Goal: Task Accomplishment & Management: Use online tool/utility

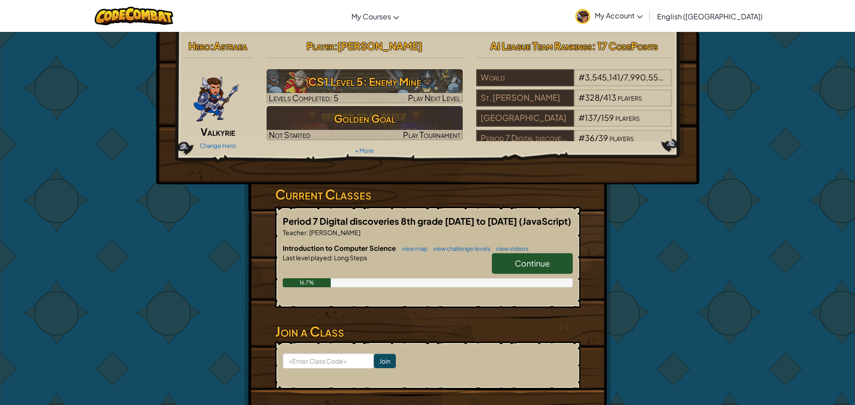
click at [550, 273] on link "Continue" at bounding box center [532, 263] width 81 height 21
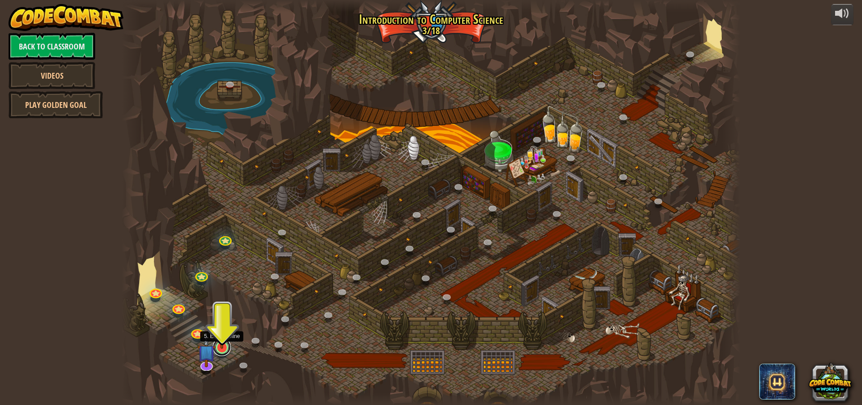
click at [220, 352] on link at bounding box center [222, 347] width 18 height 18
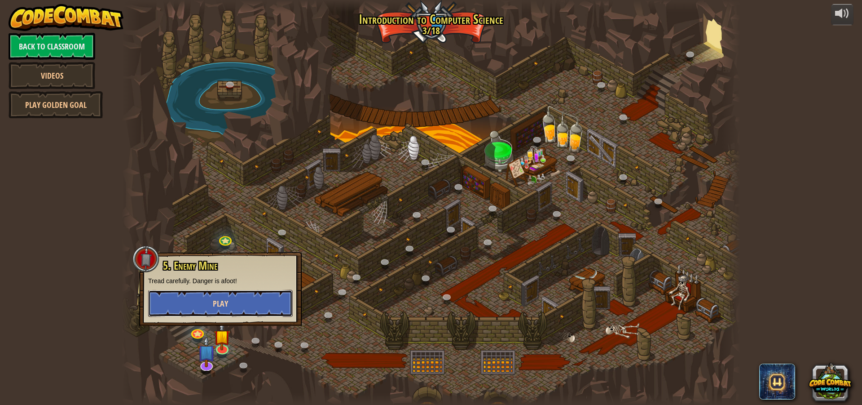
click at [237, 295] on button "Play" at bounding box center [220, 303] width 145 height 27
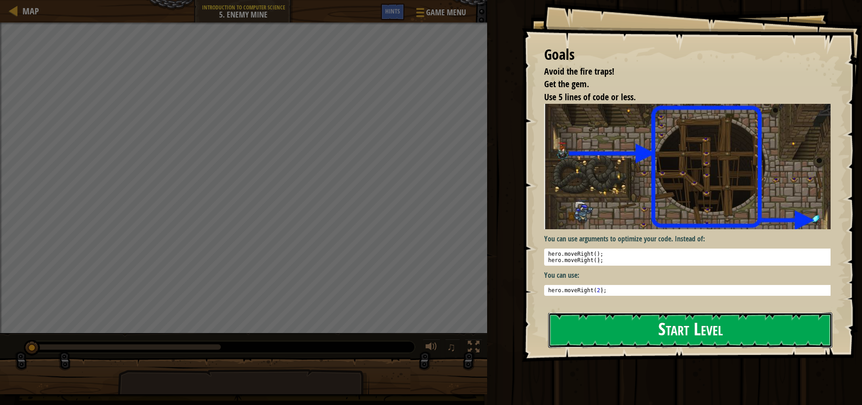
click at [676, 313] on button "Start Level" at bounding box center [690, 329] width 284 height 35
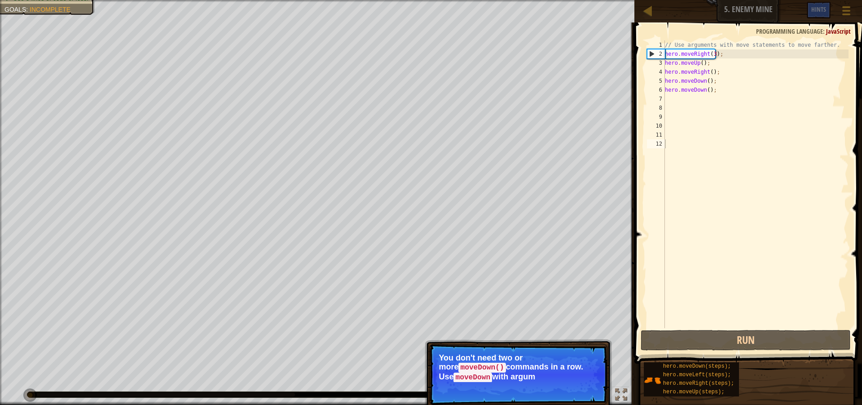
click at [703, 326] on div "// Use arguments with move statements to move farther. hero . moveRight ( 3 ) ;…" at bounding box center [755, 192] width 185 height 305
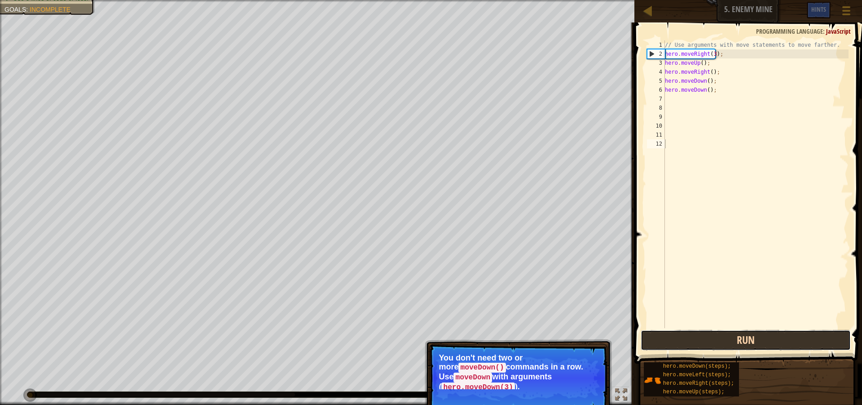
click at [703, 337] on button "Run" at bounding box center [746, 340] width 210 height 21
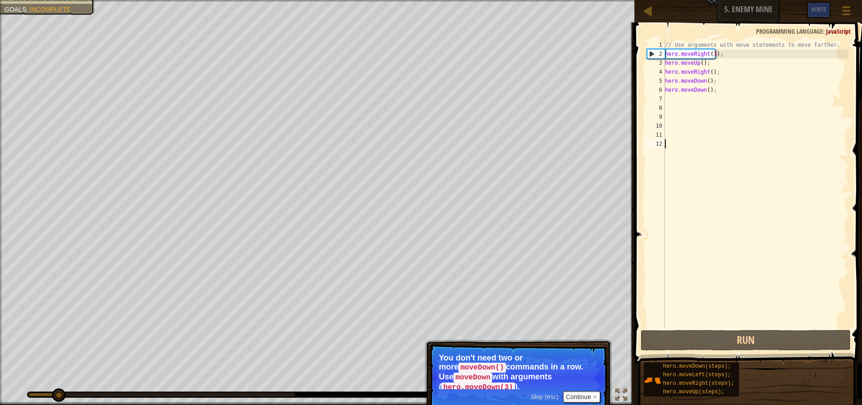
click at [719, 107] on div "// Use arguments with move statements to move farther. hero . moveRight ( 3 ) ;…" at bounding box center [755, 192] width 185 height 305
click at [716, 100] on div "// Use arguments with move statements to move farther. hero . moveRight ( 3 ) ;…" at bounding box center [755, 192] width 185 height 305
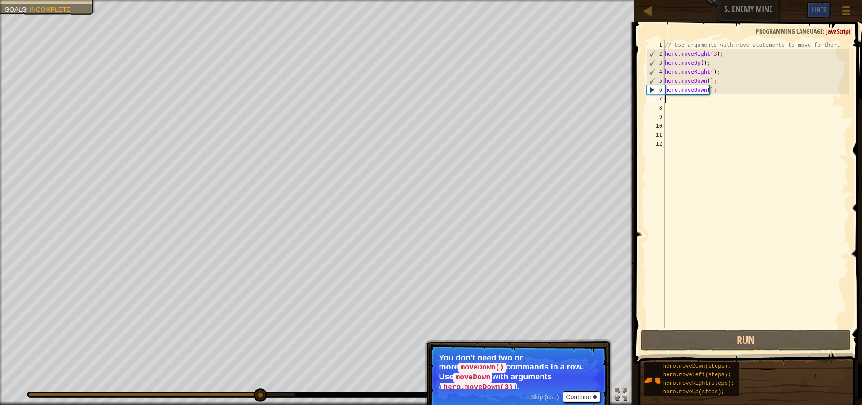
type textarea "M"
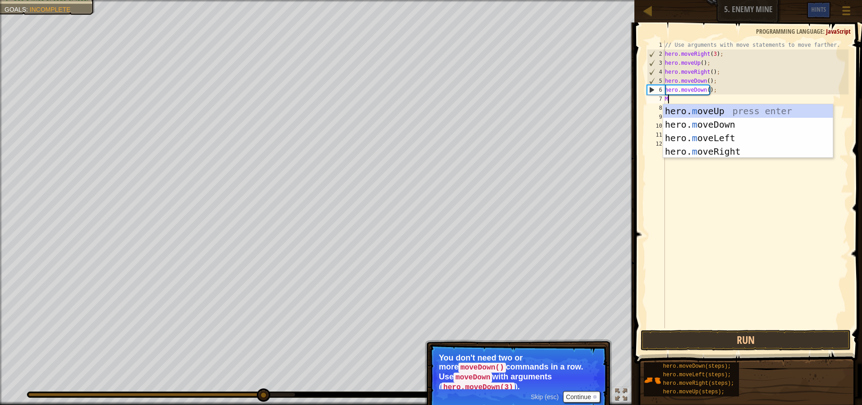
scroll to position [4, 0]
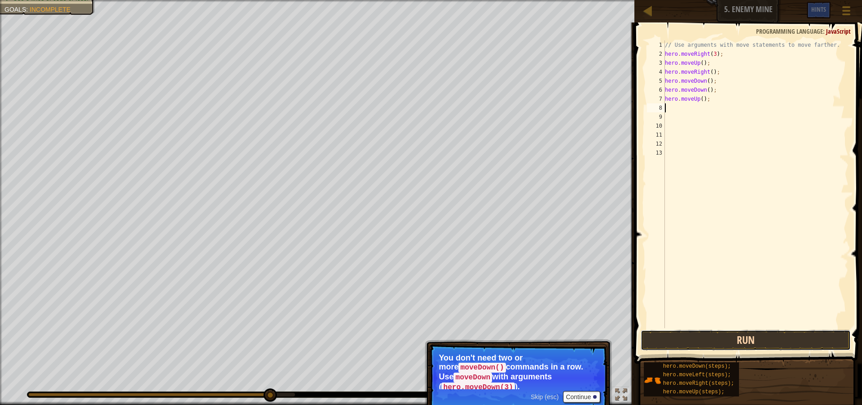
click at [740, 336] on button "Run" at bounding box center [746, 340] width 210 height 21
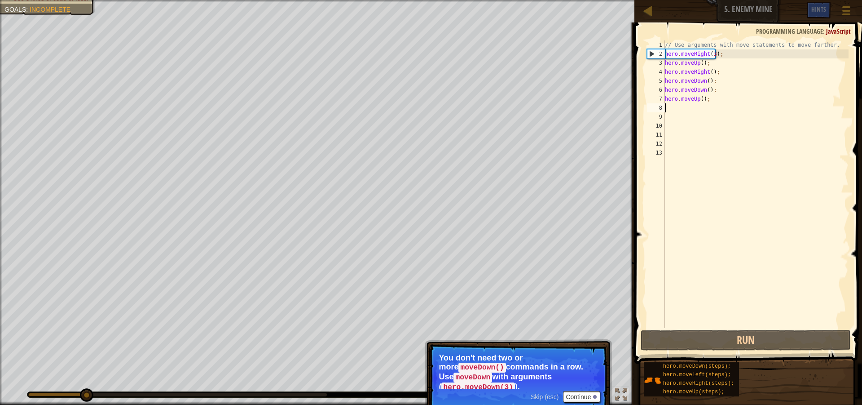
click at [714, 106] on div "// Use arguments with move statements to move farther. hero . moveRight ( 3 ) ;…" at bounding box center [755, 192] width 185 height 305
click at [721, 99] on div "// Use arguments with move statements to move farther. hero . moveRight ( 3 ) ;…" at bounding box center [755, 192] width 185 height 305
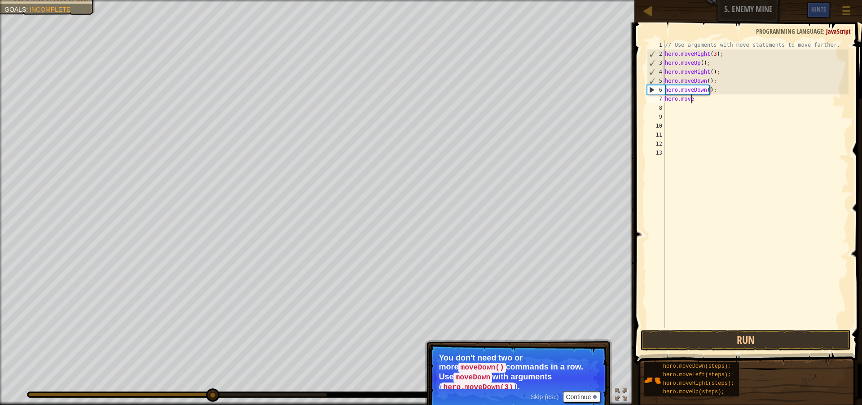
scroll to position [4, 2]
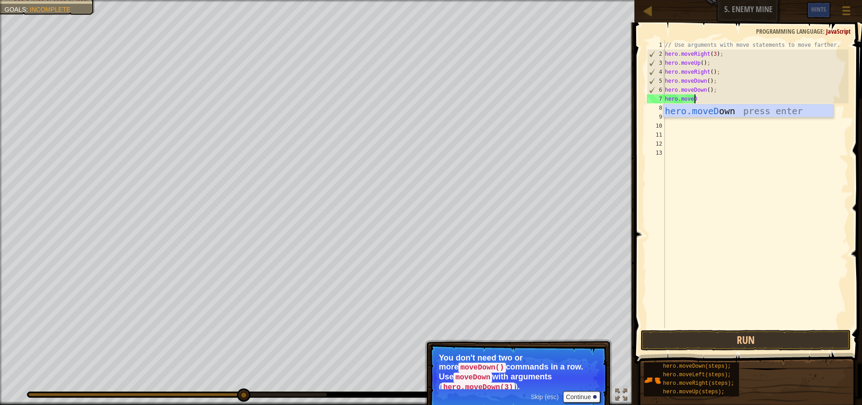
drag, startPoint x: 688, startPoint y: 99, endPoint x: 678, endPoint y: 119, distance: 22.1
click at [682, 109] on div "// Use arguments with move statements to move farther. hero . moveRight ( 3 ) ;…" at bounding box center [755, 192] width 185 height 305
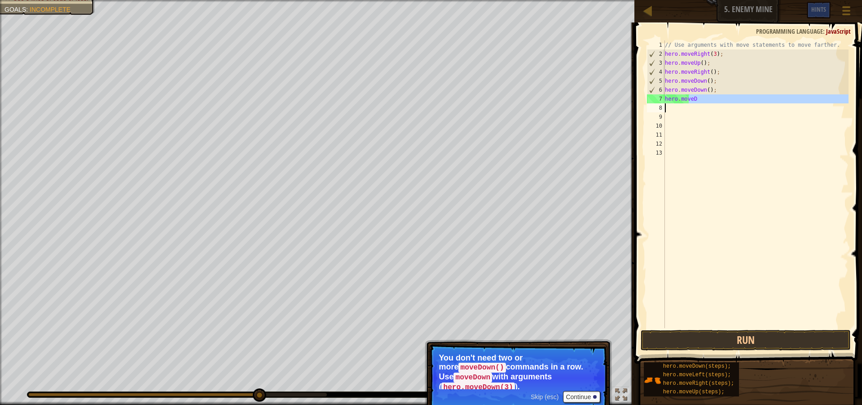
click at [702, 101] on div "// Use arguments with move statements to move farther. hero . moveRight ( 3 ) ;…" at bounding box center [755, 183] width 185 height 287
click at [702, 101] on div "// Use arguments with move statements to move farther. hero . moveRight ( 3 ) ;…" at bounding box center [755, 192] width 185 height 305
type textarea "hero.M"
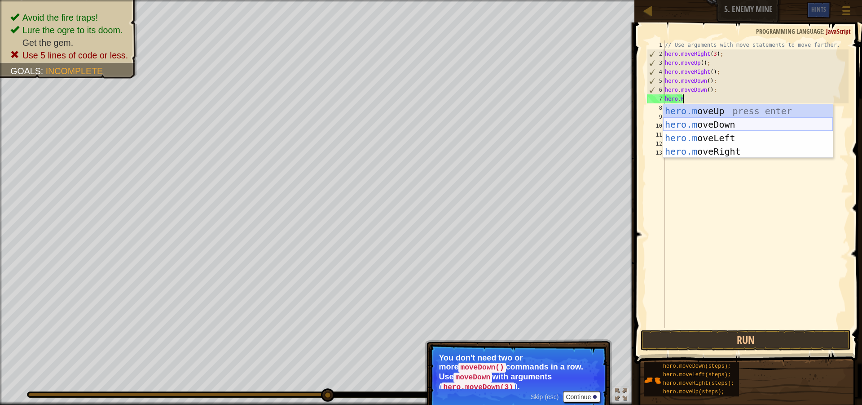
click at [713, 120] on div "hero.m oveUp press enter hero.m oveDown press enter hero.m oveLeft press enter …" at bounding box center [748, 144] width 170 height 81
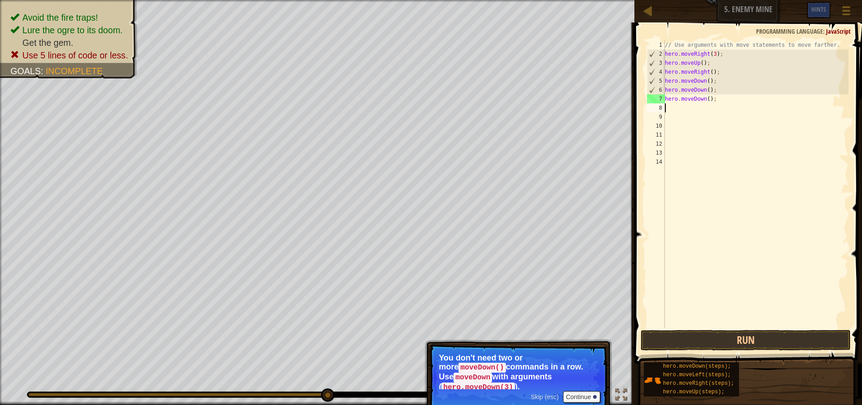
scroll to position [4, 0]
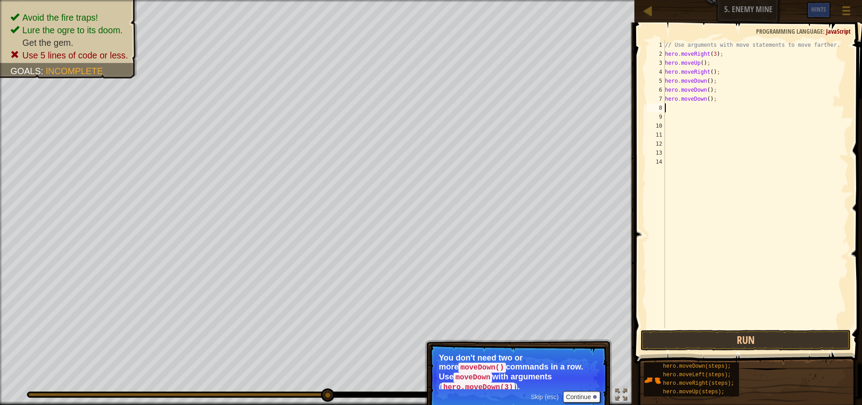
click at [745, 314] on div "// Use arguments with move statements to move farther. hero . moveRight ( 3 ) ;…" at bounding box center [755, 192] width 185 height 305
click at [751, 328] on span at bounding box center [749, 179] width 235 height 367
click at [761, 339] on button "Run" at bounding box center [746, 340] width 210 height 21
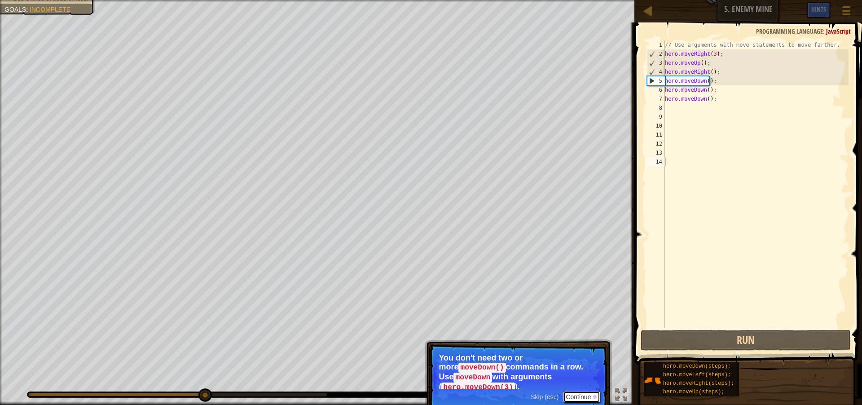
click at [579, 393] on button "Continue" at bounding box center [581, 397] width 37 height 12
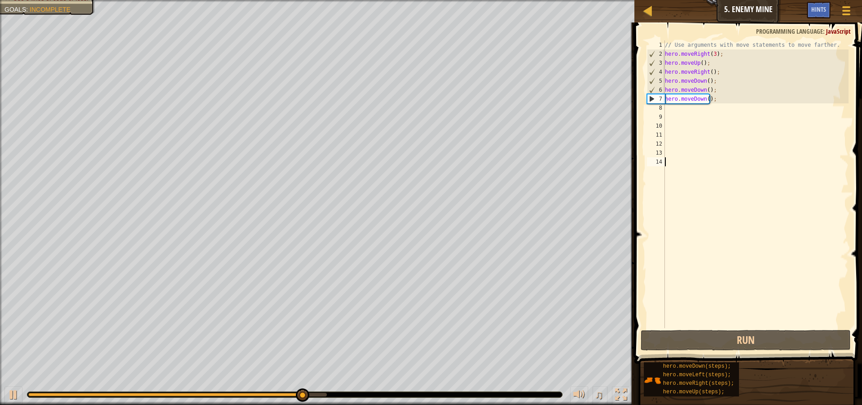
click at [708, 118] on div "// Use arguments with move statements to move farther. hero . moveRight ( 3 ) ;…" at bounding box center [755, 192] width 185 height 305
click at [708, 110] on div "// Use arguments with move statements to move farther. hero . moveRight ( 3 ) ;…" at bounding box center [755, 192] width 185 height 305
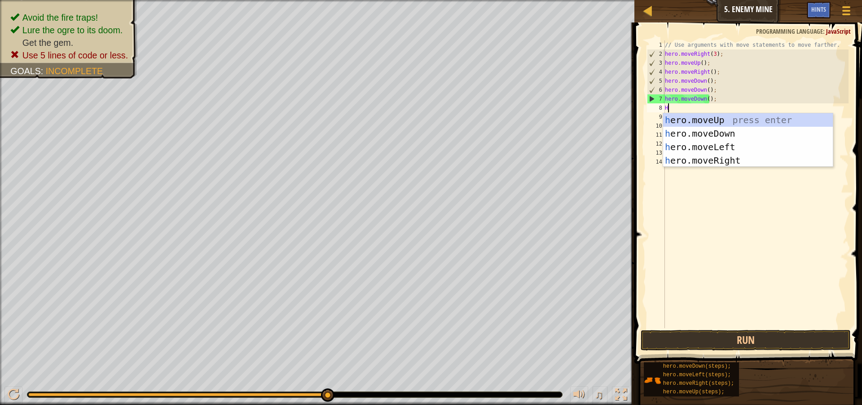
type textarea "HE"
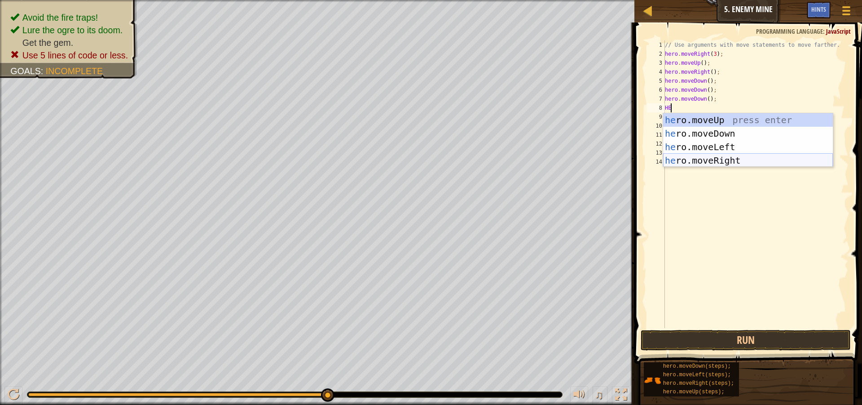
click at [723, 163] on div "he ro.moveUp press enter he ro.moveDown press enter he ro.moveLeft press enter …" at bounding box center [748, 153] width 170 height 81
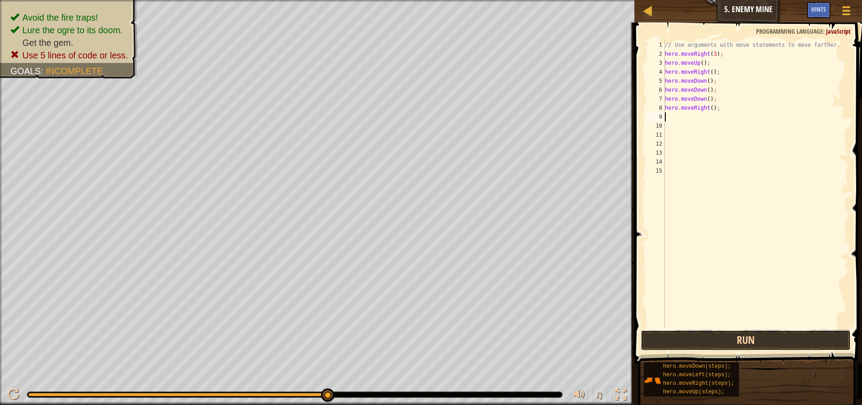
click at [700, 335] on button "Run" at bounding box center [746, 340] width 210 height 21
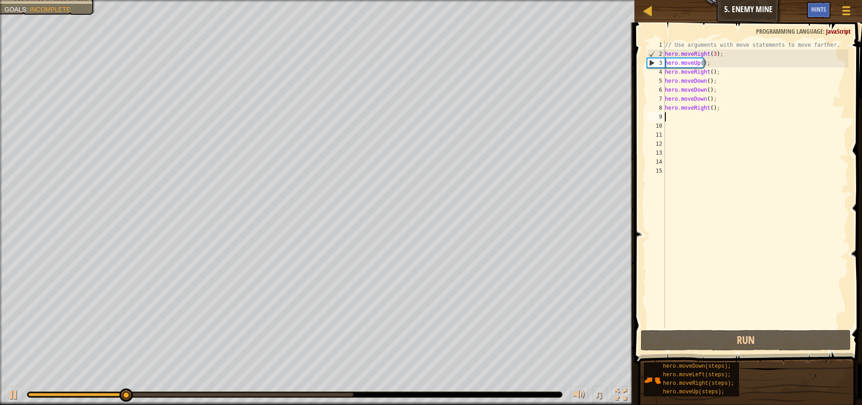
click at [720, 124] on div "// Use arguments with move statements to move farther. hero . moveRight ( 3 ) ;…" at bounding box center [755, 192] width 185 height 305
click at [716, 115] on div "// Use arguments with move statements to move farther. hero . moveRight ( 3 ) ;…" at bounding box center [755, 192] width 185 height 305
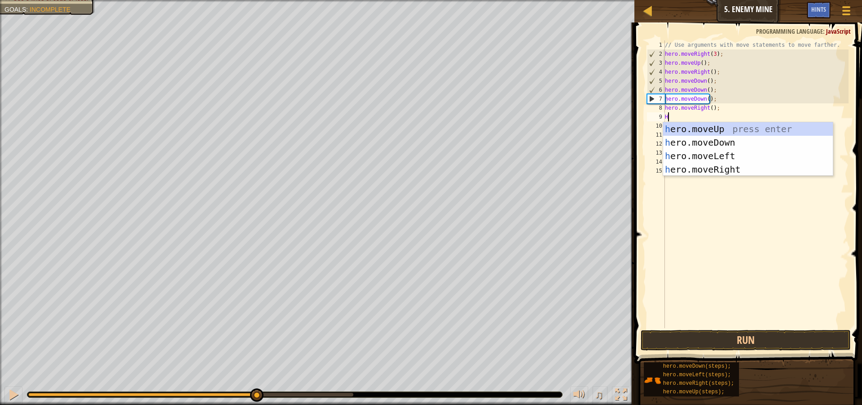
type textarea "HE"
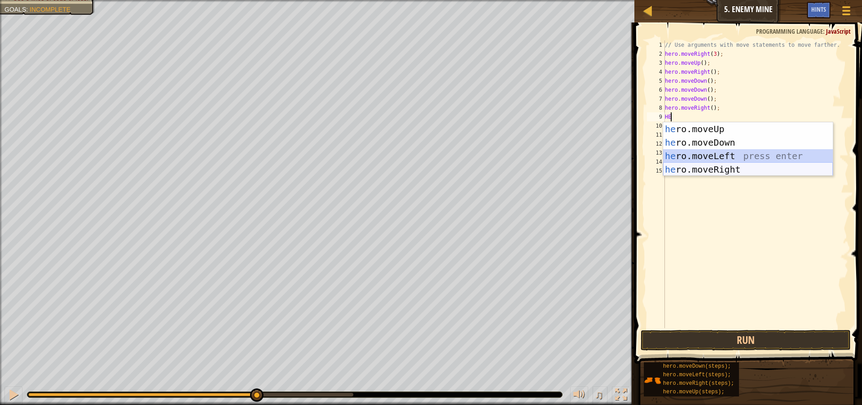
drag, startPoint x: 780, startPoint y: 161, endPoint x: 779, endPoint y: 167, distance: 6.4
click at [779, 167] on div "he ro.moveUp press enter he ro.moveDown press enter he ro.moveLeft press enter …" at bounding box center [748, 162] width 170 height 81
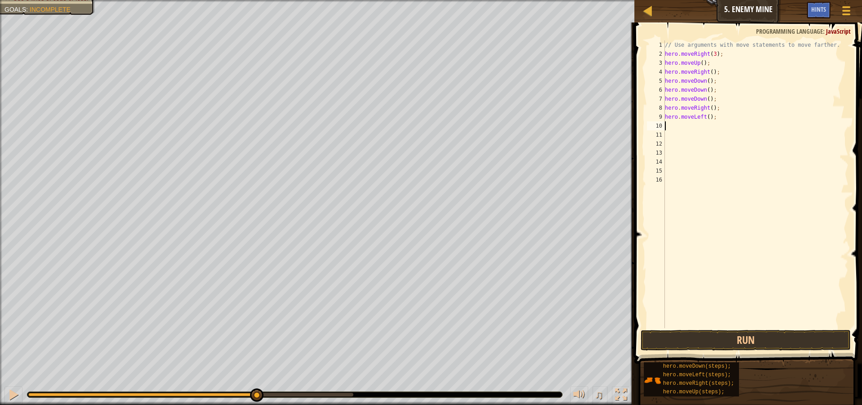
click at [724, 116] on div "// Use arguments with move statements to move farther. hero . moveRight ( 3 ) ;…" at bounding box center [755, 192] width 185 height 305
type textarea "hero.moveR"
click at [726, 133] on div "hero.moveR ight press enter" at bounding box center [748, 142] width 170 height 40
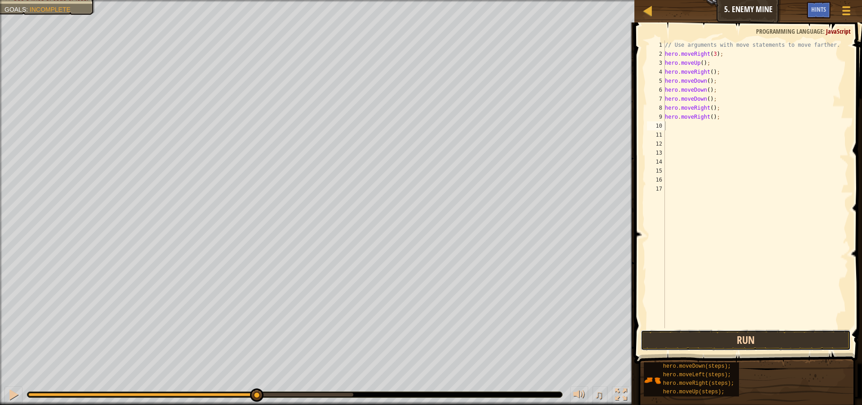
click at [666, 339] on button "Run" at bounding box center [746, 340] width 210 height 21
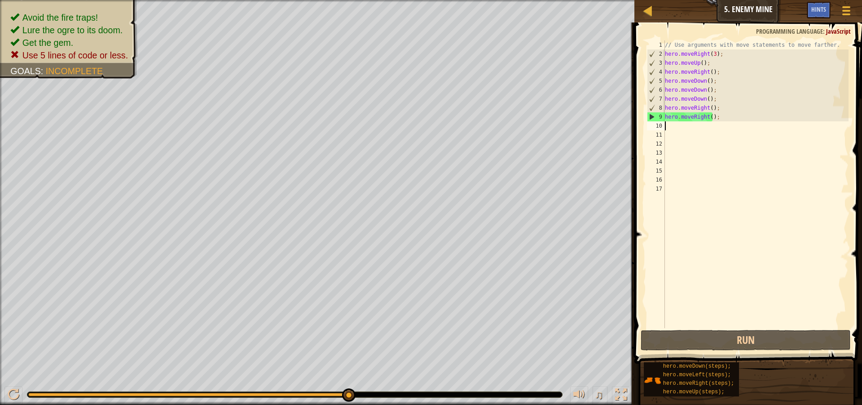
click at [704, 82] on div "// Use arguments with move statements to move farther. hero . moveRight ( 3 ) ;…" at bounding box center [755, 192] width 185 height 305
click at [706, 84] on div "// Use arguments with move statements to move farther. hero . moveRight ( 3 ) ;…" at bounding box center [755, 192] width 185 height 305
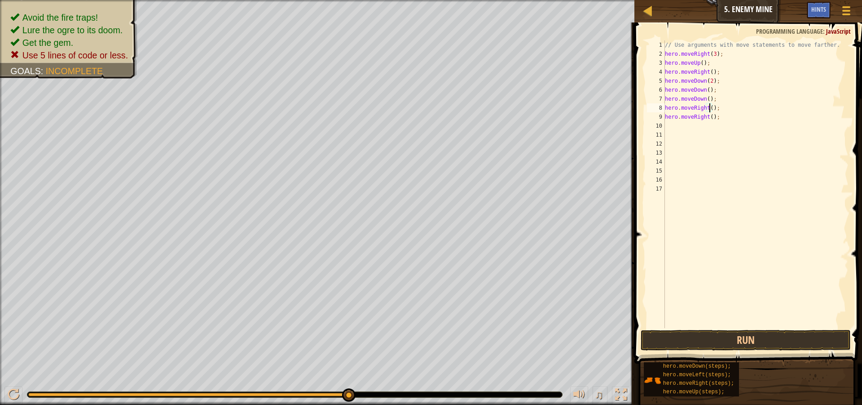
click at [709, 104] on div "// Use arguments with move statements to move farther. hero . moveRight ( 3 ) ;…" at bounding box center [755, 192] width 185 height 305
click at [720, 116] on div "// Use arguments with move statements to move farther. hero . moveRight ( 3 ) ;…" at bounding box center [755, 192] width 185 height 305
type textarea "h"
click at [734, 91] on div "// Use arguments with move statements to move farther. hero . moveRight ( 3 ) ;…" at bounding box center [755, 192] width 185 height 305
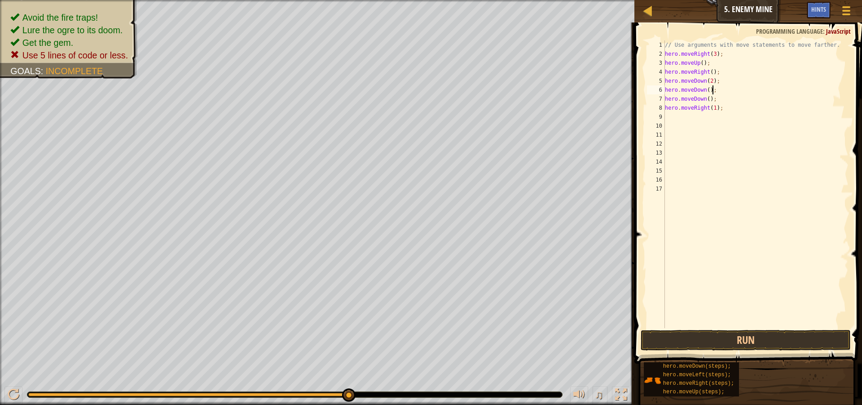
click at [732, 97] on div "// Use arguments with move statements to move farther. hero . moveRight ( 3 ) ;…" at bounding box center [755, 192] width 185 height 305
type textarea "h"
click at [777, 347] on button "Run" at bounding box center [746, 340] width 210 height 21
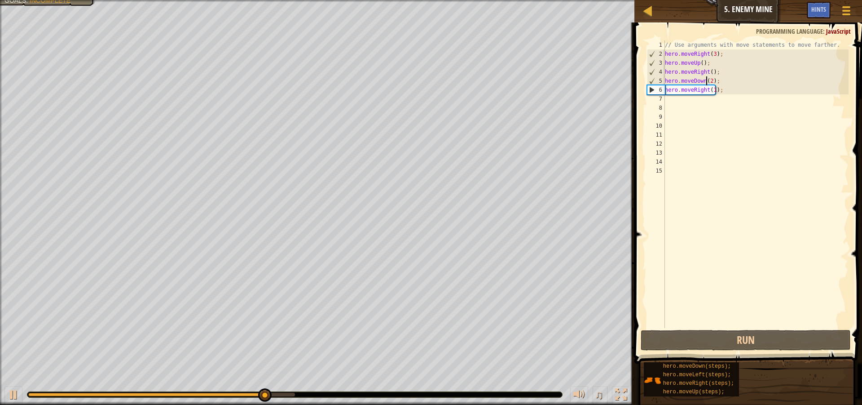
click at [708, 79] on div "// Use arguments with move statements to move farther. hero . moveRight ( 3 ) ;…" at bounding box center [755, 192] width 185 height 305
click at [710, 80] on div "// Use arguments with move statements to move farther. hero . moveRight ( 3 ) ;…" at bounding box center [755, 192] width 185 height 305
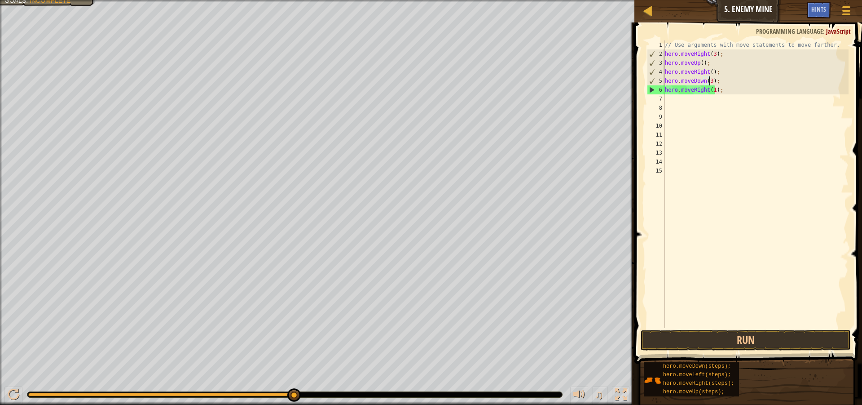
scroll to position [4, 4]
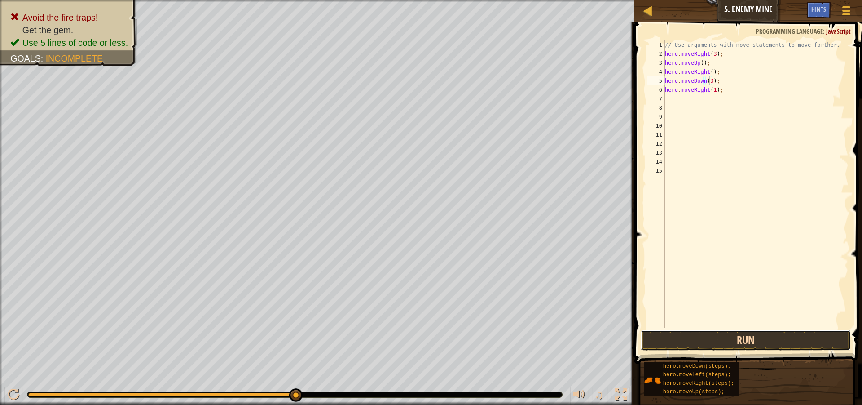
click at [699, 342] on button "Run" at bounding box center [746, 340] width 210 height 21
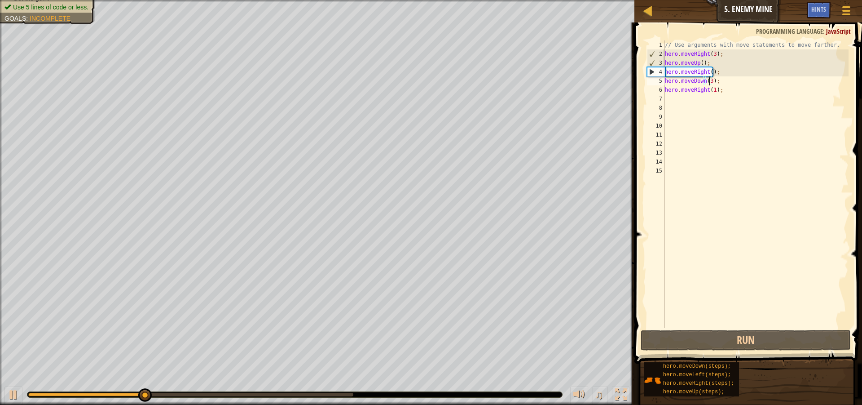
click at [713, 88] on div "// Use arguments with move statements to move farther. hero . moveRight ( 3 ) ;…" at bounding box center [755, 192] width 185 height 305
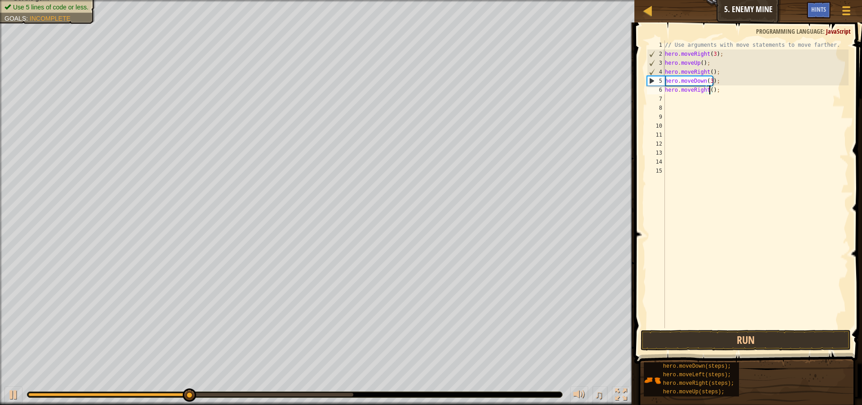
scroll to position [4, 4]
type textarea "hero.moveRight(2);"
click at [699, 334] on button "Run" at bounding box center [746, 340] width 210 height 21
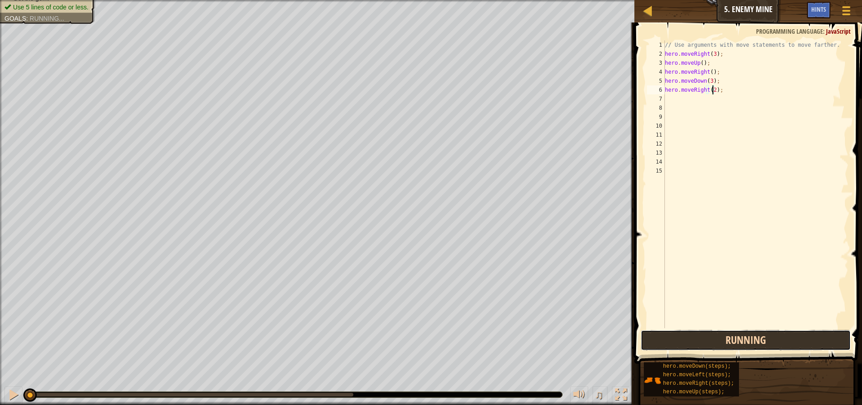
click at [699, 334] on button "Running" at bounding box center [746, 340] width 210 height 21
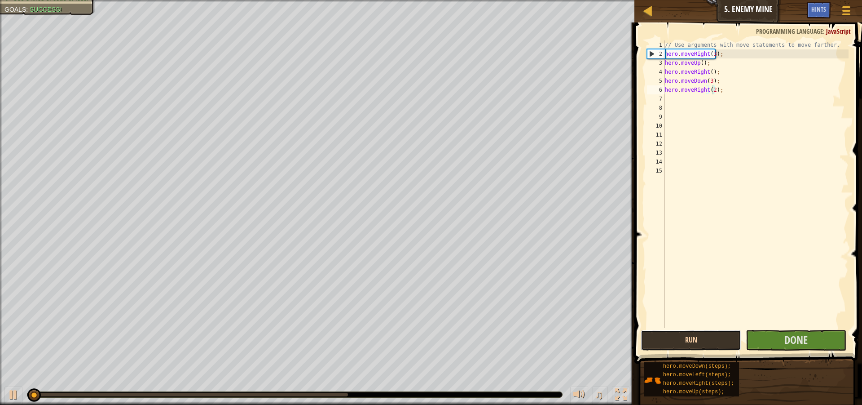
click at [699, 334] on button "Run" at bounding box center [691, 340] width 101 height 21
click at [806, 333] on span "Done" at bounding box center [795, 339] width 23 height 14
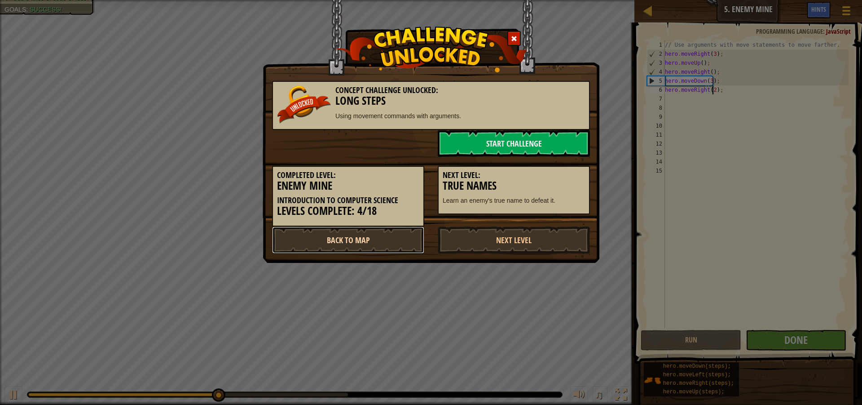
click at [382, 246] on link "Back to Map" at bounding box center [348, 239] width 152 height 27
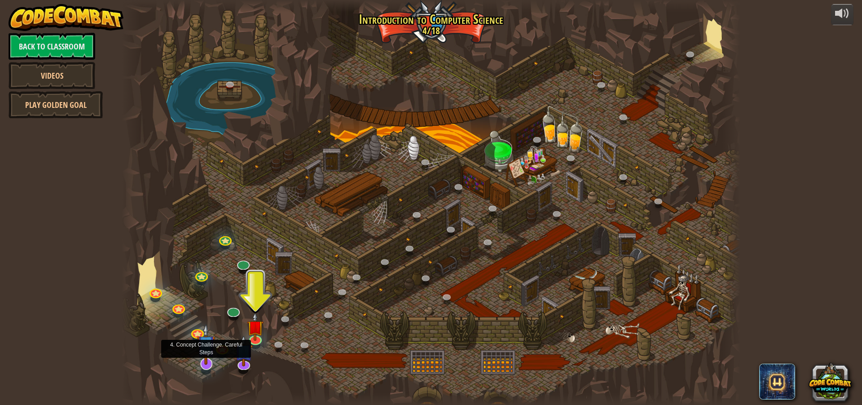
click at [207, 357] on img at bounding box center [206, 343] width 18 height 41
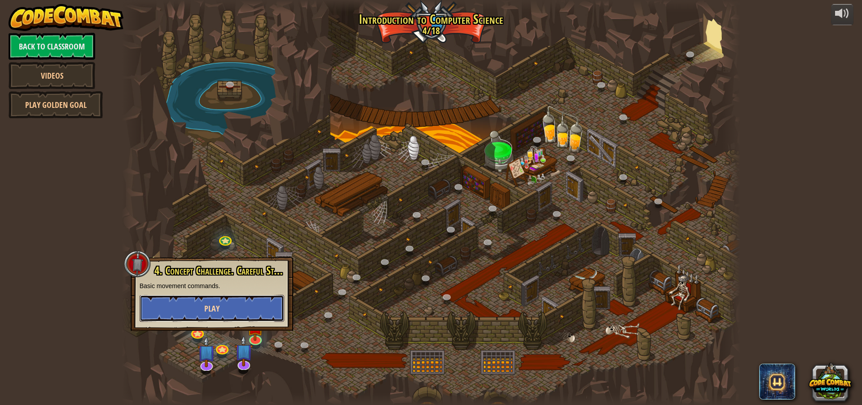
click at [188, 303] on button "Play" at bounding box center [212, 308] width 145 height 27
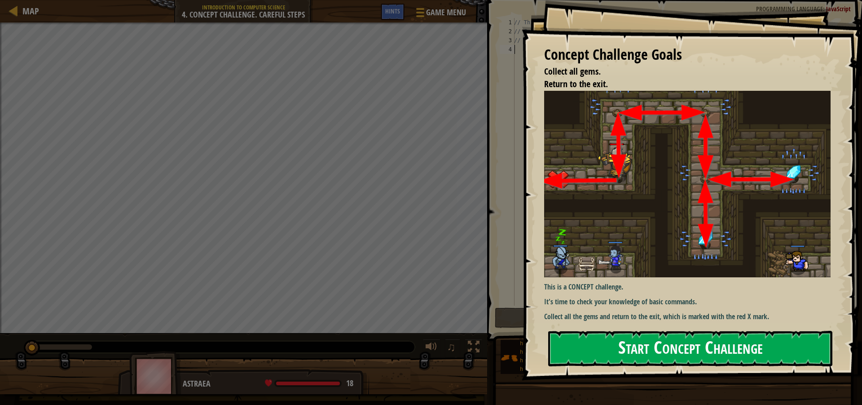
click at [774, 345] on button "Start Concept Challenge" at bounding box center [690, 347] width 284 height 35
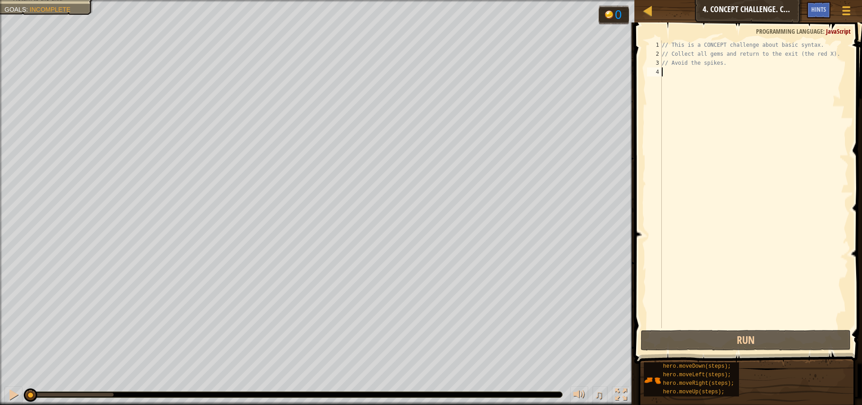
click at [685, 70] on div "// This is a CONCEPT challenge about basic syntax. // Collect all gems and retu…" at bounding box center [754, 192] width 189 height 305
click at [739, 66] on div "// This is a CONCEPT challenge about basic syntax. // Collect all gems and retu…" at bounding box center [754, 192] width 189 height 305
click at [719, 61] on div "// This is a CONCEPT challenge about basic syntax. // Collect all gems and retu…" at bounding box center [754, 192] width 189 height 305
click at [740, 64] on div "// This is a CONCEPT challenge about basic syntax. // Collect all gems and retu…" at bounding box center [754, 192] width 189 height 305
type textarea "/"
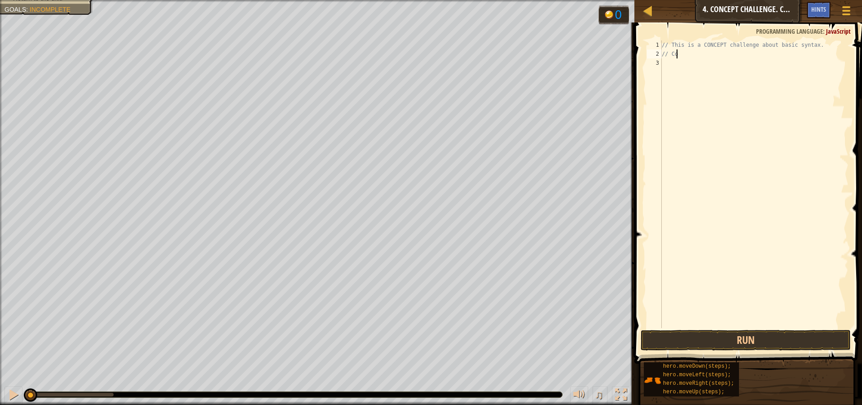
type textarea "/"
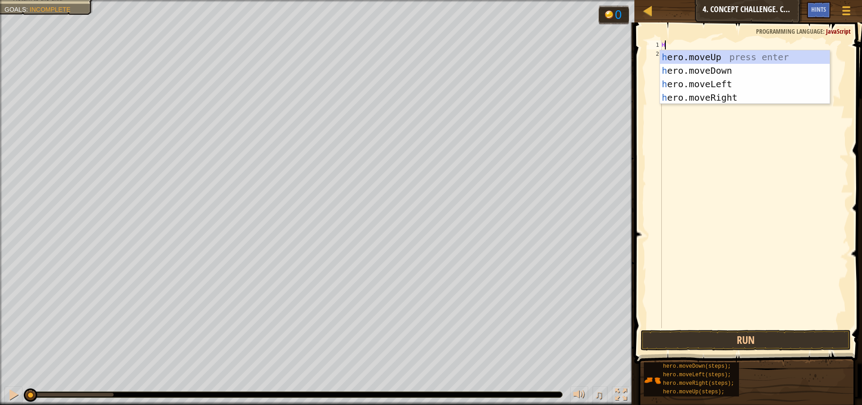
scroll to position [4, 0]
type textarea "HE"
click at [724, 53] on div "he ro.moveUp press enter he ro.moveDown press enter he ro.moveLeft press enter …" at bounding box center [745, 90] width 170 height 81
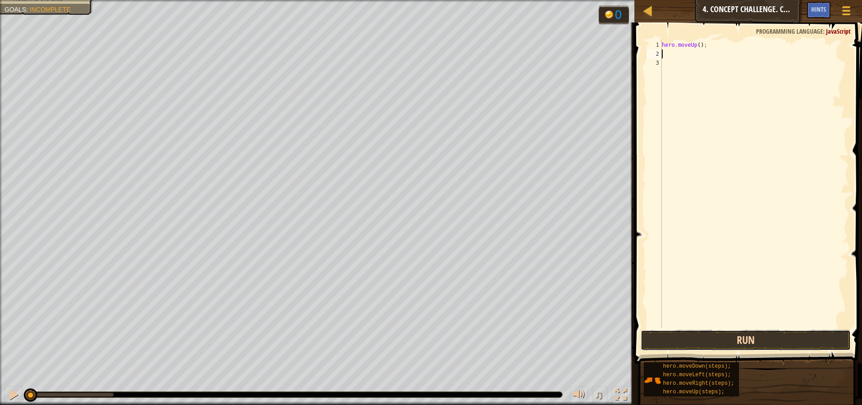
click at [762, 333] on button "Run" at bounding box center [746, 340] width 210 height 21
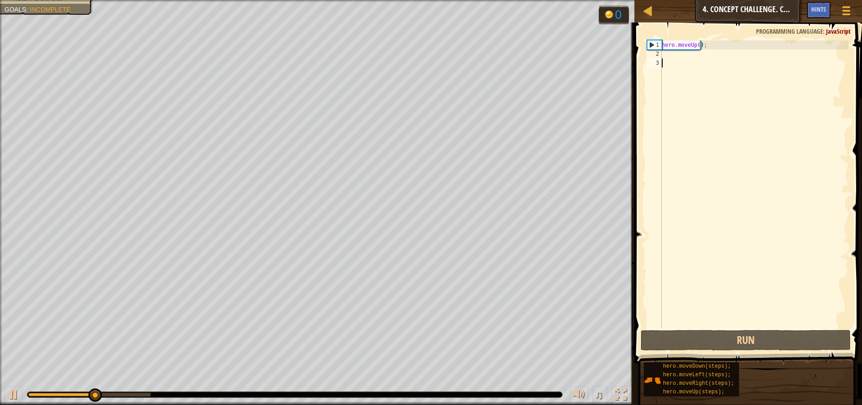
click at [672, 61] on div "hero . moveUp ( ) ;" at bounding box center [754, 192] width 189 height 305
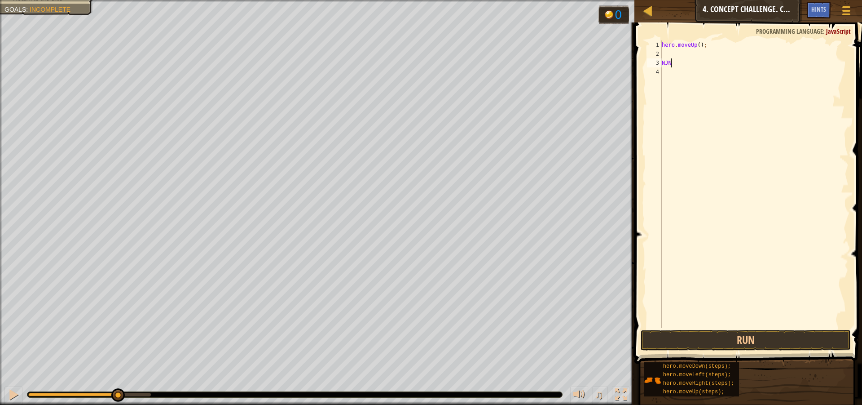
type textarea "N"
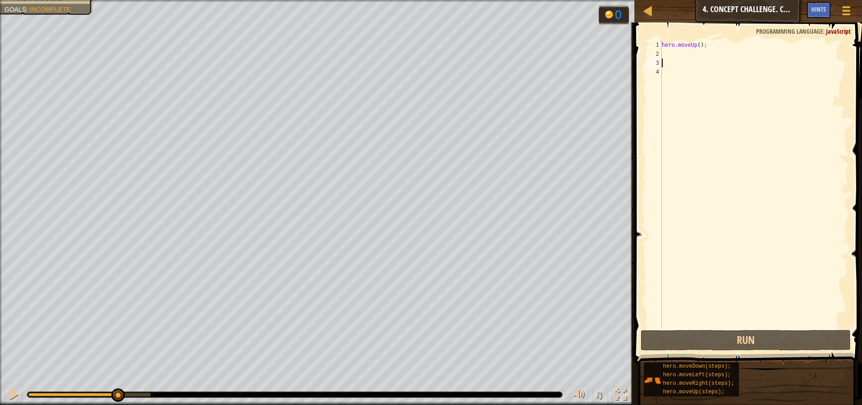
click at [668, 50] on div "hero . moveUp ( ) ;" at bounding box center [754, 192] width 189 height 305
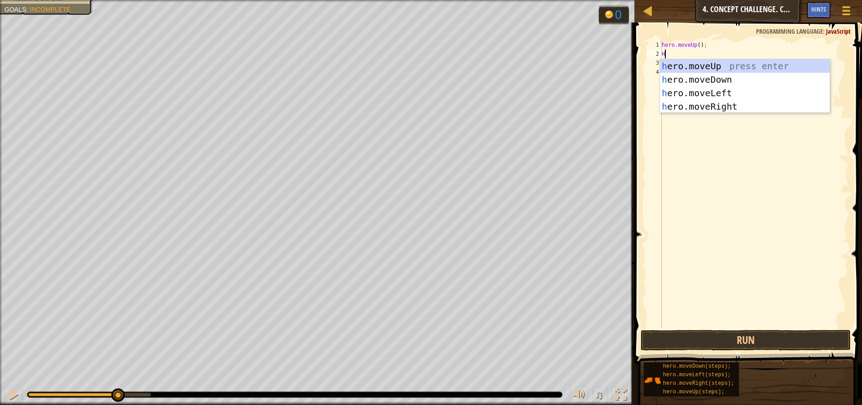
type textarea "HE"
click at [706, 62] on div "he ro.moveUp press enter he ro.moveDown press enter he ro.moveLeft press enter …" at bounding box center [745, 99] width 170 height 81
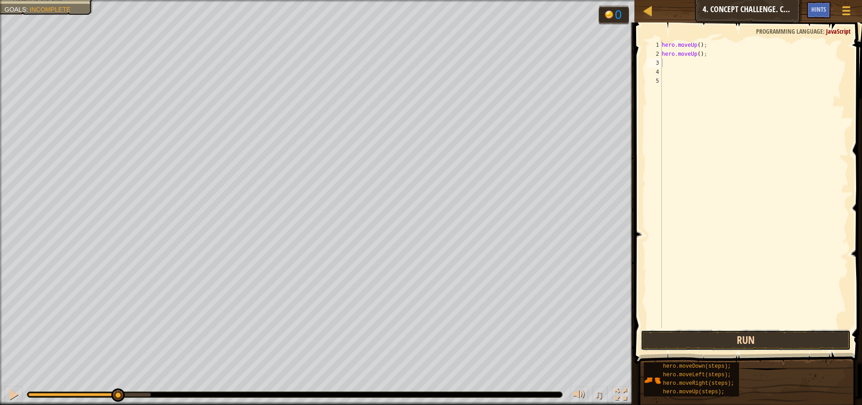
click at [731, 334] on button "Run" at bounding box center [746, 340] width 210 height 21
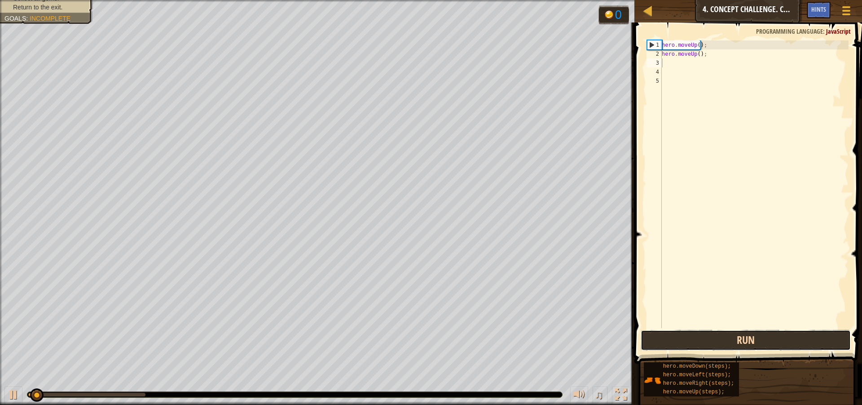
click at [731, 334] on button "Run" at bounding box center [746, 340] width 210 height 21
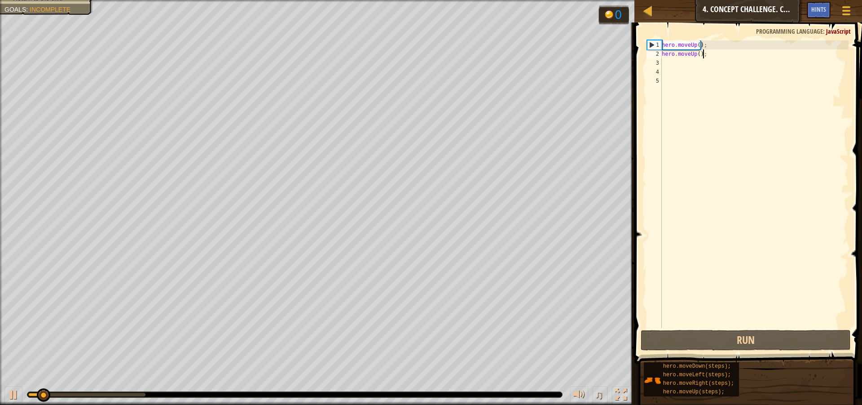
click at [710, 55] on div "hero . moveUp ( ) ; hero . moveUp ( ) ;" at bounding box center [754, 192] width 189 height 305
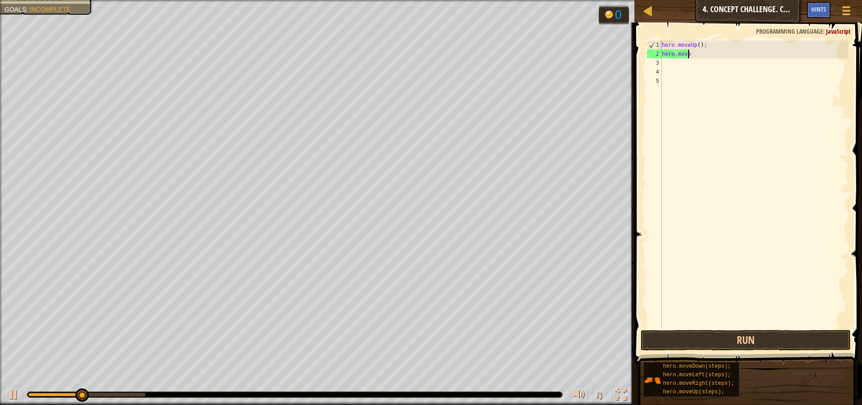
type textarea "hero.moveR"
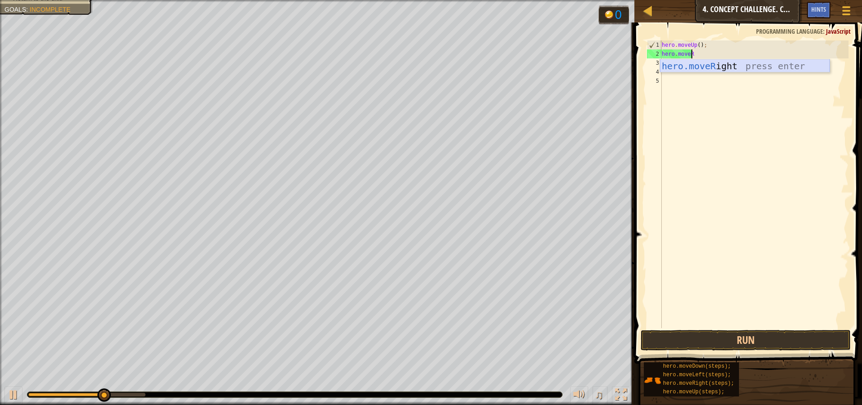
click at [727, 70] on div "hero.moveR ight press enter" at bounding box center [745, 79] width 170 height 40
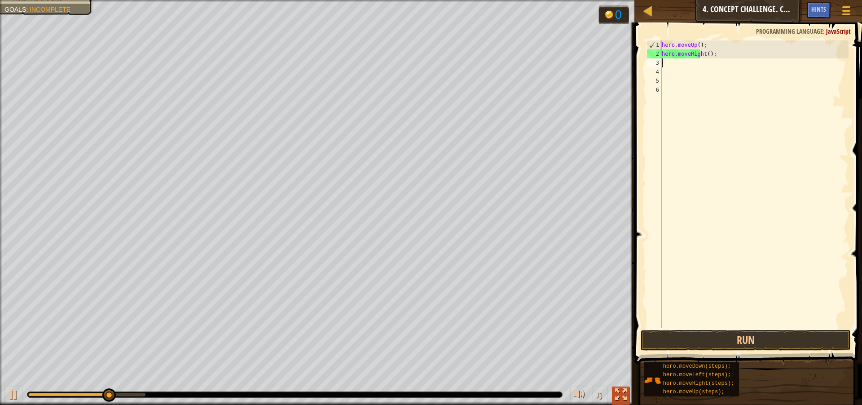
scroll to position [4, 0]
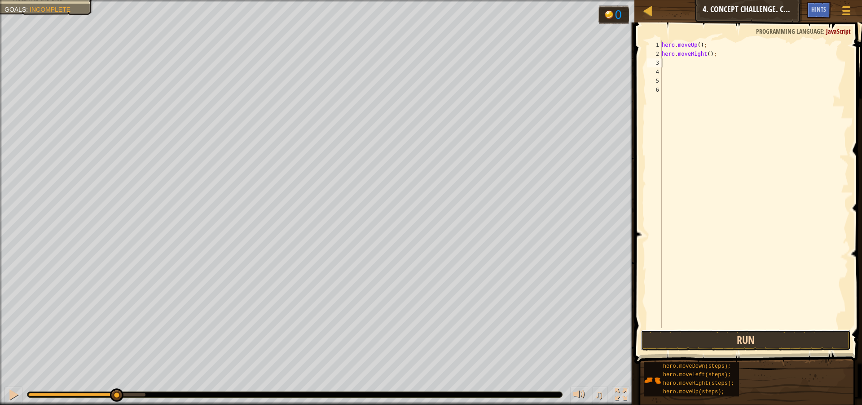
click at [735, 341] on button "Run" at bounding box center [746, 340] width 210 height 21
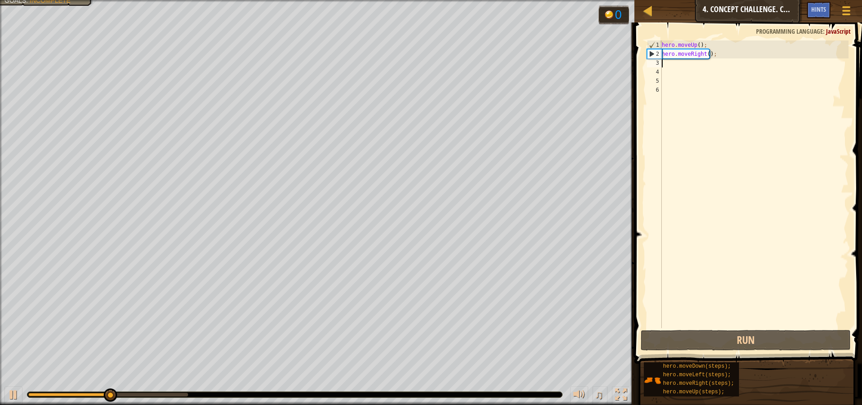
type textarea "M"
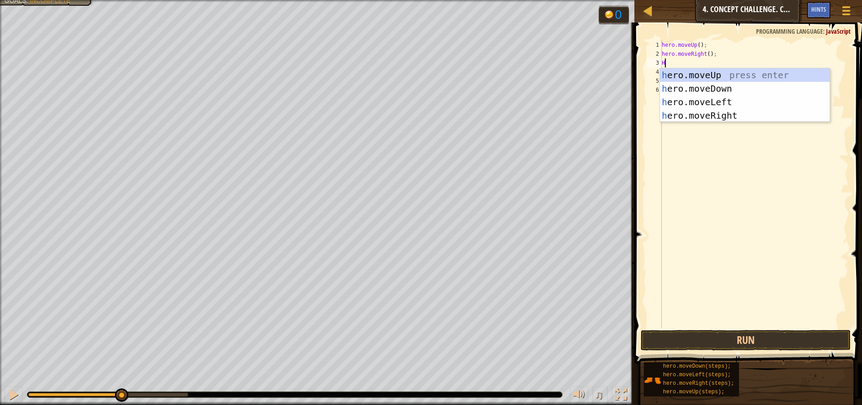
type textarea "HR"
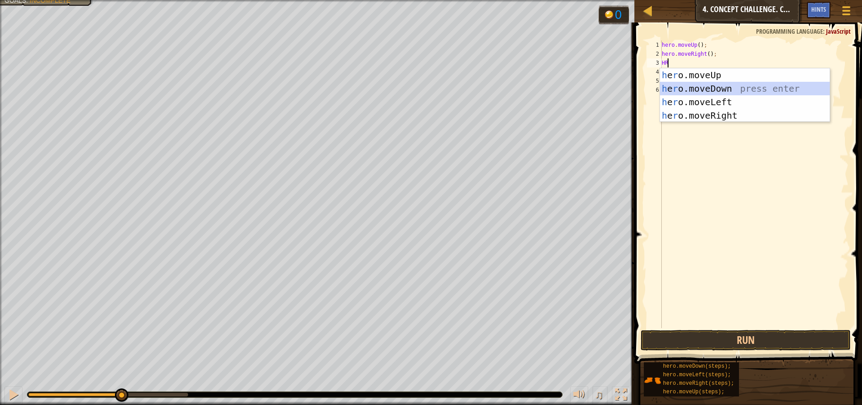
click at [713, 86] on div "h e r o.moveUp press enter h e r o.moveDown press enter h e r o.moveLeft press …" at bounding box center [745, 108] width 170 height 81
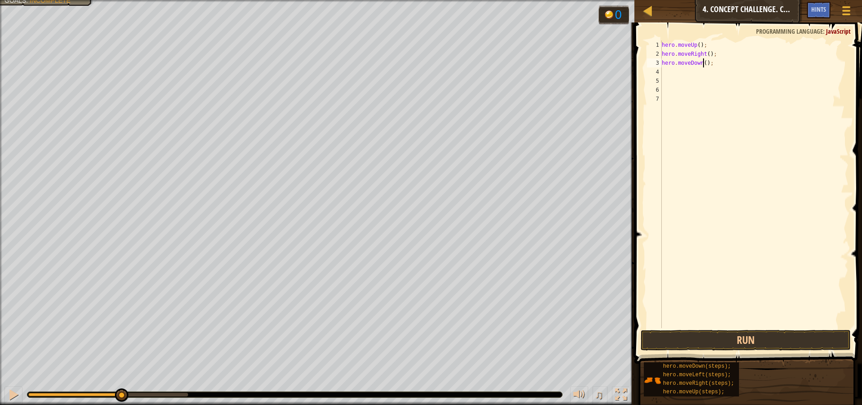
click at [704, 62] on div "hero . moveUp ( ) ; hero . moveRight ( ) ; hero . moveDown ( ) ;" at bounding box center [754, 192] width 189 height 305
type textarea "hero.moveDown();"
click at [710, 73] on div "hero . moveUp ( ) ; hero . moveRight ( ) ; hero . moveDown ( ) ;" at bounding box center [754, 192] width 189 height 305
click at [703, 63] on div "hero . moveUp ( ) ; hero . moveRight ( ) ; hero . moveDown ( ) ;" at bounding box center [754, 192] width 189 height 305
type textarea "hero.moveDown(2);"
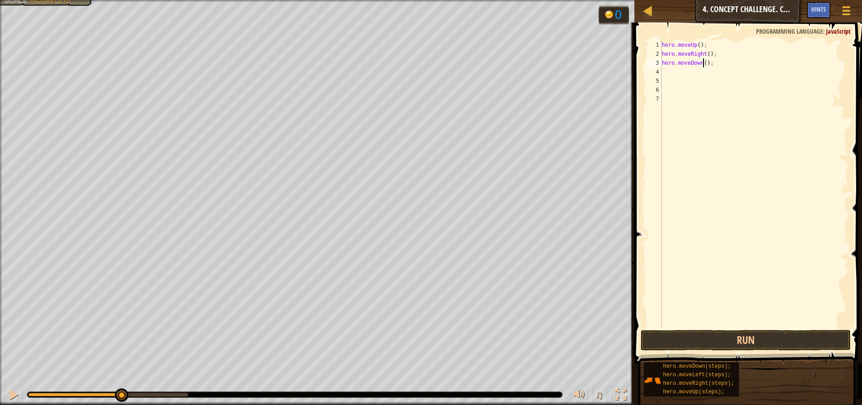
scroll to position [4, 4]
click at [663, 74] on div "hero . moveUp ( ) ; hero . moveRight ( ) ; hero . moveDown ( 2 ) ;" at bounding box center [754, 192] width 189 height 305
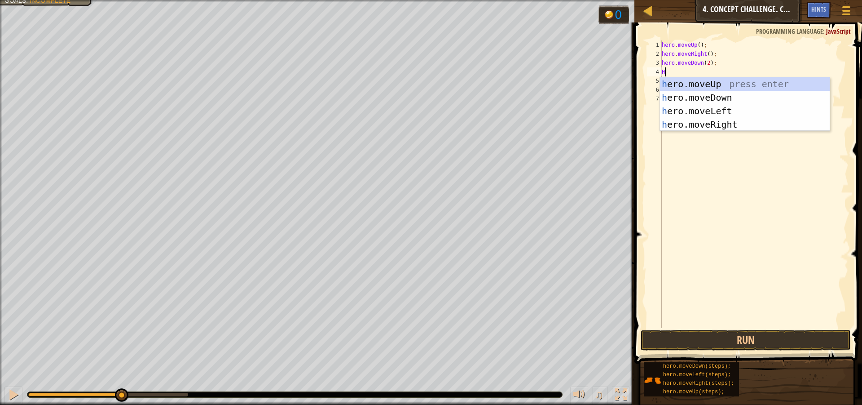
type textarea "HE"
click at [679, 84] on div "he ro.moveUp press enter he ro.moveDown press enter he ro.moveLeft press enter …" at bounding box center [745, 117] width 170 height 81
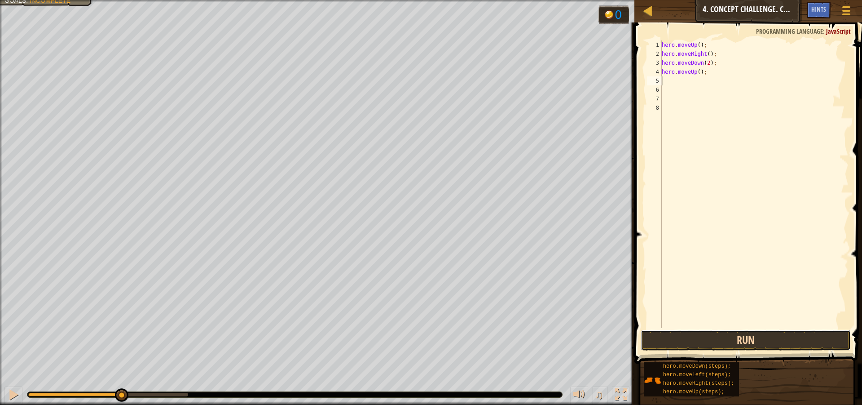
click at [814, 333] on button "Run" at bounding box center [746, 340] width 210 height 21
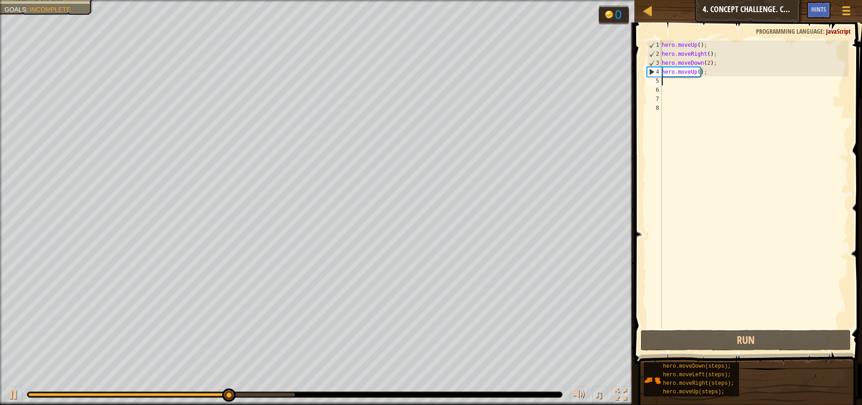
type textarea "R"
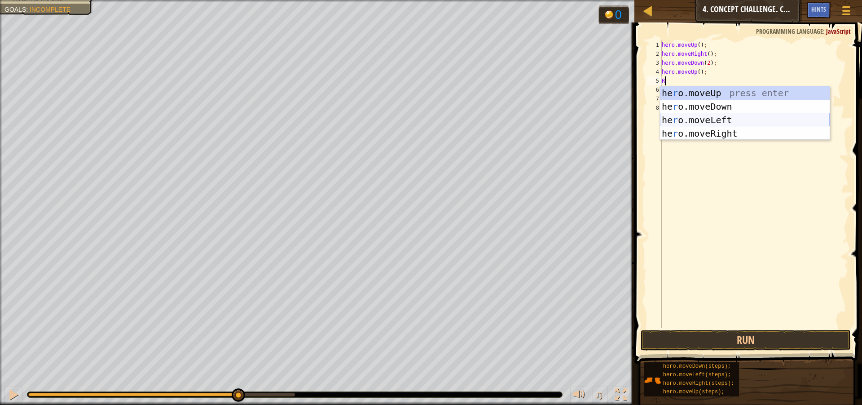
click at [701, 117] on div "he r o.moveUp press enter he r o.moveDown press enter he r o.moveLeft press ent…" at bounding box center [745, 126] width 170 height 81
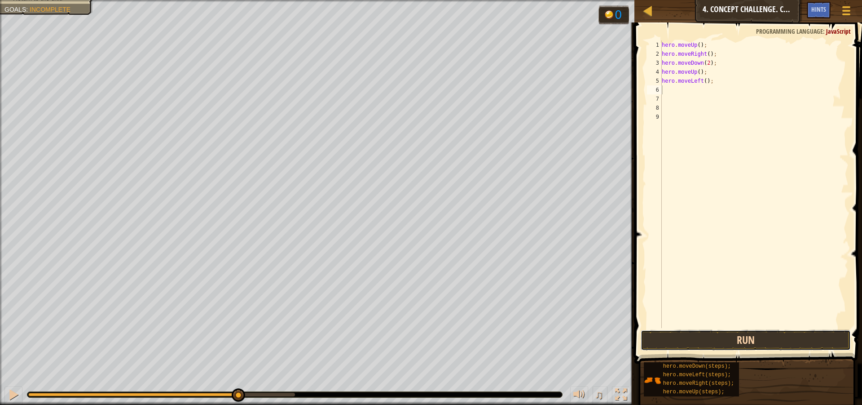
click at [709, 333] on button "Run" at bounding box center [746, 340] width 210 height 21
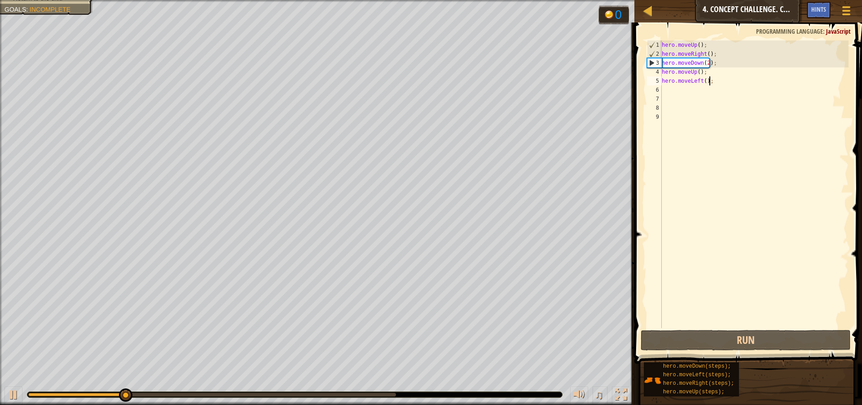
click at [724, 79] on div "hero . moveUp ( ) ; hero . moveRight ( ) ; hero . moveDown ( 2 ) ; hero . moveU…" at bounding box center [754, 192] width 189 height 305
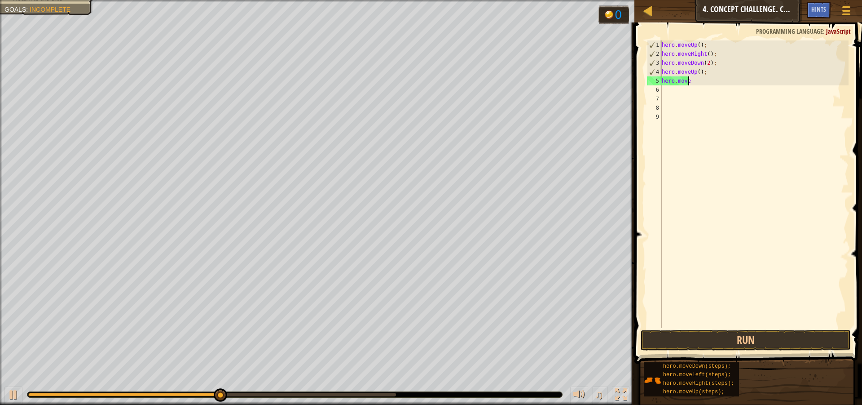
type textarea "hero.moveR"
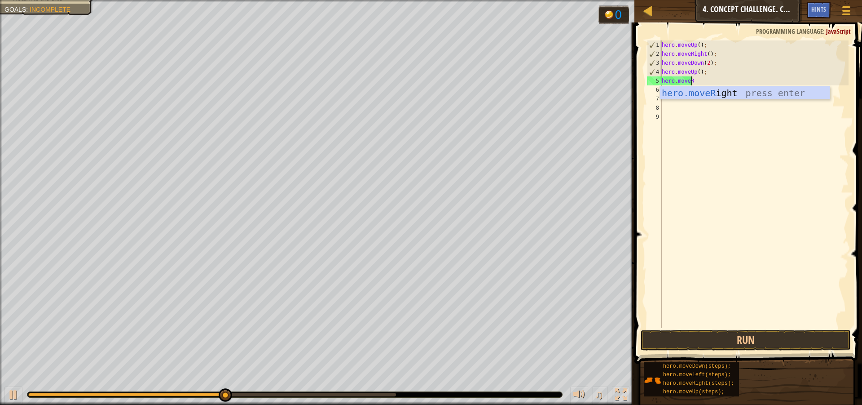
scroll to position [4, 2]
click at [724, 87] on div "hero.moveR ight press enter" at bounding box center [745, 106] width 170 height 40
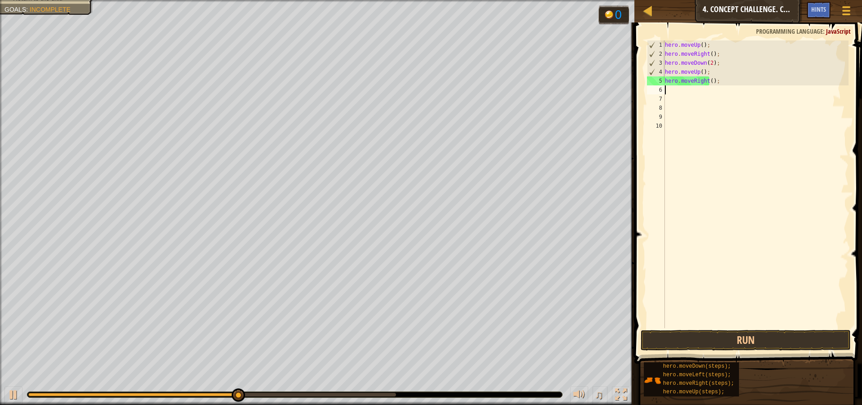
scroll to position [4, 0]
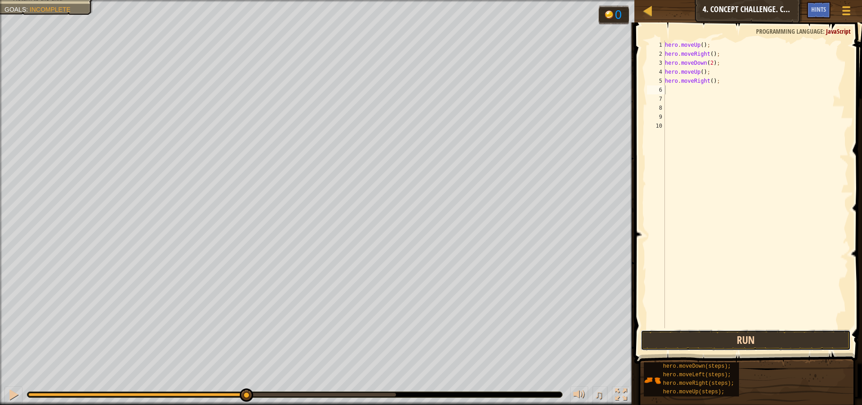
click at [675, 338] on button "Run" at bounding box center [746, 340] width 210 height 21
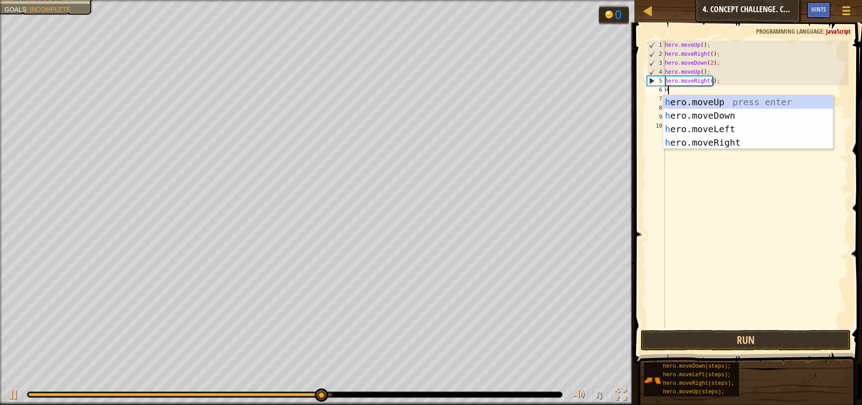
type textarea "HE"
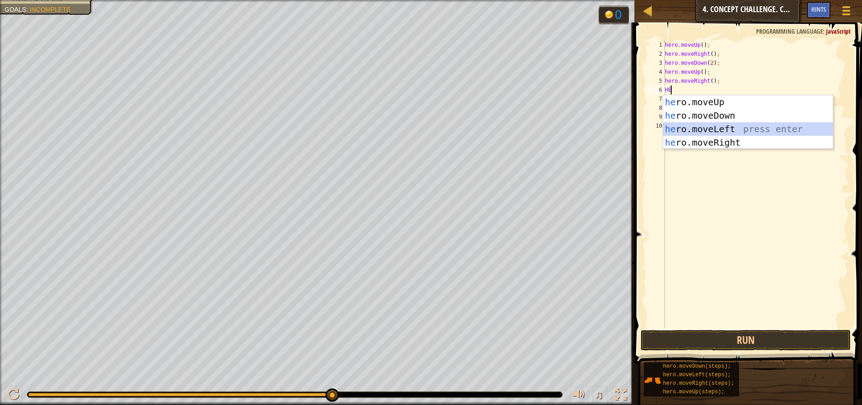
click at [702, 134] on div "he ro.moveUp press enter he ro.moveDown press enter he ro.moveLeft press enter …" at bounding box center [748, 135] width 170 height 81
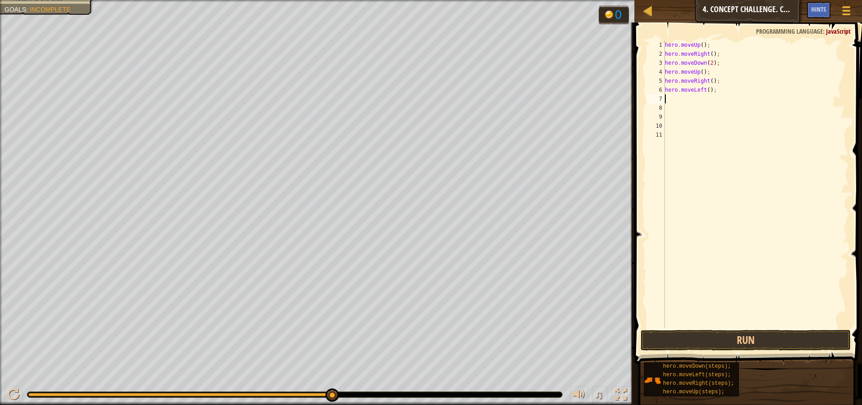
type textarea "H"
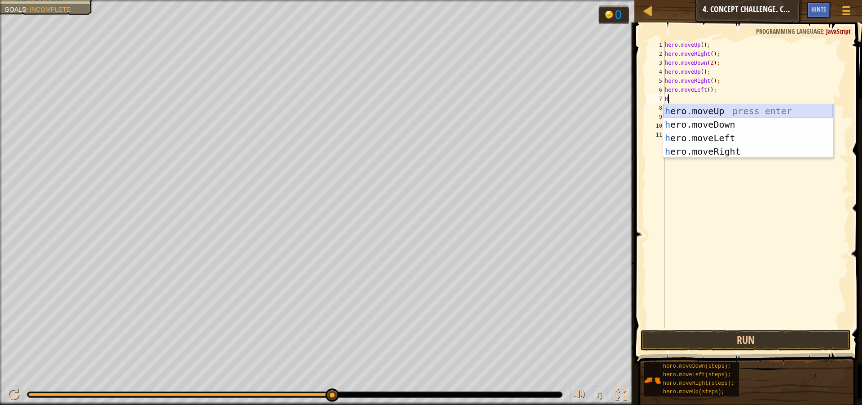
click at [696, 108] on div "h ero.moveUp press enter h ero.moveDown press enter h ero.moveLeft press enter …" at bounding box center [748, 144] width 170 height 81
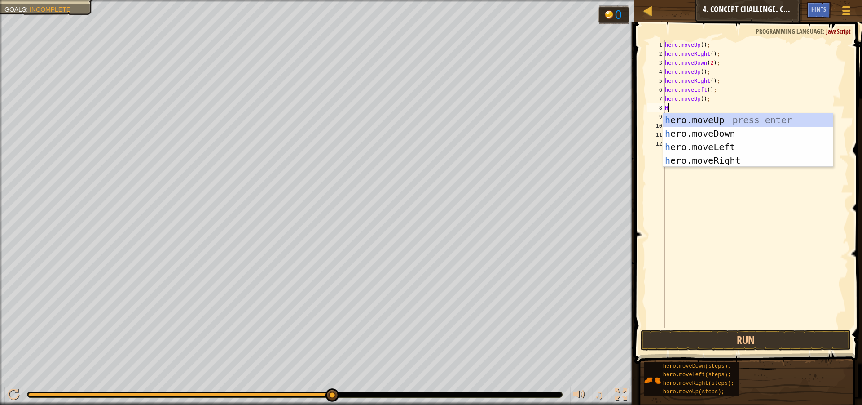
type textarea "HE"
click at [764, 163] on div "he ro.moveUp press enter he ro.moveDown press enter he ro.moveLeft press enter …" at bounding box center [748, 153] width 170 height 81
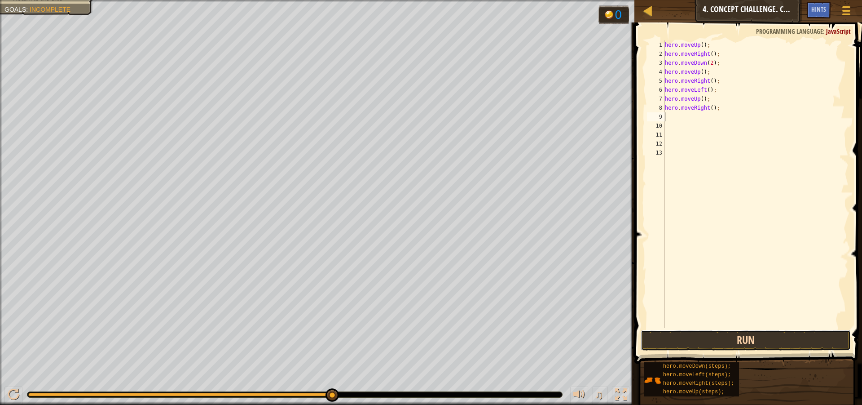
click at [774, 335] on button "Run" at bounding box center [746, 340] width 210 height 21
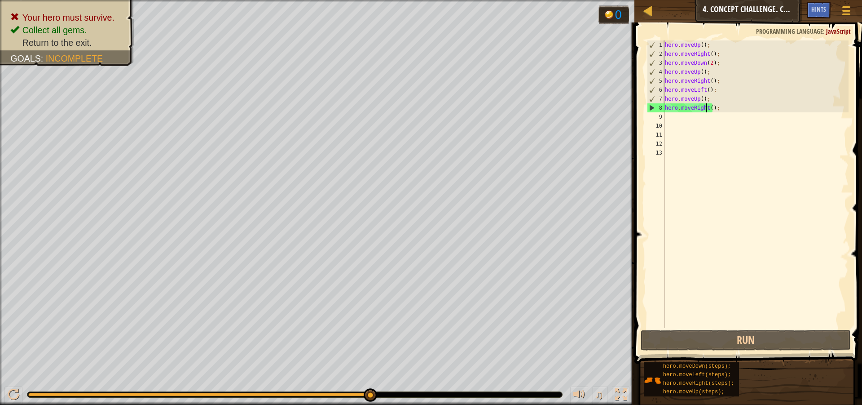
click at [707, 107] on div "hero . moveUp ( ) ; hero . moveRight ( ) ; hero . moveDown ( 2 ) ; hero . moveU…" at bounding box center [756, 192] width 186 height 305
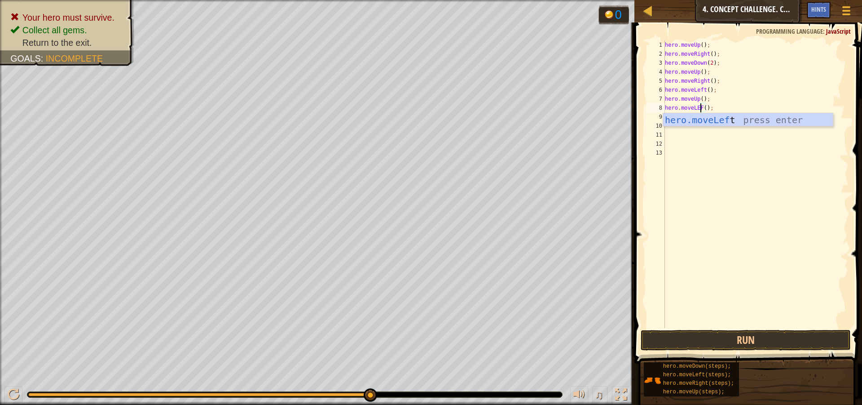
scroll to position [4, 4]
click at [759, 124] on div "hero.moveLeft press enter" at bounding box center [748, 133] width 170 height 40
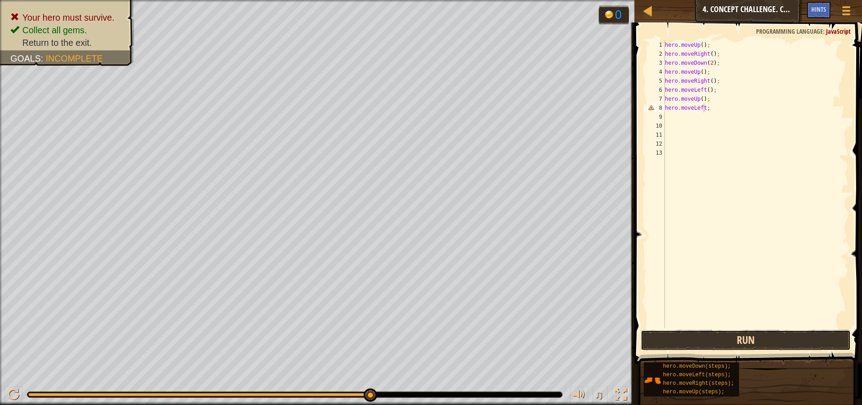
click at [666, 336] on button "Run" at bounding box center [746, 340] width 210 height 21
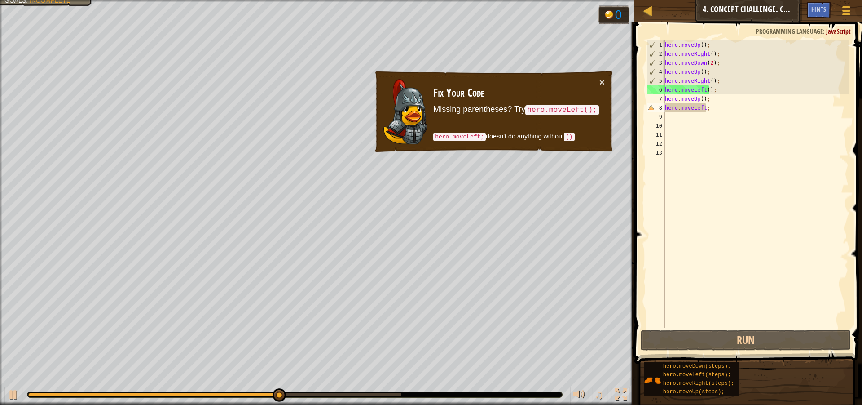
click at [726, 110] on div "hero . moveUp ( ) ; hero . moveRight ( ) ; hero . moveDown ( 2 ) ; hero . moveU…" at bounding box center [756, 192] width 186 height 305
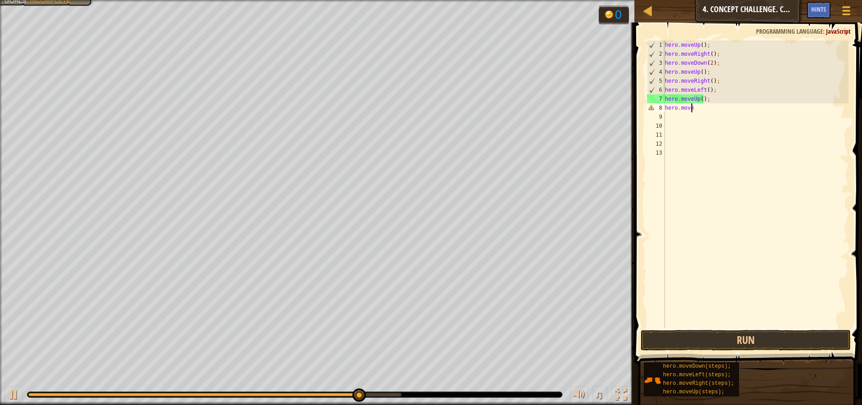
scroll to position [4, 2]
type textarea "hero.moveLE"
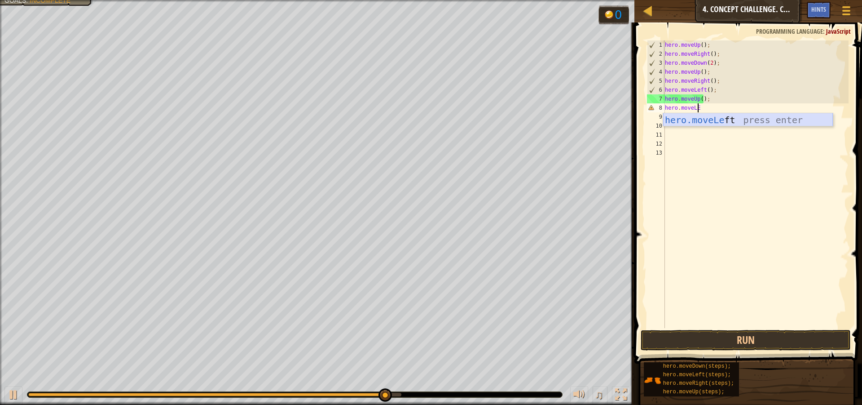
click at [723, 120] on div "hero.moveLe ft press enter" at bounding box center [748, 133] width 170 height 40
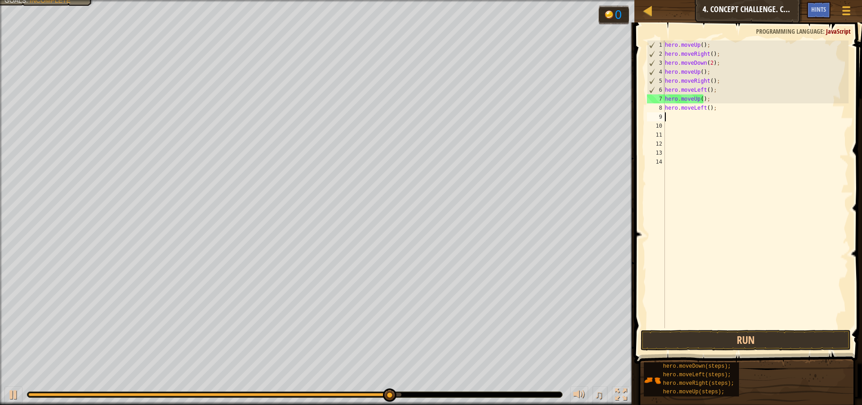
scroll to position [4, 0]
drag, startPoint x: 751, startPoint y: 323, endPoint x: 745, endPoint y: 339, distance: 16.8
click at [750, 326] on div "hero . moveUp ( ) ; hero . moveRight ( ) ; hero . moveDown ( 2 ) ; hero . moveU…" at bounding box center [756, 192] width 186 height 305
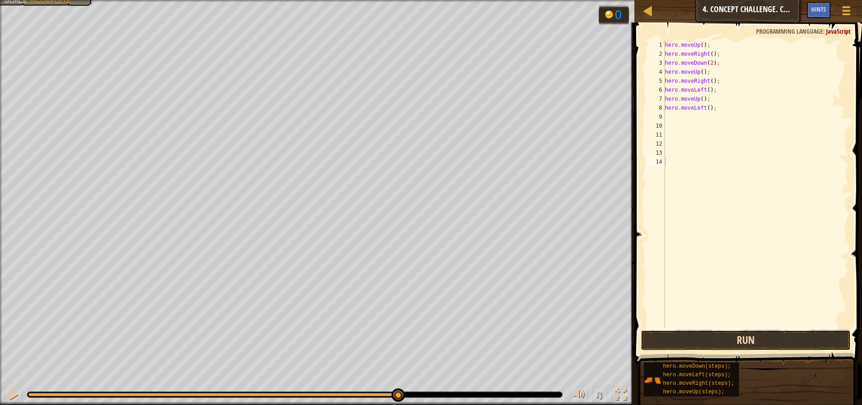
click at [743, 342] on button "Run" at bounding box center [746, 340] width 210 height 21
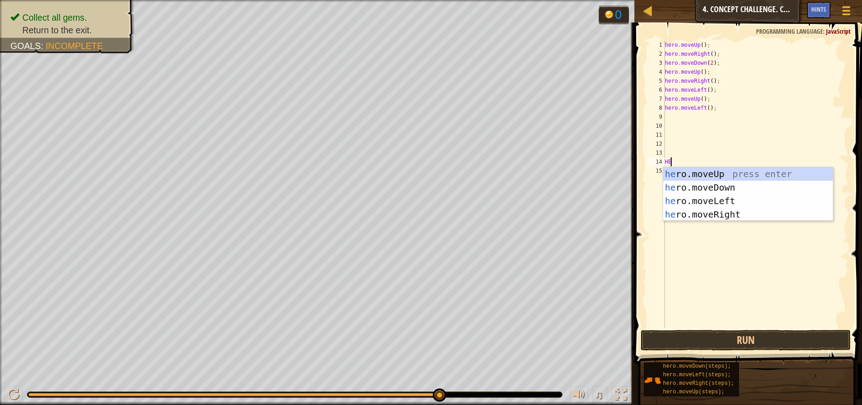
type textarea "H"
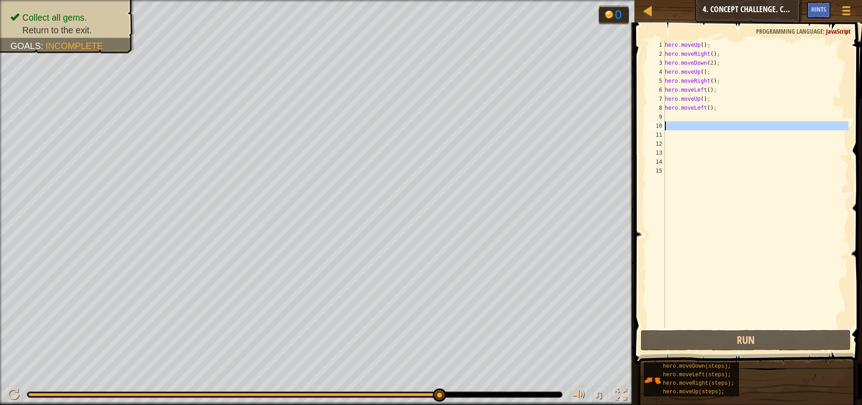
click at [655, 128] on div "10" at bounding box center [656, 125] width 18 height 9
click at [667, 124] on div "hero . moveUp ( ) ; hero . moveRight ( ) ; hero . moveDown ( 2 ) ; hero . moveU…" at bounding box center [756, 192] width 186 height 305
click at [669, 115] on div "hero . moveUp ( ) ; hero . moveRight ( ) ; hero . moveDown ( 2 ) ; hero . moveU…" at bounding box center [756, 192] width 186 height 305
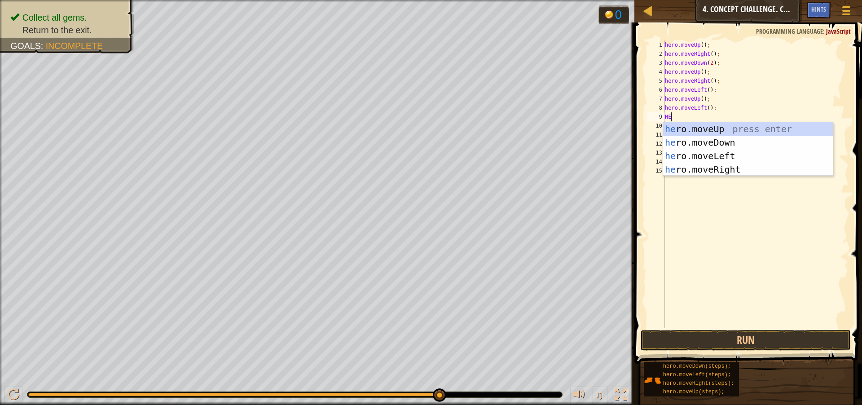
type textarea "H"
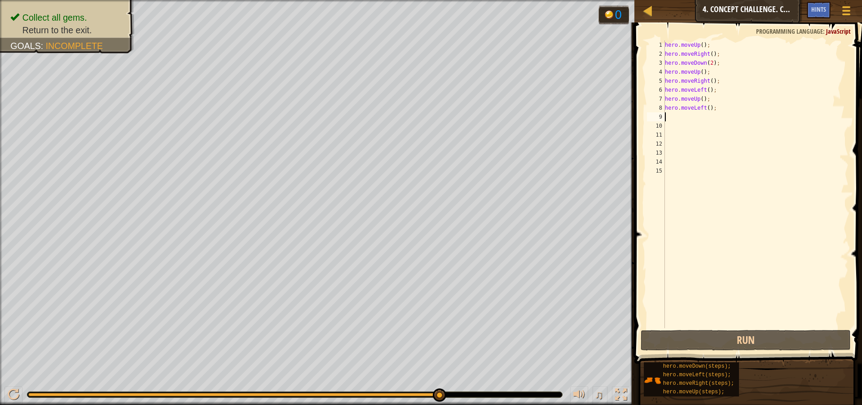
type textarea "g"
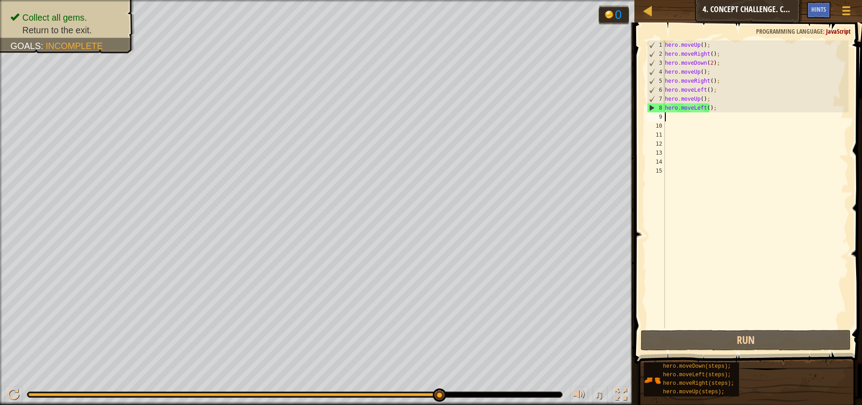
type textarea "h"
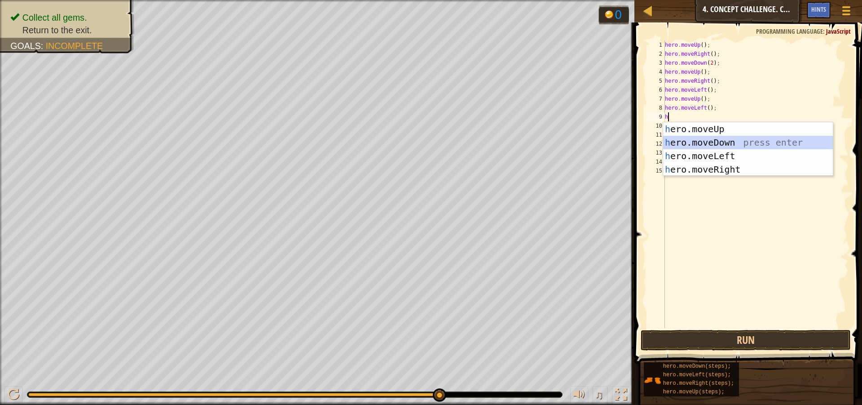
click at [691, 146] on div "h ero.moveUp press enter h ero.moveDown press enter h ero.moveLeft press enter …" at bounding box center [748, 162] width 170 height 81
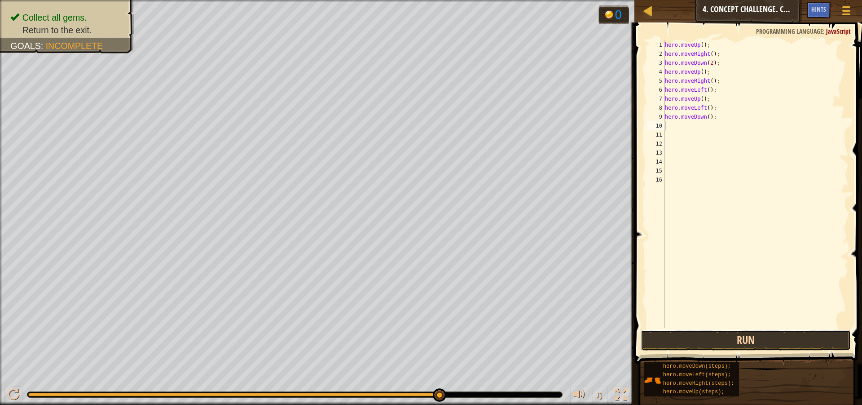
click at [774, 335] on button "Run" at bounding box center [746, 340] width 210 height 21
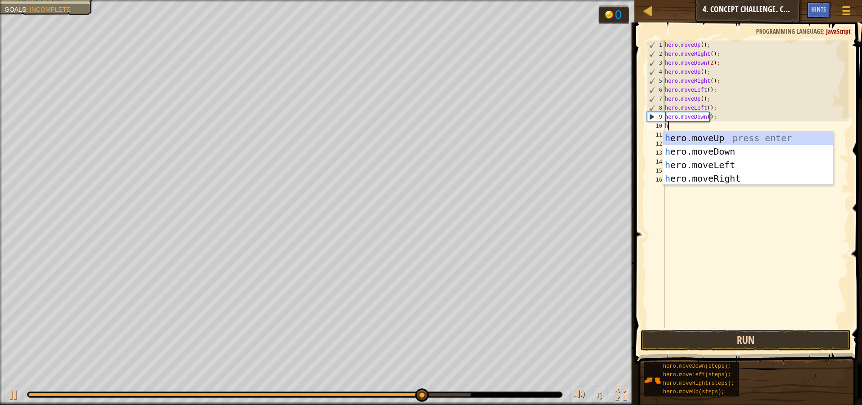
type textarea "he"
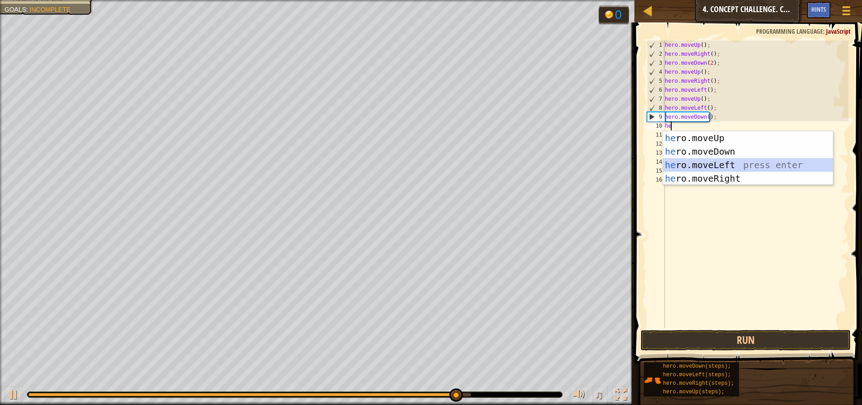
click at [751, 161] on div "he ro.moveUp press enter he ro.moveDown press enter he ro.moveLeft press enter …" at bounding box center [748, 171] width 170 height 81
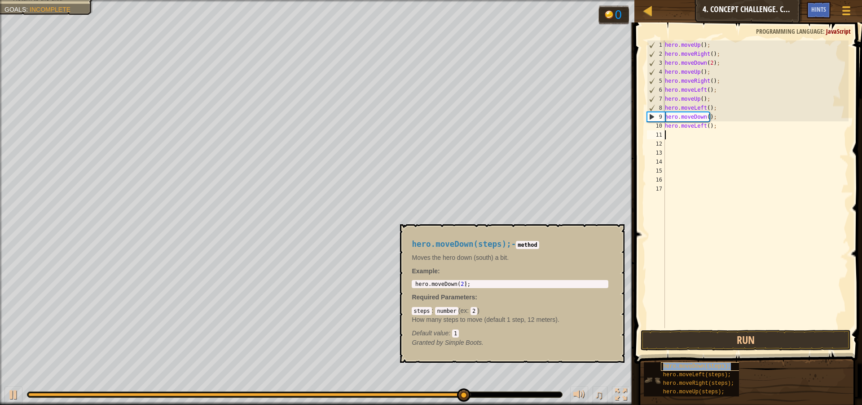
click at [717, 365] on span "hero.moveDown(steps);" at bounding box center [697, 366] width 68 height 6
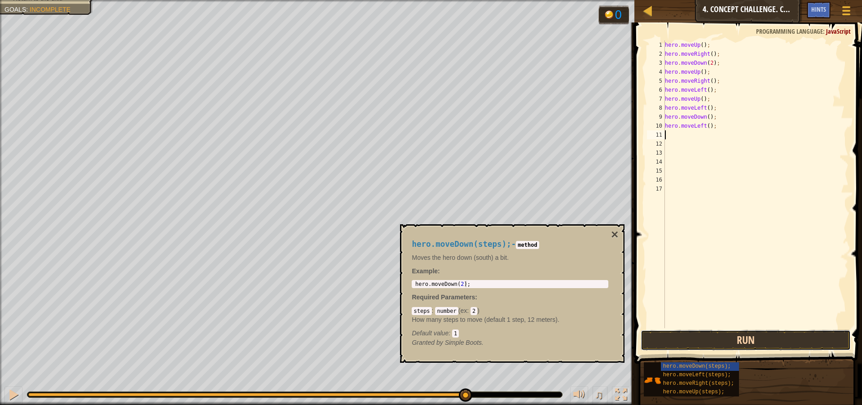
click at [715, 330] on button "Run" at bounding box center [746, 340] width 210 height 21
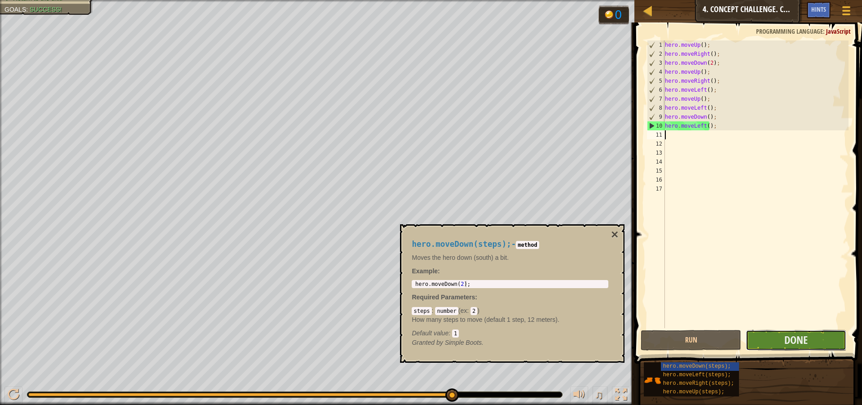
click at [814, 344] on button "Done" at bounding box center [796, 340] width 101 height 21
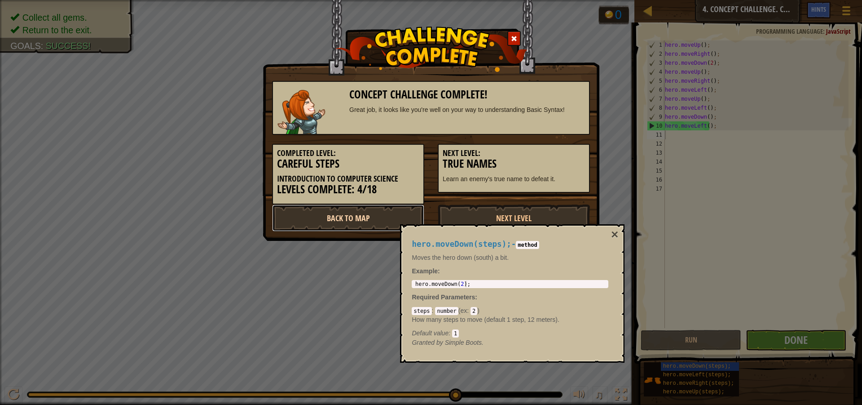
click at [325, 223] on link "Back to Map" at bounding box center [348, 217] width 152 height 27
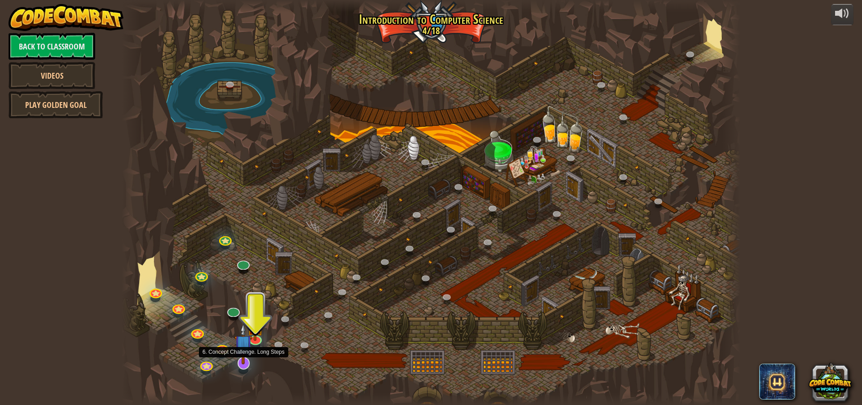
click at [244, 357] on img at bounding box center [243, 343] width 18 height 41
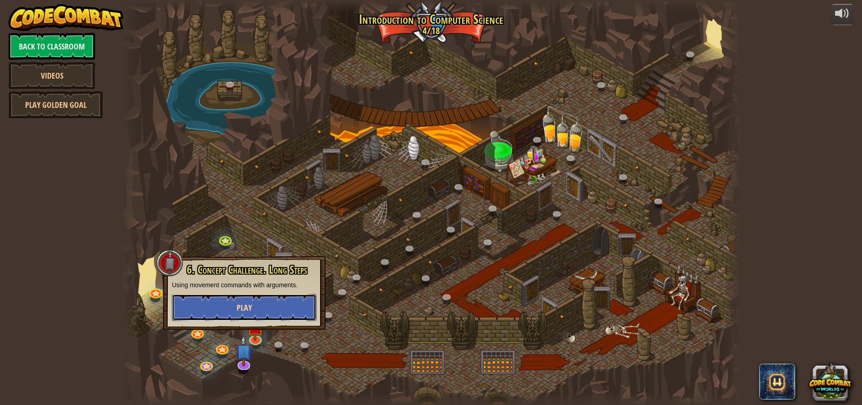
click at [233, 305] on button "Play" at bounding box center [244, 307] width 145 height 27
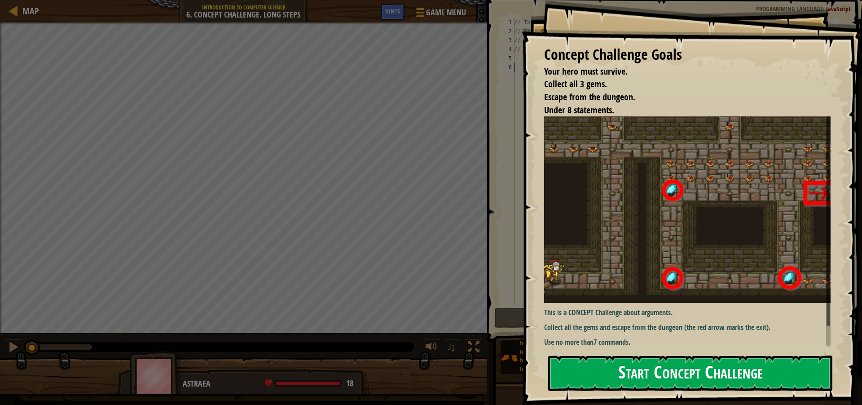
click at [745, 372] on button "Start Concept Challenge" at bounding box center [690, 372] width 284 height 35
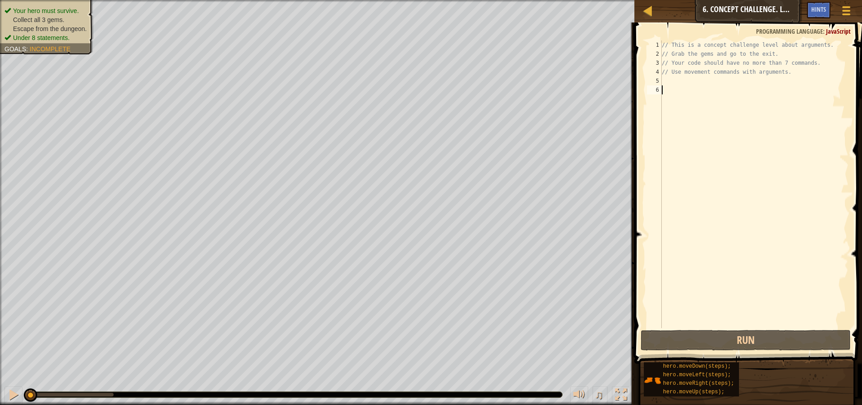
click at [781, 60] on div "// This is a concept challenge level about arguments. // Grab the gems and go t…" at bounding box center [754, 192] width 189 height 305
click at [828, 39] on span at bounding box center [749, 179] width 235 height 367
click at [821, 52] on div "// This is a concept challenge level about arguments. // Grab the gems and go t…" at bounding box center [754, 192] width 189 height 305
type textarea "// Grab the gems and go to the exit."
click at [825, 78] on div "// This is a concept challenge level about arguments. // Grab the gems and go t…" at bounding box center [754, 192] width 189 height 305
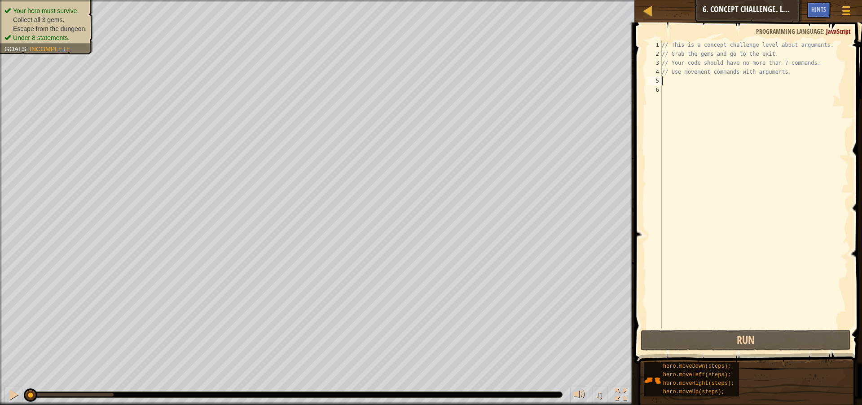
click at [807, 80] on div "// This is a concept challenge level about arguments. // Grab the gems and go t…" at bounding box center [754, 192] width 189 height 305
click at [787, 71] on div "// This is a concept challenge level about arguments. // Grab the gems and go t…" at bounding box center [754, 192] width 189 height 305
type textarea "/"
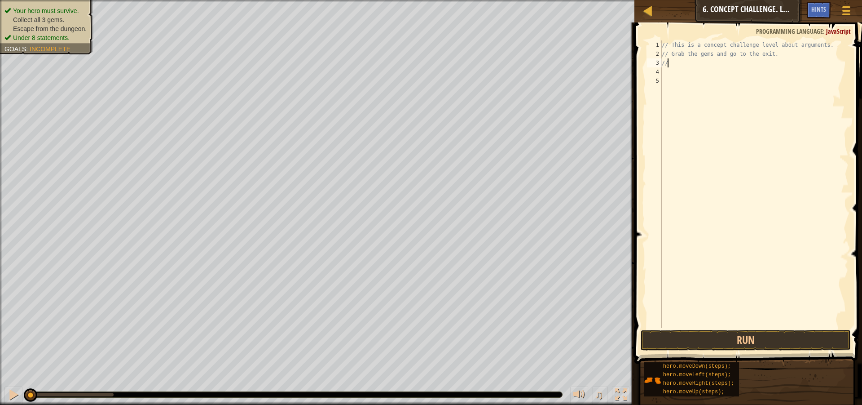
type textarea "/"
type textarea "j"
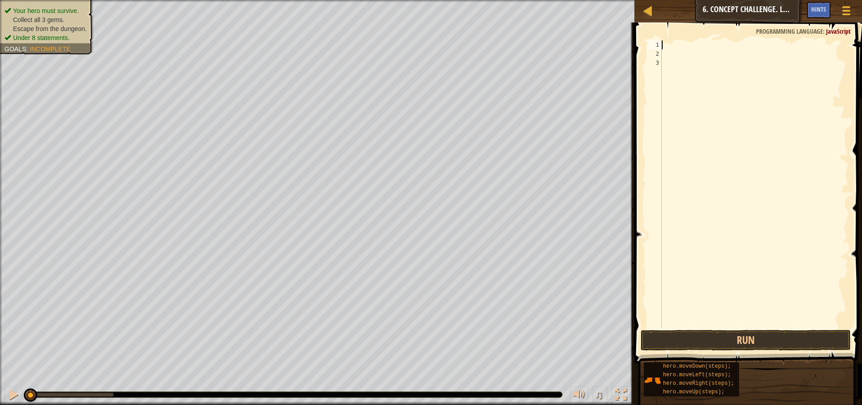
type textarea "h"
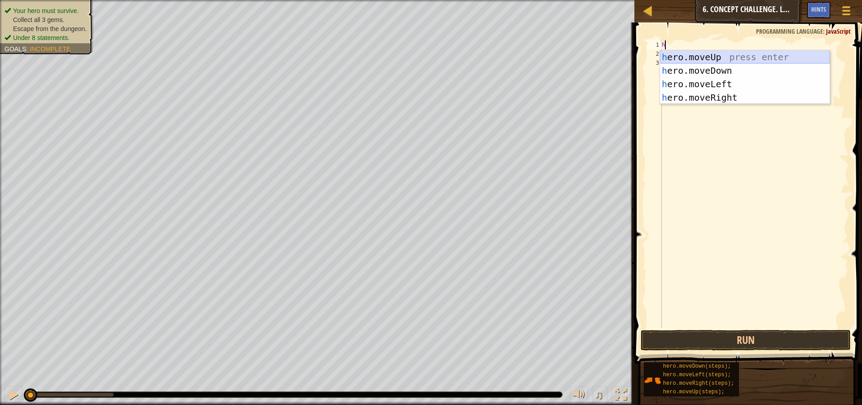
click at [749, 62] on div "h ero.moveUp press enter h ero.moveDown press enter h ero.moveLeft press enter …" at bounding box center [745, 90] width 170 height 81
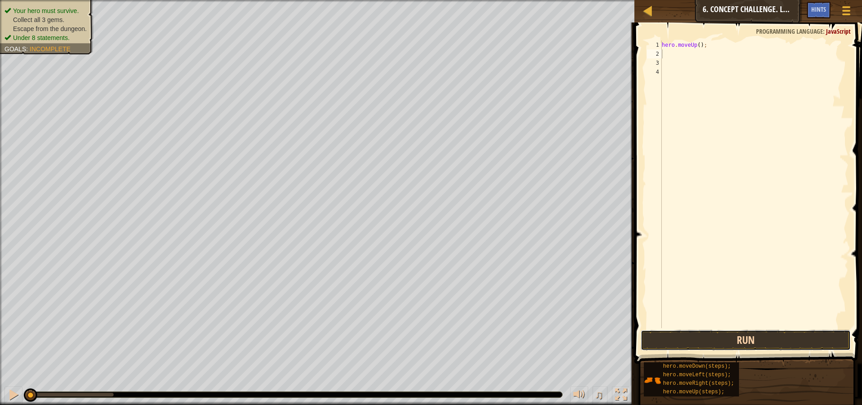
click at [759, 342] on button "Run" at bounding box center [746, 340] width 210 height 21
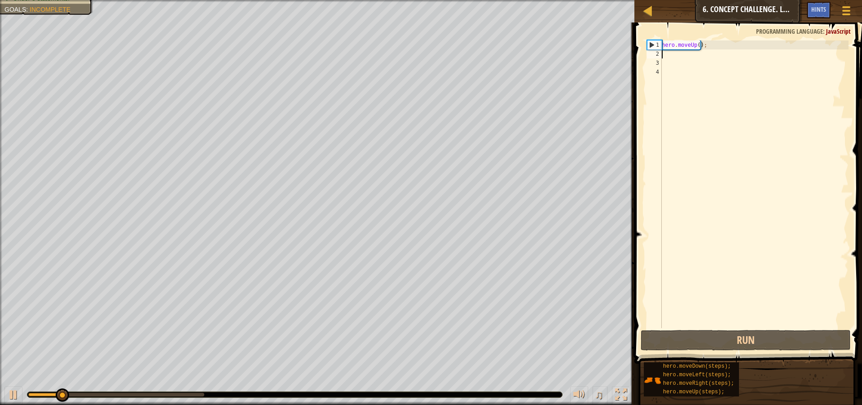
click at [743, 45] on div "hero . moveUp ( ) ;" at bounding box center [754, 192] width 189 height 305
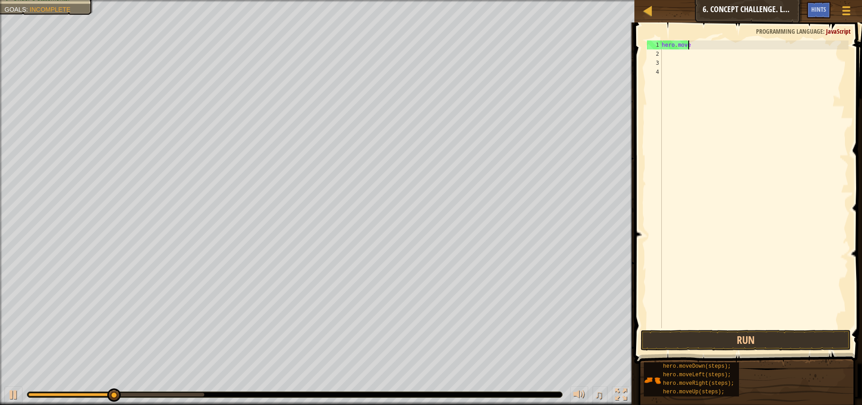
type textarea "hero.mover"
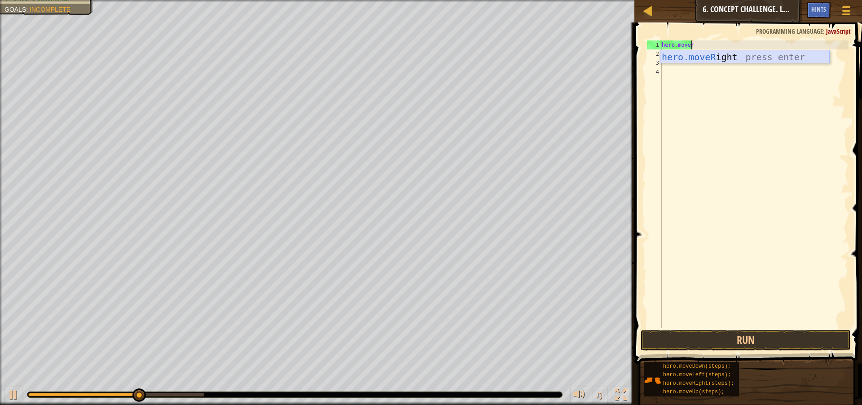
click at [714, 57] on div "hero.moveR ight press enter" at bounding box center [745, 70] width 170 height 40
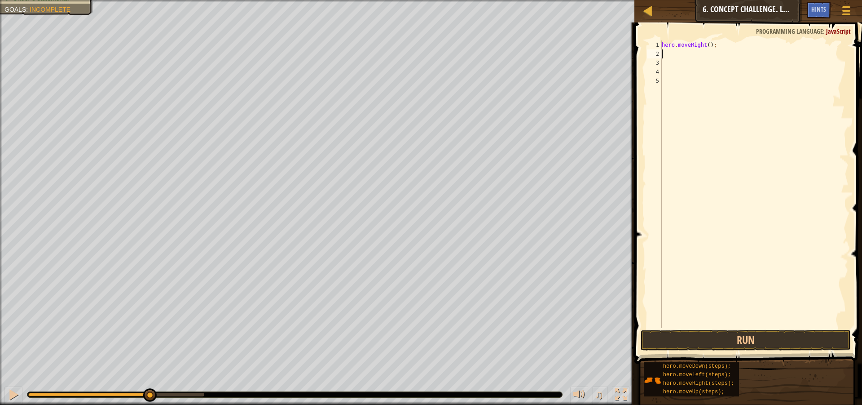
drag, startPoint x: 676, startPoint y: 323, endPoint x: 679, endPoint y: 354, distance: 31.5
click at [677, 336] on div "1 2 3 4 5 hero . moveRight ( ) ; הההההההההההההההההההההההההההההההההההההההההההההה…" at bounding box center [747, 210] width 230 height 367
click at [686, 361] on div "hero.moveDown(steps); hero.moveLeft(steps); hero.moveRight(steps); hero.moveUp(…" at bounding box center [749, 378] width 212 height 35
click at [685, 347] on button "Run" at bounding box center [746, 340] width 210 height 21
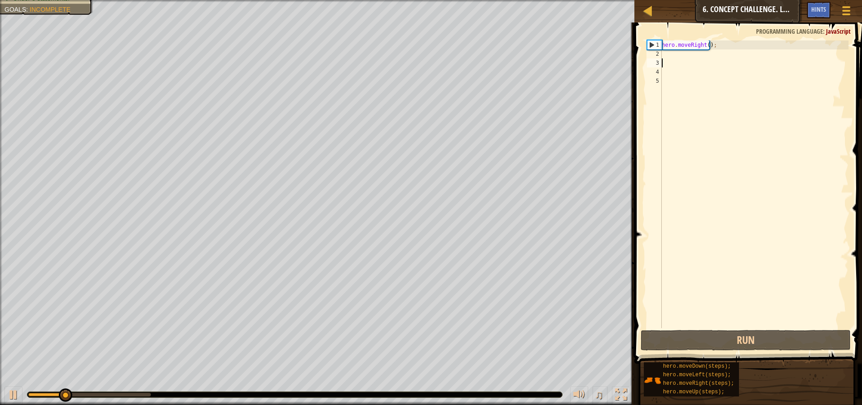
click at [687, 64] on div "hero . moveRight ( ) ;" at bounding box center [754, 192] width 189 height 305
click at [688, 56] on div "hero . moveRight ( ) ;" at bounding box center [754, 192] width 189 height 305
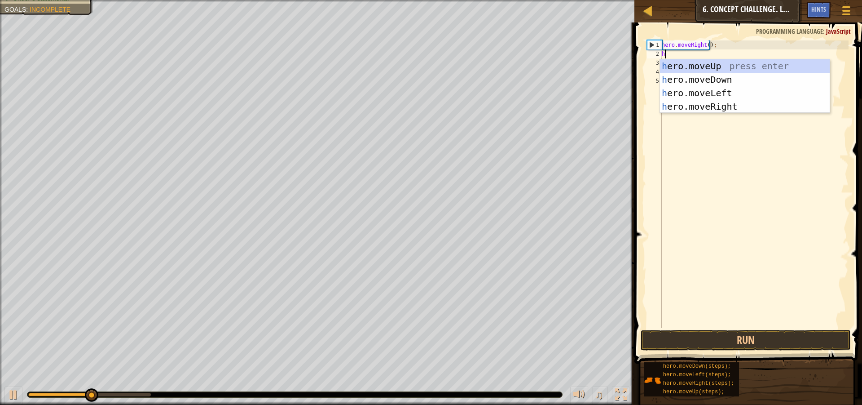
type textarea "he"
click at [721, 66] on div "he ro.moveUp press enter he ro.moveDown press enter he ro.moveLeft press enter …" at bounding box center [745, 99] width 170 height 81
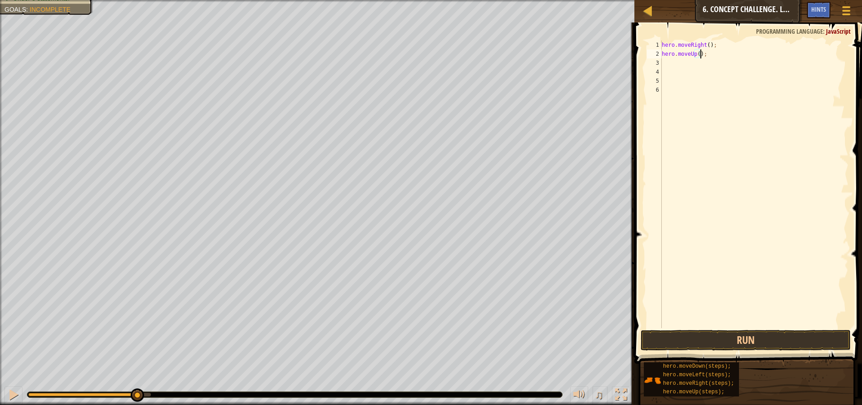
click at [700, 58] on div "hero . moveRight ( ) ; hero . moveUp ( ) ;" at bounding box center [754, 192] width 189 height 305
click at [693, 55] on div "hero . moveRight ( ) ; hero . moveUp ( ) ;" at bounding box center [754, 192] width 189 height 305
click at [696, 54] on div "hero . moveRight ( ) ; hero . moveUp ( ) ;" at bounding box center [754, 192] width 189 height 305
type textarea "hero.moveUp(3);"
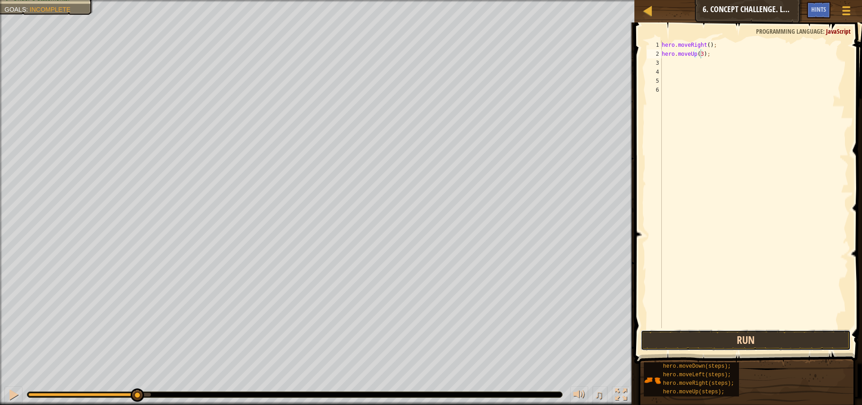
drag, startPoint x: 718, startPoint y: 339, endPoint x: 726, endPoint y: 335, distance: 8.6
click at [724, 336] on button "Run" at bounding box center [746, 340] width 210 height 21
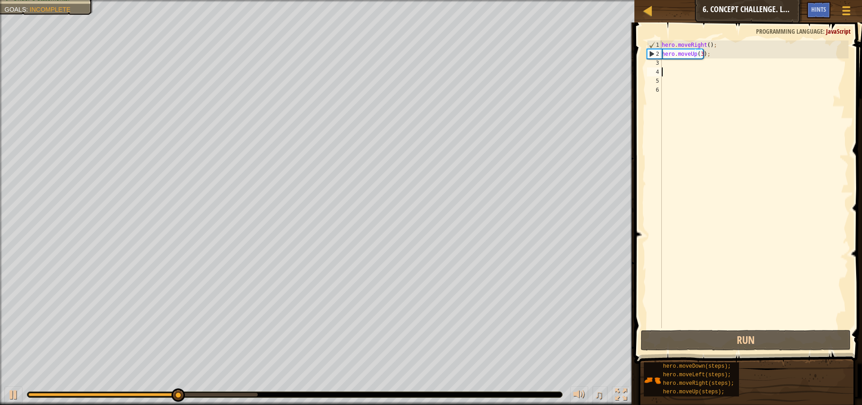
click at [716, 68] on div "hero . moveRight ( ) ; hero . moveUp ( 3 ) ;" at bounding box center [754, 192] width 189 height 305
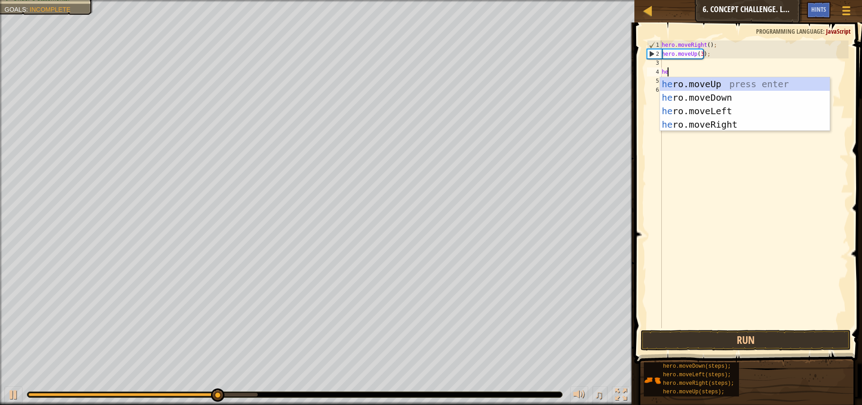
type textarea "her"
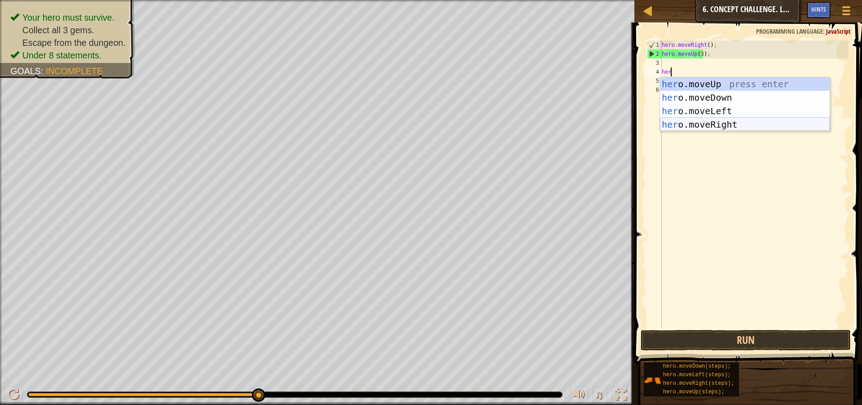
click at [736, 120] on div "her o.moveUp press enter her o.moveDown press enter her o.moveLeft press enter …" at bounding box center [745, 117] width 170 height 81
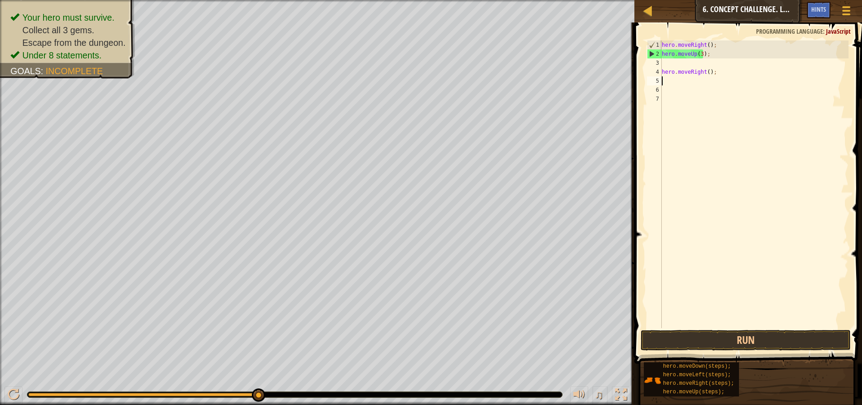
scroll to position [4, 0]
click at [691, 64] on div "hero . moveRight ( ) ; hero . moveUp ( 3 ) ; hero . moveRight ( ) ;" at bounding box center [754, 192] width 189 height 305
click at [703, 62] on div "hero . moveRight ( ) ; hero . moveUp ( 3 ) ; hero . moveRight ( ) ;" at bounding box center [754, 192] width 189 height 305
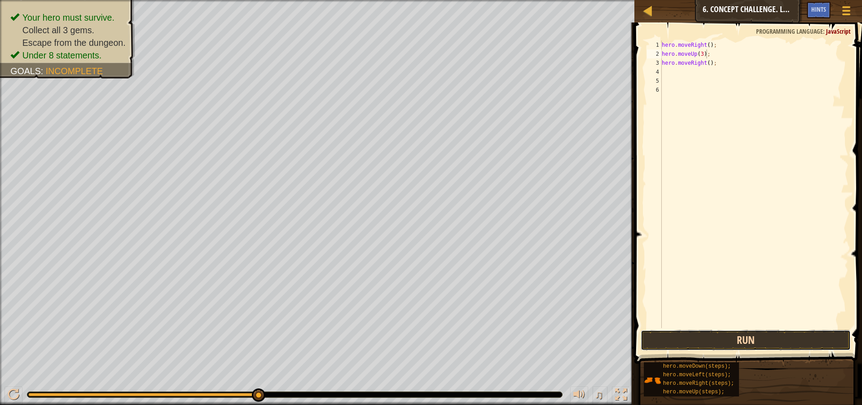
click at [734, 335] on button "Run" at bounding box center [746, 340] width 210 height 21
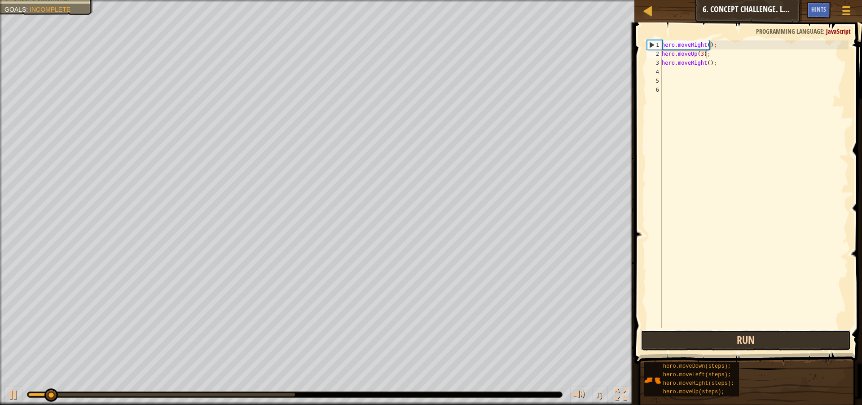
click at [730, 339] on button "Run" at bounding box center [746, 340] width 210 height 21
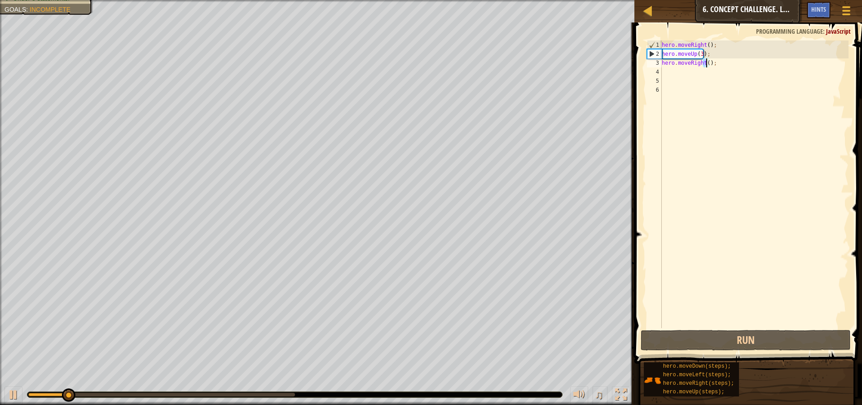
click at [707, 66] on div "hero . moveRight ( ) ; hero . moveUp ( 3 ) ; hero . moveRight ( ) ;" at bounding box center [754, 192] width 189 height 305
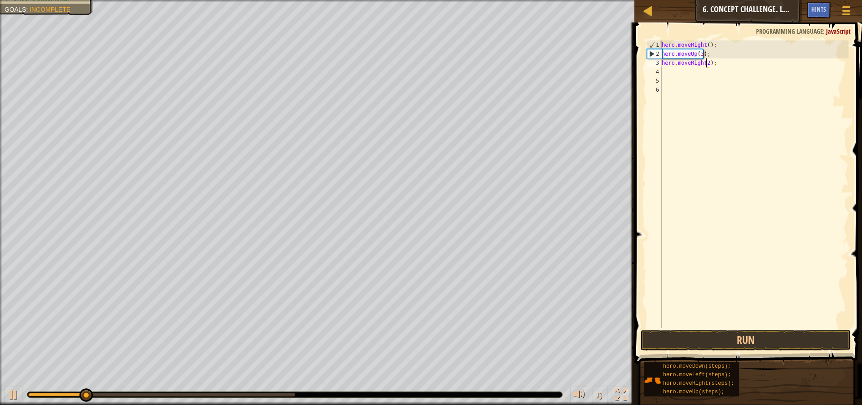
scroll to position [4, 4]
click at [722, 340] on button "Run" at bounding box center [746, 340] width 210 height 21
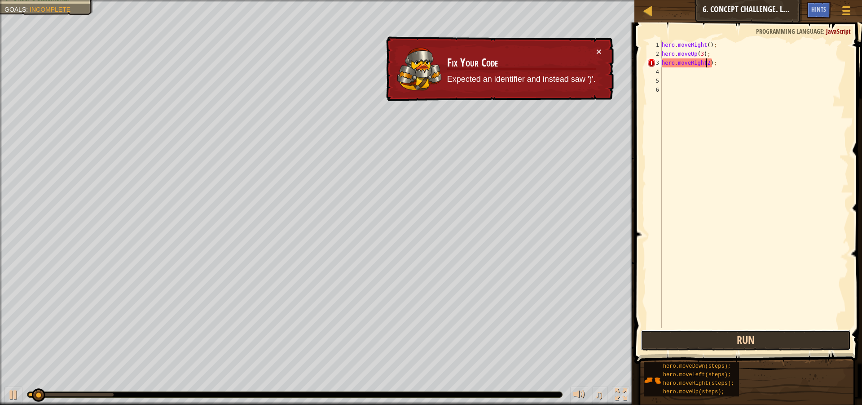
click at [714, 332] on button "Run" at bounding box center [746, 340] width 210 height 21
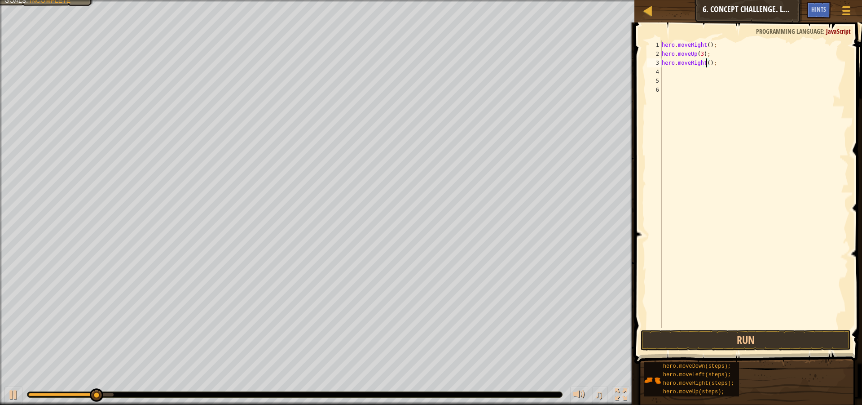
scroll to position [4, 4]
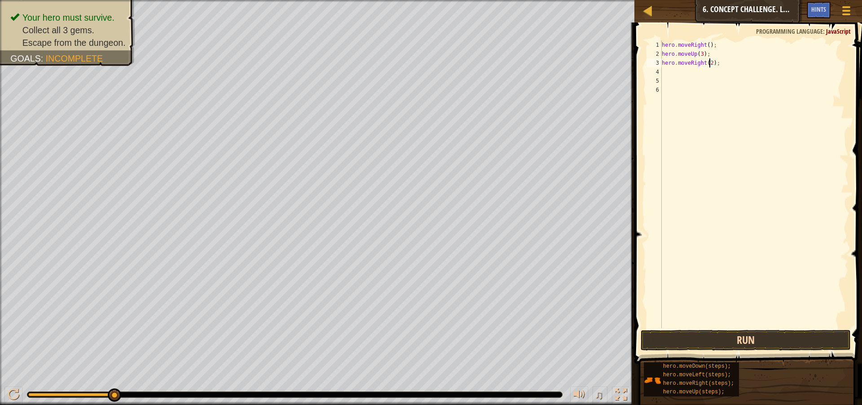
type textarea "hero.moveRight(2);"
click at [740, 341] on button "Run" at bounding box center [746, 340] width 210 height 21
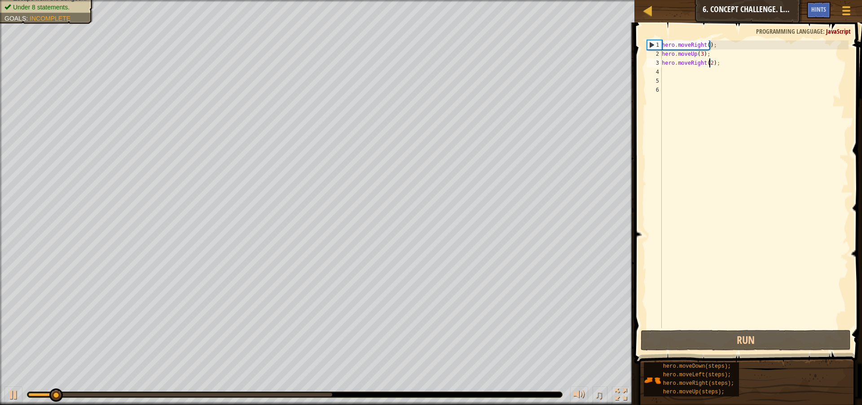
click at [672, 69] on div "hero . moveRight ( ) ; hero . moveUp ( 3 ) ; hero . moveRight ( 2 ) ;" at bounding box center [754, 192] width 189 height 305
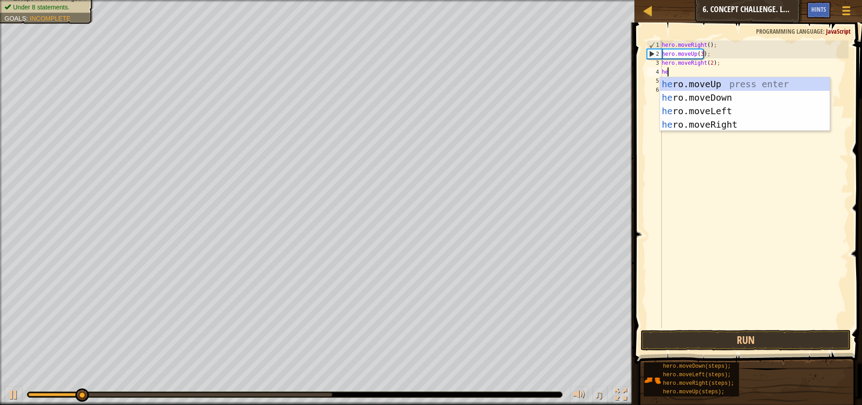
scroll to position [4, 0]
type textarea "hero"
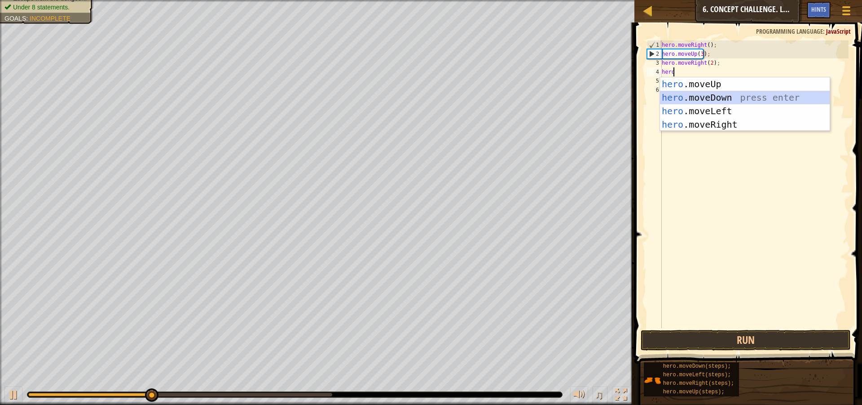
click at [684, 94] on div "hero .moveUp press enter hero .moveDown press enter hero .moveLeft press enter …" at bounding box center [745, 117] width 170 height 81
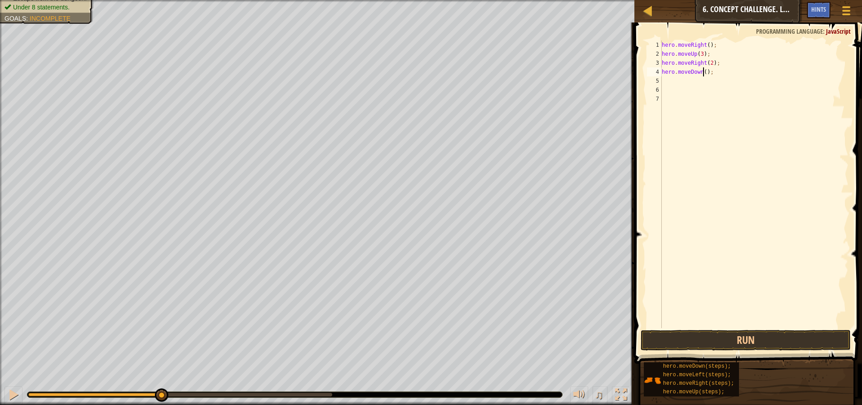
click at [702, 69] on div "hero . moveRight ( ) ; hero . moveUp ( 3 ) ; hero . moveRight ( 2 ) ; hero . mo…" at bounding box center [754, 192] width 189 height 305
type textarea "hero.moveDown(3);"
click at [705, 78] on div "hero . moveRight ( ) ; hero . moveUp ( 3 ) ; hero . moveRight ( 2 ) ; hero . mo…" at bounding box center [754, 192] width 189 height 305
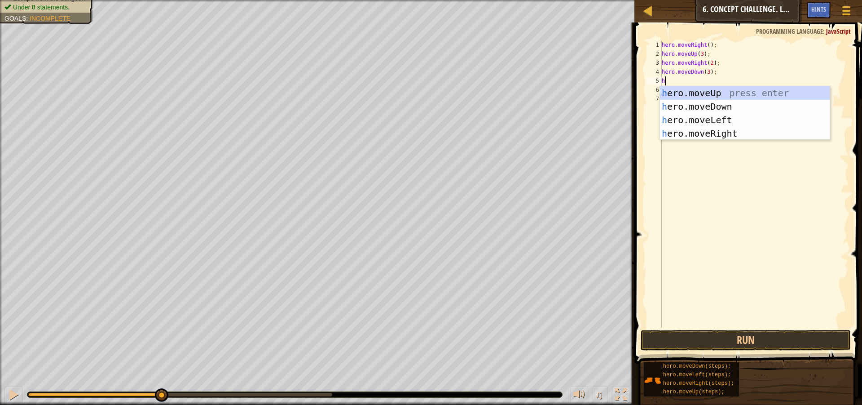
type textarea "he"
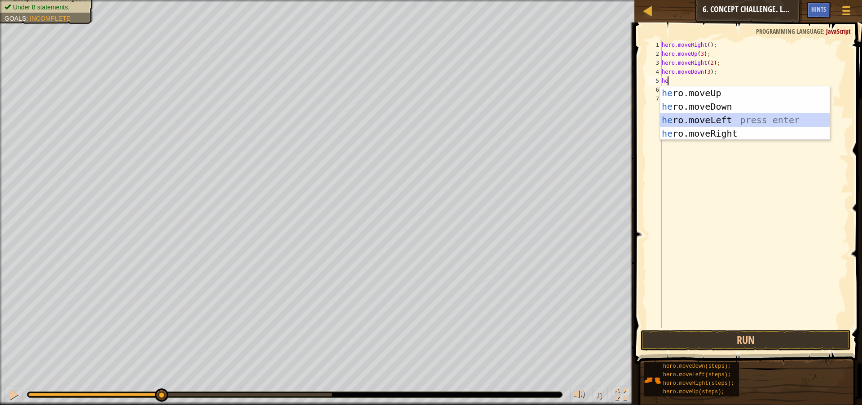
click at [713, 119] on div "he ro.moveUp press enter he ro.moveDown press enter he ro.moveLeft press enter …" at bounding box center [745, 126] width 170 height 81
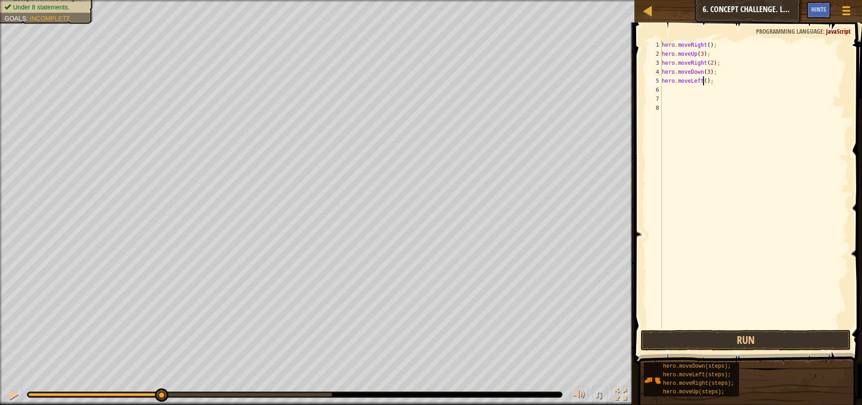
click at [704, 80] on div "hero . moveRight ( ) ; hero . moveUp ( 3 ) ; hero . moveRight ( 2 ) ; hero . mo…" at bounding box center [754, 192] width 189 height 305
type textarea "hero.moveLeft(2);"
click at [788, 346] on button "Run" at bounding box center [746, 340] width 210 height 21
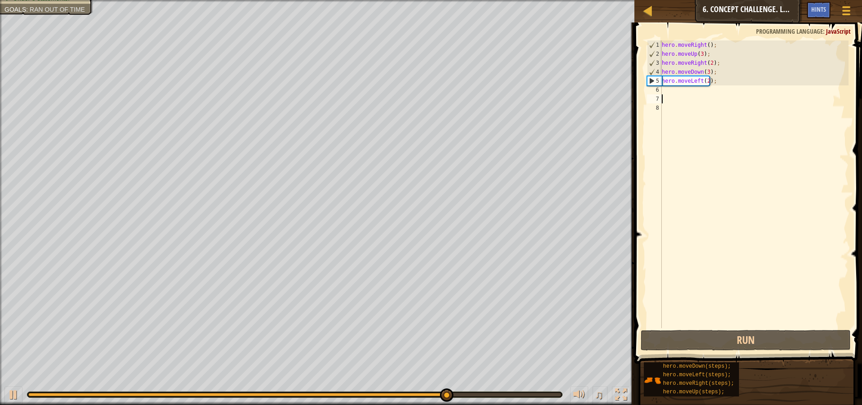
click at [673, 101] on div "hero . moveRight ( ) ; hero . moveUp ( 3 ) ; hero . moveRight ( 2 ) ; hero . mo…" at bounding box center [754, 192] width 189 height 305
click at [672, 90] on div "hero . moveRight ( ) ; hero . moveUp ( 3 ) ; hero . moveRight ( 2 ) ; hero . mo…" at bounding box center [754, 192] width 189 height 305
type textarea "h"
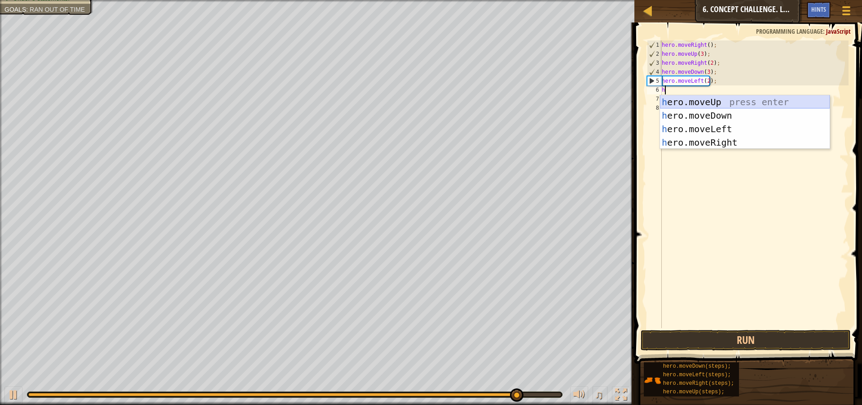
click at [733, 100] on div "h ero.moveUp press enter h ero.moveDown press enter h ero.moveLeft press enter …" at bounding box center [745, 135] width 170 height 81
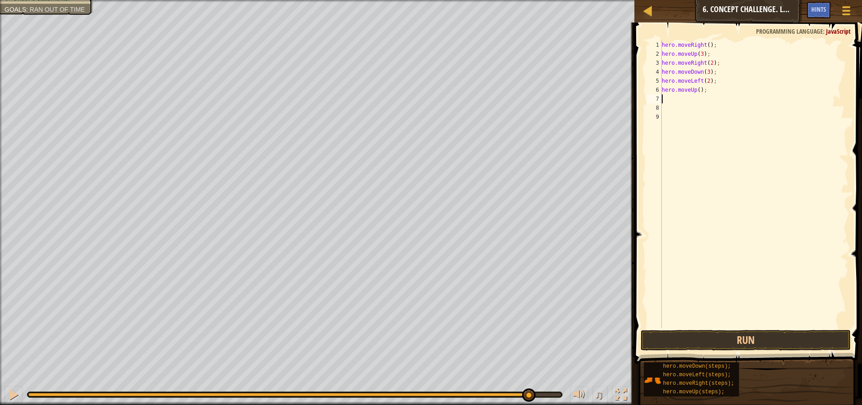
click at [698, 95] on div "hero . moveRight ( ) ; hero . moveUp ( 3 ) ; hero . moveRight ( 2 ) ; hero . mo…" at bounding box center [754, 192] width 189 height 305
click at [696, 91] on div "hero . moveRight ( ) ; hero . moveUp ( 3 ) ; hero . moveRight ( 2 ) ; hero . mo…" at bounding box center [754, 192] width 189 height 305
click at [697, 90] on div "hero . moveRight ( ) ; hero . moveUp ( 3 ) ; hero . moveRight ( 2 ) ; hero . mo…" at bounding box center [754, 192] width 189 height 305
click at [694, 341] on button "Run" at bounding box center [746, 340] width 210 height 21
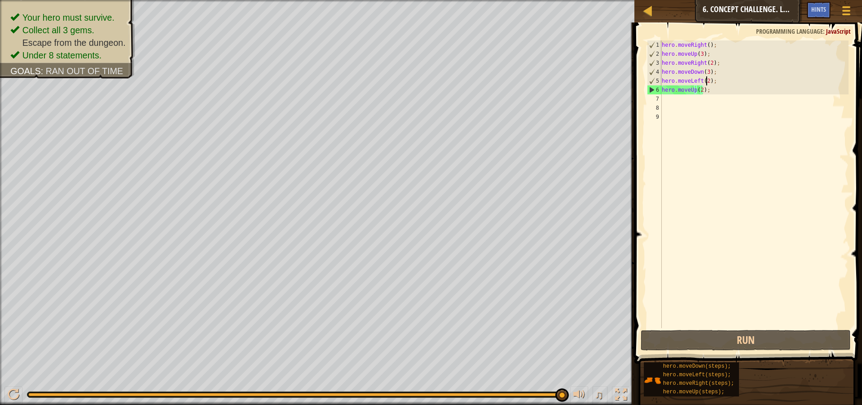
click at [705, 83] on div "hero . moveRight ( ) ; hero . moveUp ( 3 ) ; hero . moveRight ( 2 ) ; hero . mo…" at bounding box center [754, 192] width 189 height 305
type textarea "hero.moveLeft();"
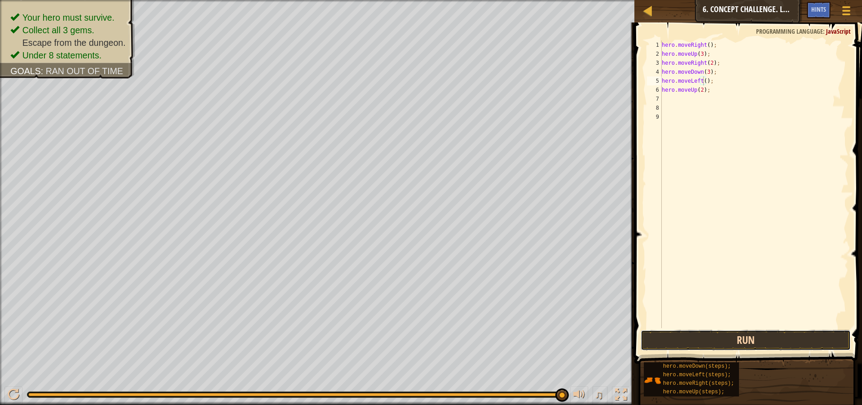
click at [672, 337] on button "Run" at bounding box center [746, 340] width 210 height 21
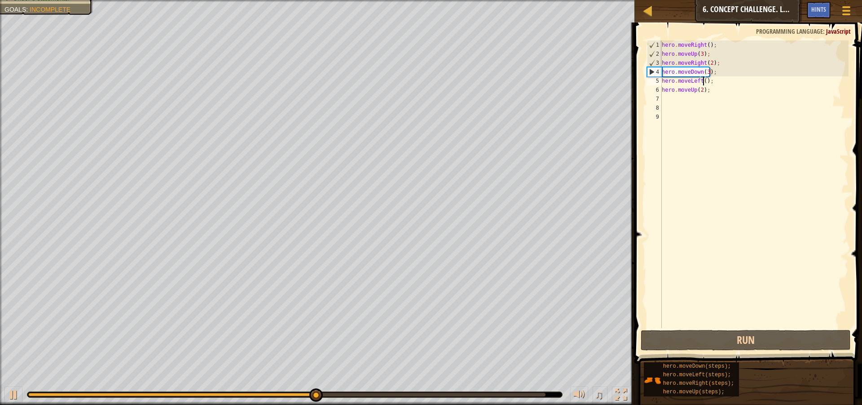
click at [678, 102] on div "hero . moveRight ( ) ; hero . moveUp ( 3 ) ; hero . moveRight ( 2 ) ; hero . mo…" at bounding box center [754, 192] width 189 height 305
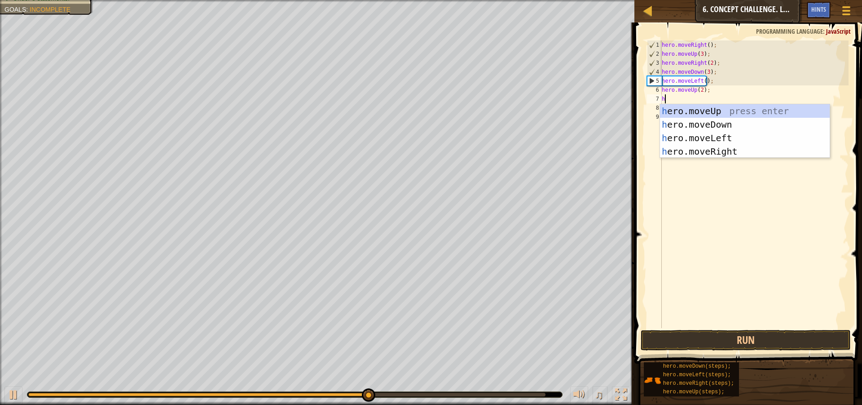
type textarea "her"
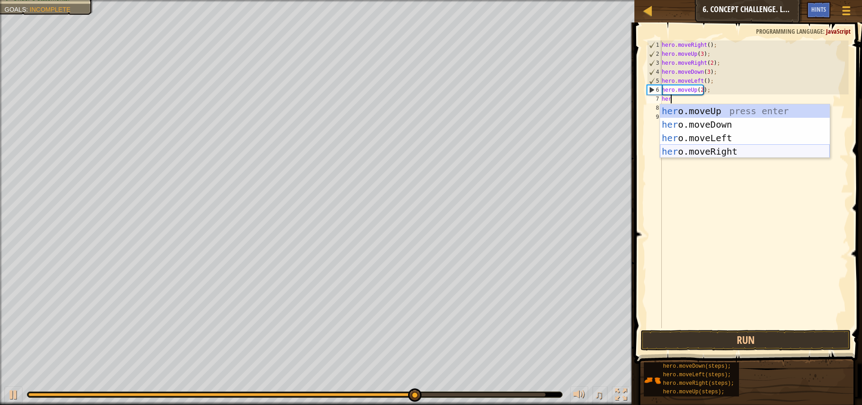
click at [696, 154] on div "her o.moveUp press enter her o.moveDown press enter her o.moveLeft press enter …" at bounding box center [745, 144] width 170 height 81
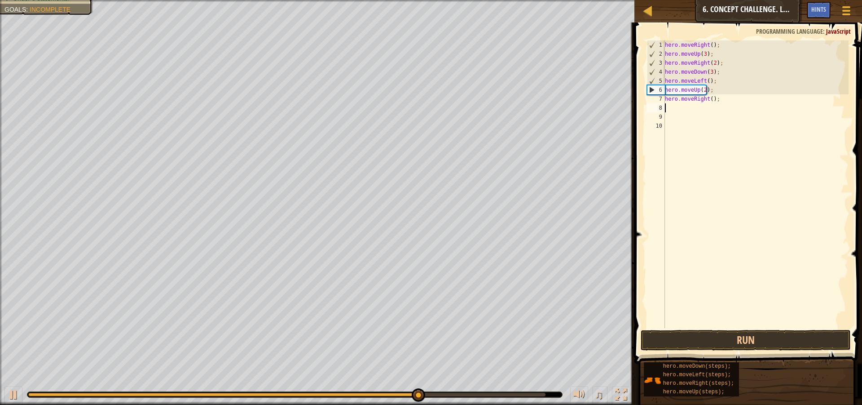
scroll to position [4, 0]
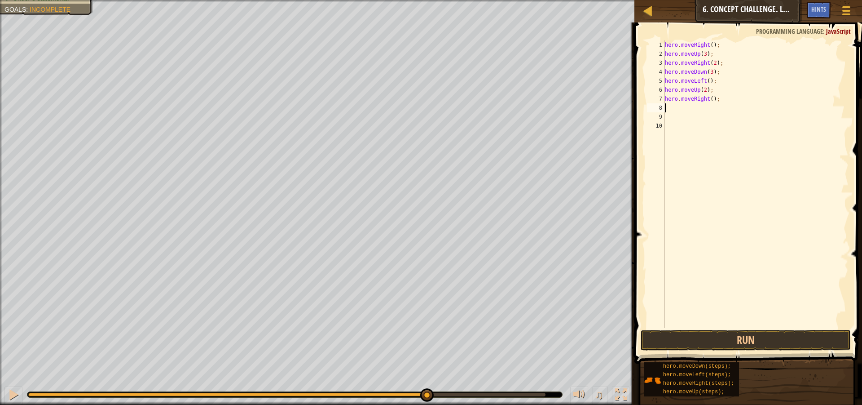
click at [708, 99] on div "hero . moveRight ( ) ; hero . moveUp ( 3 ) ; hero . moveRight ( 2 ) ; hero . mo…" at bounding box center [756, 192] width 186 height 305
click at [710, 97] on div "hero . moveRight ( ) ; hero . moveUp ( 3 ) ; hero . moveRight ( 2 ) ; hero . mo…" at bounding box center [756, 192] width 186 height 305
click at [731, 337] on button "Run" at bounding box center [746, 340] width 210 height 21
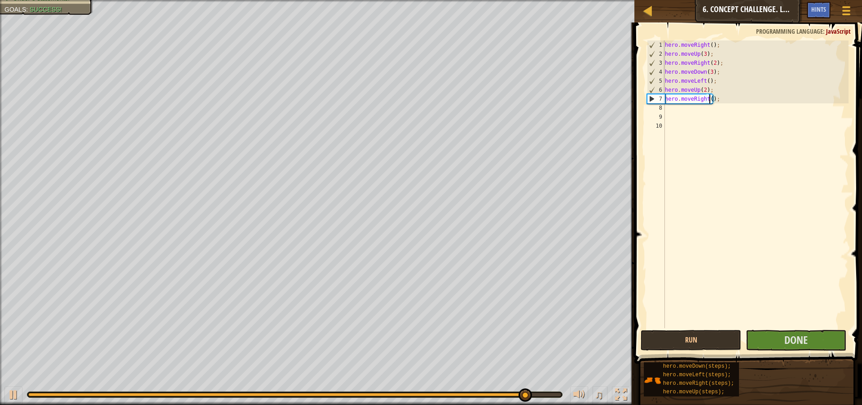
scroll to position [4, 4]
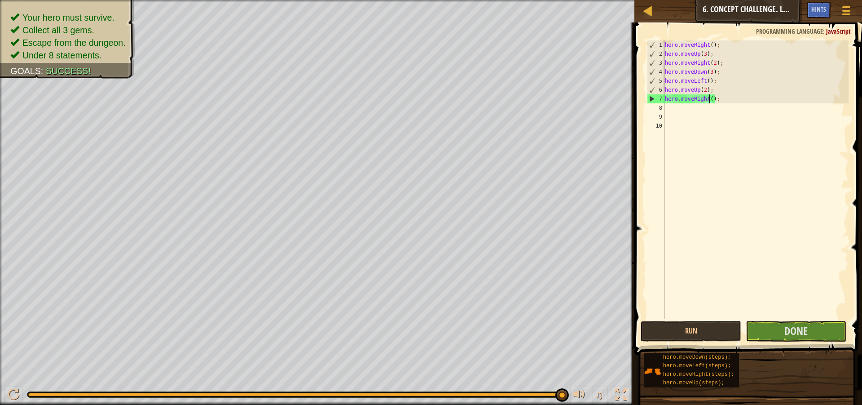
type textarea "hero.moveRight(2);"
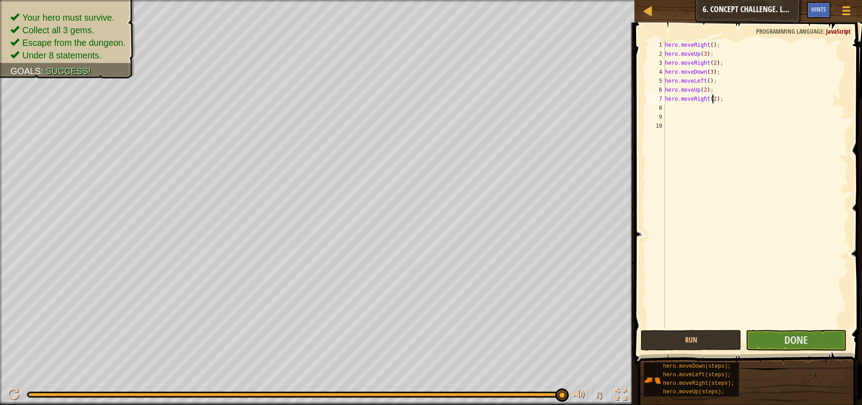
click at [715, 104] on div "hero . moveRight ( ) ; hero . moveUp ( 3 ) ; hero . moveRight ( 2 ) ; hero . mo…" at bounding box center [755, 192] width 185 height 305
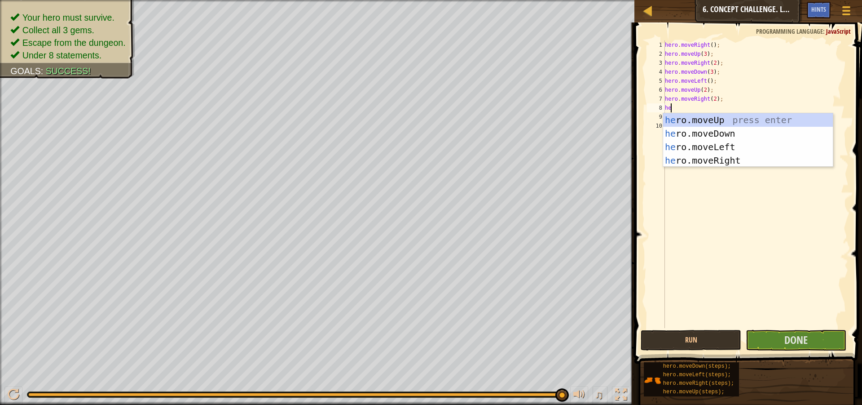
type textarea "her"
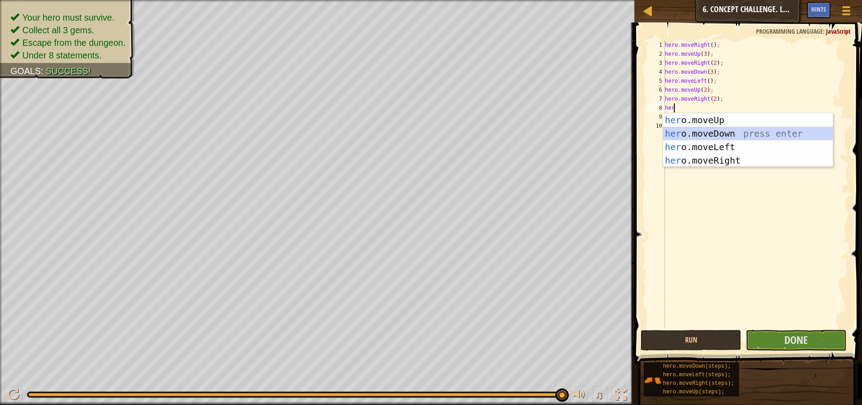
click at [694, 139] on div "her o.moveUp press enter her o.moveDown press enter her o.moveLeft press enter …" at bounding box center [748, 153] width 170 height 81
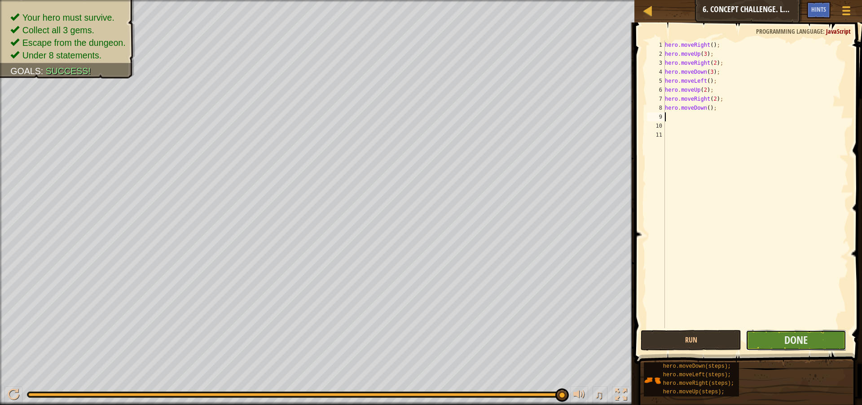
click at [812, 335] on button "Done" at bounding box center [796, 340] width 101 height 21
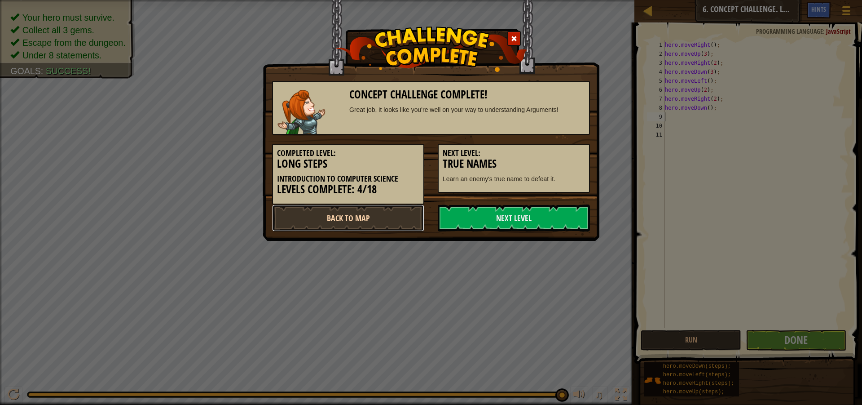
click at [374, 211] on link "Back to Map" at bounding box center [348, 217] width 152 height 27
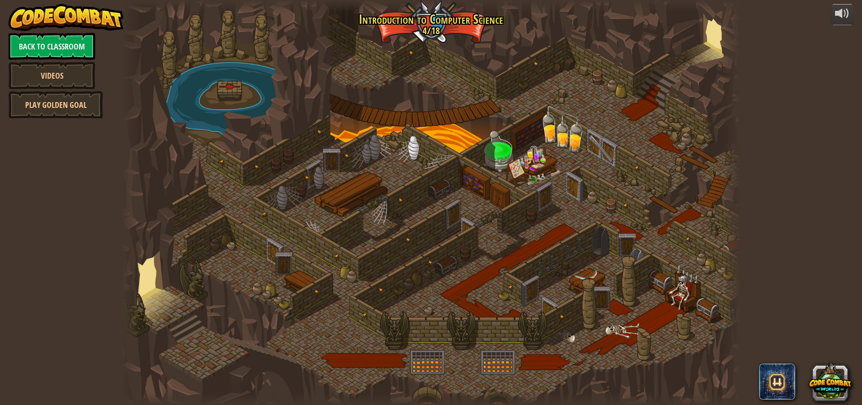
click at [403, 221] on div at bounding box center [431, 202] width 619 height 405
click at [378, 222] on div at bounding box center [431, 202] width 619 height 405
click at [315, 339] on div at bounding box center [431, 202] width 619 height 405
click at [522, 349] on div at bounding box center [431, 202] width 619 height 405
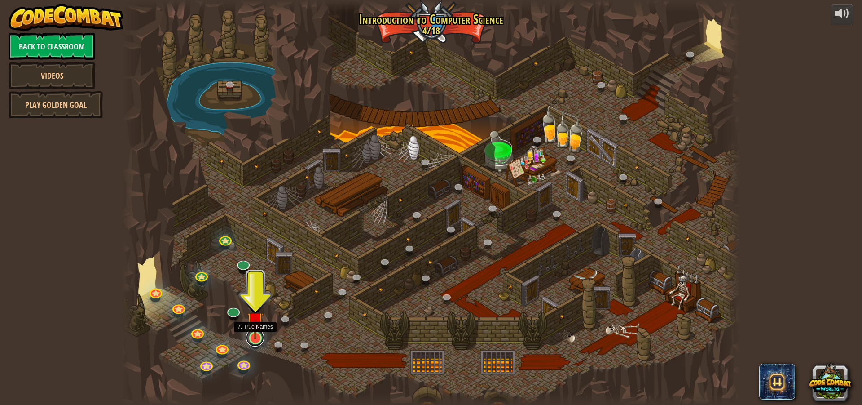
click at [259, 342] on link at bounding box center [255, 337] width 18 height 18
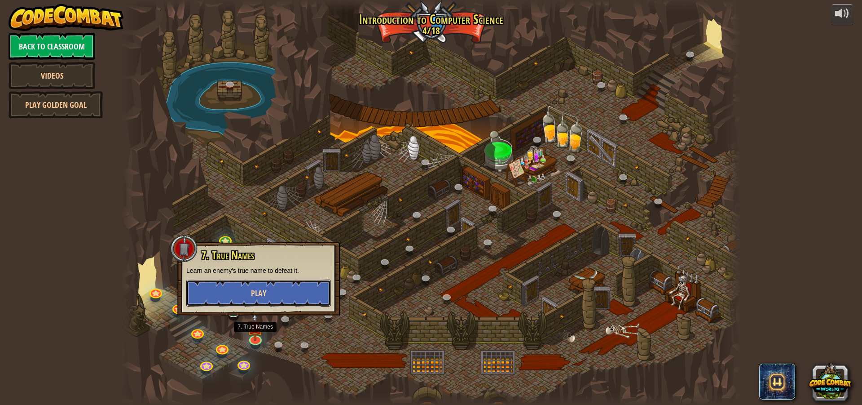
click at [266, 289] on span "Play" at bounding box center [258, 292] width 15 height 11
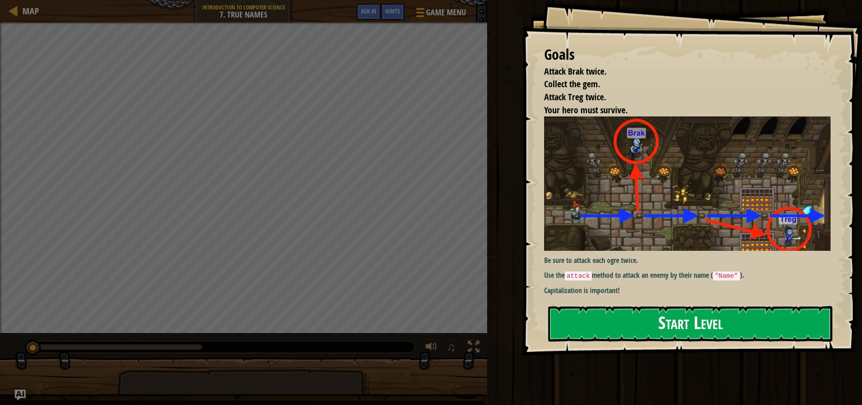
click at [656, 306] on button "Start Level" at bounding box center [690, 323] width 284 height 35
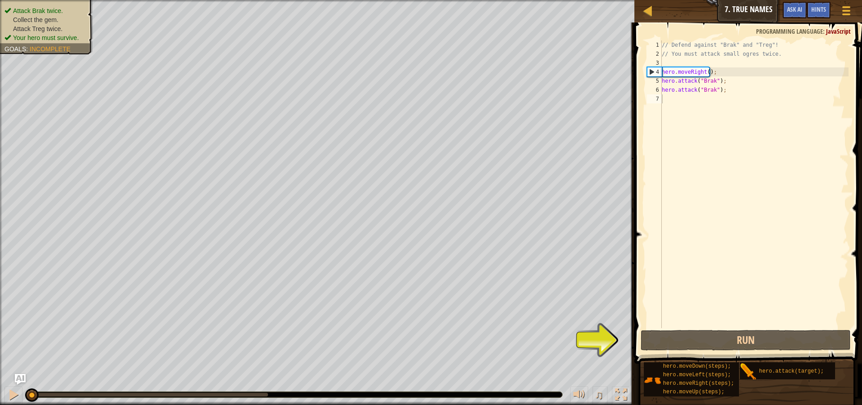
click at [751, 329] on span at bounding box center [749, 179] width 235 height 367
click at [729, 352] on span at bounding box center [749, 179] width 235 height 367
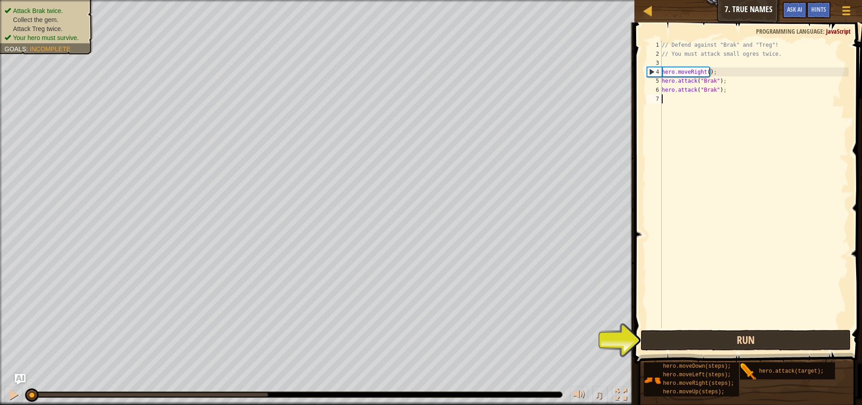
drag, startPoint x: 736, startPoint y: 319, endPoint x: 730, endPoint y: 332, distance: 14.7
click at [734, 326] on div "// Defend against "Brak" and "Treg"! // You must attack small ogres twice. hero…" at bounding box center [754, 192] width 189 height 305
click at [721, 344] on button "Run" at bounding box center [746, 340] width 210 height 21
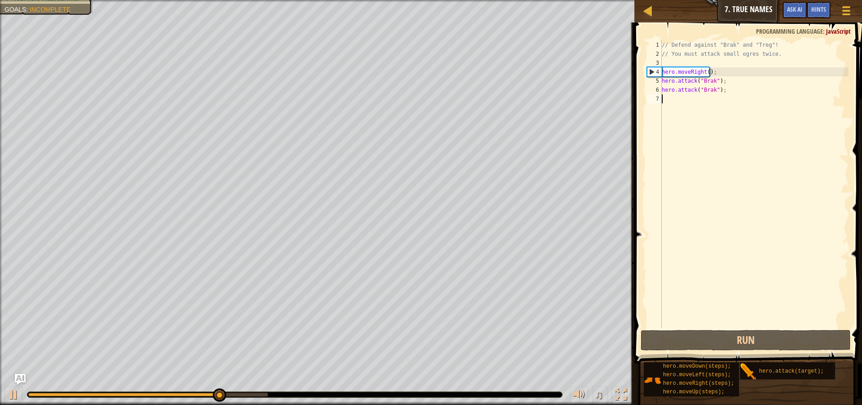
click at [715, 99] on div "// Defend against "Brak" and "Treg"! // You must attack small ogres twice. hero…" at bounding box center [754, 192] width 189 height 305
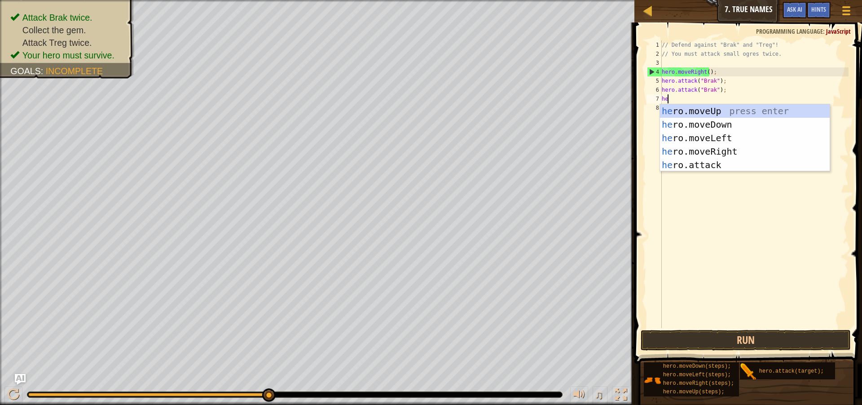
type textarea "her"
click at [713, 108] on div "her o.moveUp press enter her o.moveDown press enter her o.moveLeft press enter …" at bounding box center [745, 151] width 170 height 94
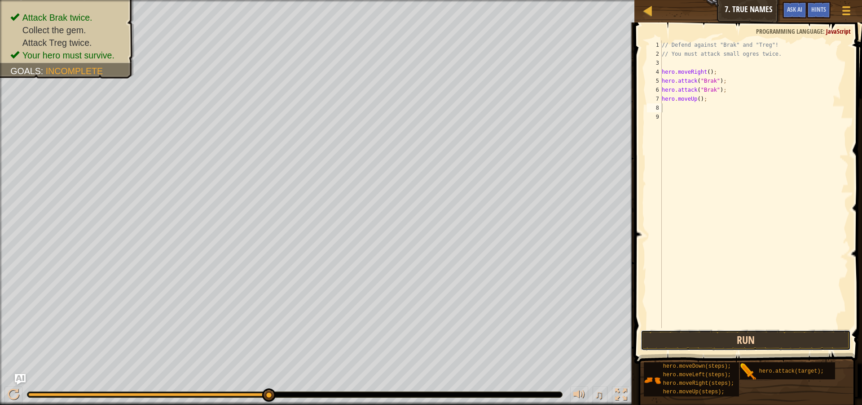
click at [745, 346] on button "Run" at bounding box center [746, 340] width 210 height 21
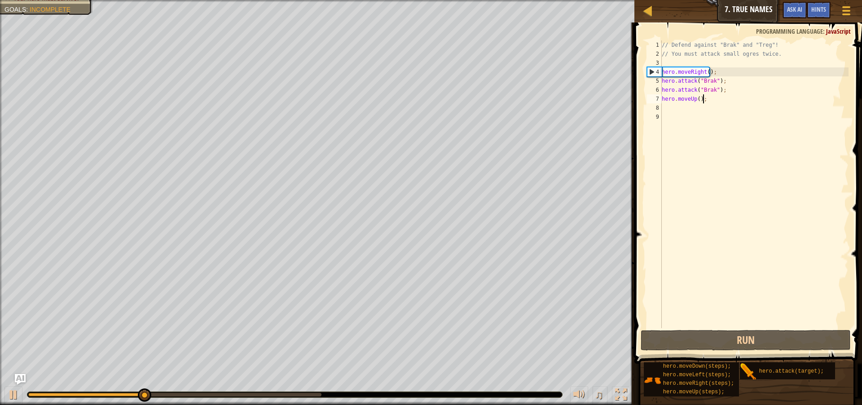
click at [706, 101] on div "// Defend against "Brak" and "Treg"! // You must attack small ogres twice. hero…" at bounding box center [754, 192] width 189 height 305
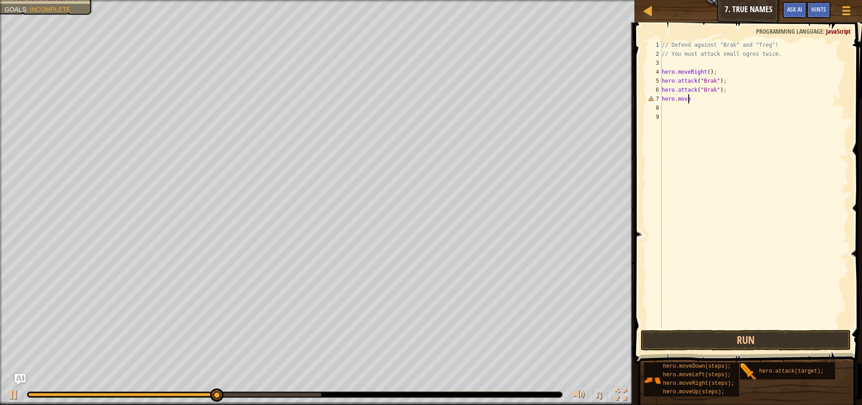
type textarea "hero.movel"
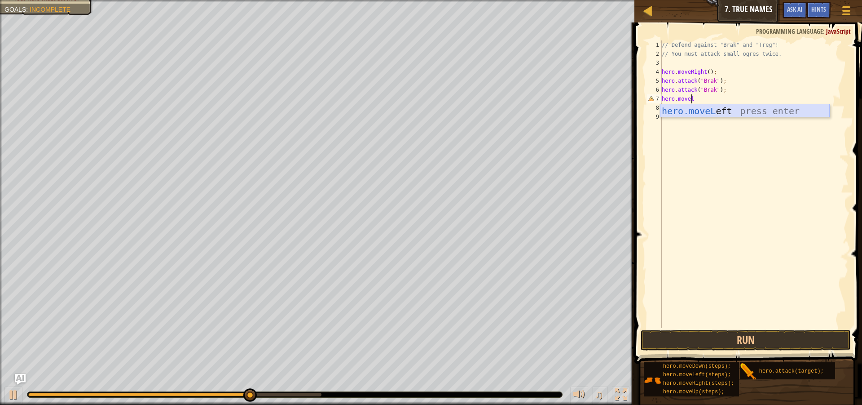
click at [709, 109] on div "hero.moveL eft press enter" at bounding box center [745, 124] width 170 height 40
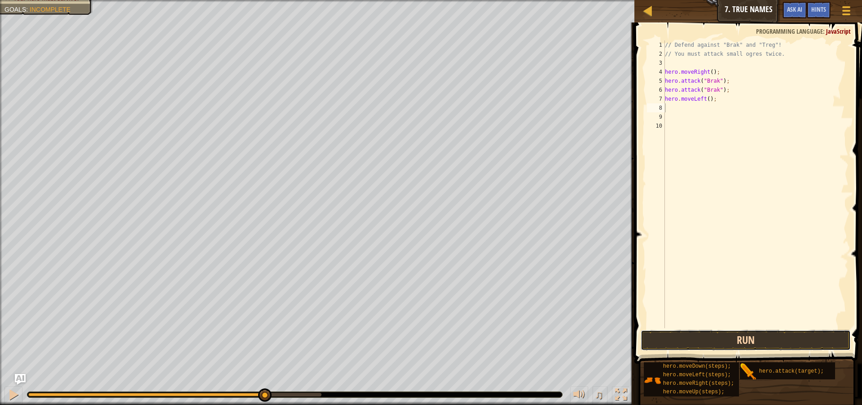
click at [731, 331] on button "Run" at bounding box center [746, 340] width 210 height 21
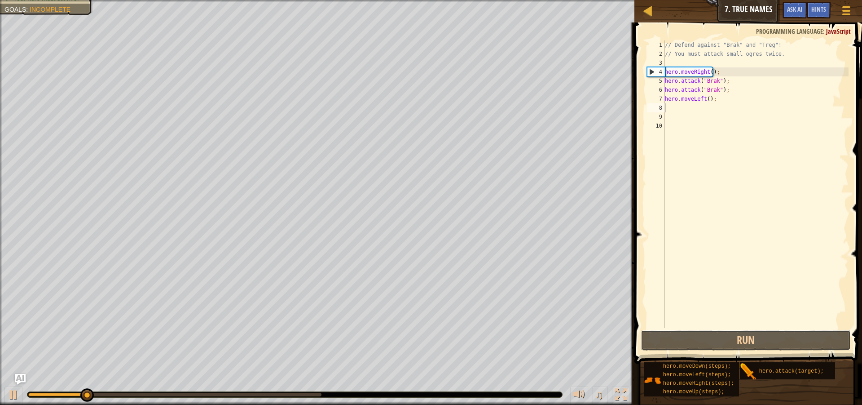
drag, startPoint x: 726, startPoint y: 334, endPoint x: 780, endPoint y: 171, distance: 171.7
click at [726, 328] on div "1 2 3 4 5 6 7 8 9 10 // Defend against "Brak" and "Treg"! // You must attack sm…" at bounding box center [747, 210] width 230 height 367
click at [723, 93] on div "// Defend against "Brak" and "Treg"! // You must attack small ogres twice. hero…" at bounding box center [756, 192] width 186 height 305
click at [721, 103] on div "// Defend against "Brak" and "Treg"! // You must attack small ogres twice. hero…" at bounding box center [756, 192] width 186 height 305
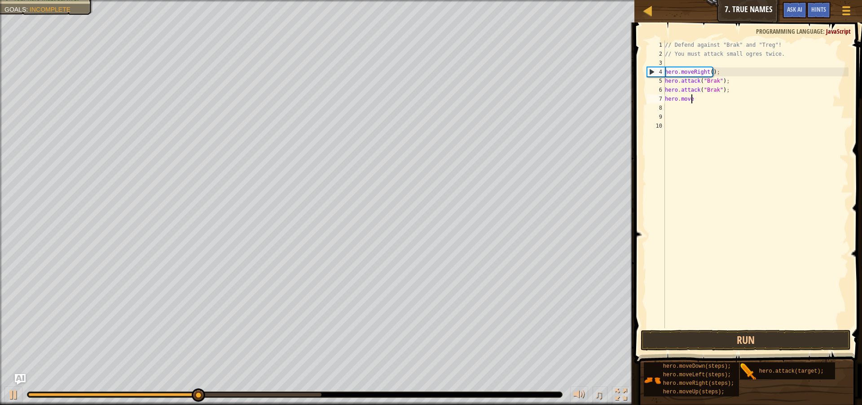
type textarea "hero.mover"
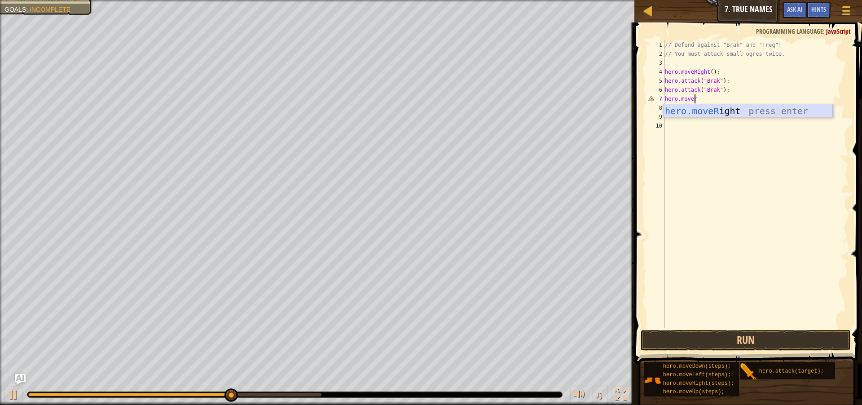
click at [728, 108] on div "hero.moveR ight press enter" at bounding box center [748, 124] width 170 height 40
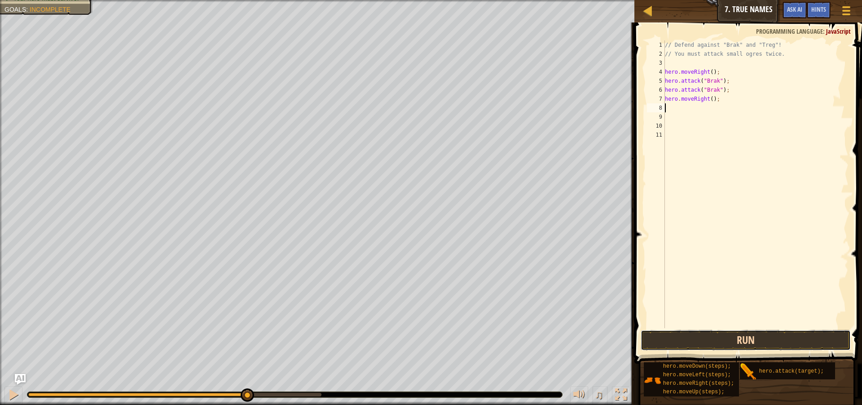
click at [643, 340] on button "Run" at bounding box center [746, 340] width 210 height 21
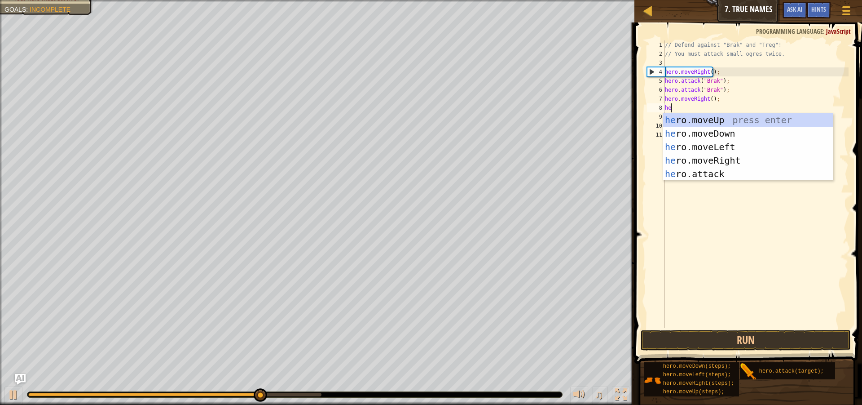
scroll to position [4, 0]
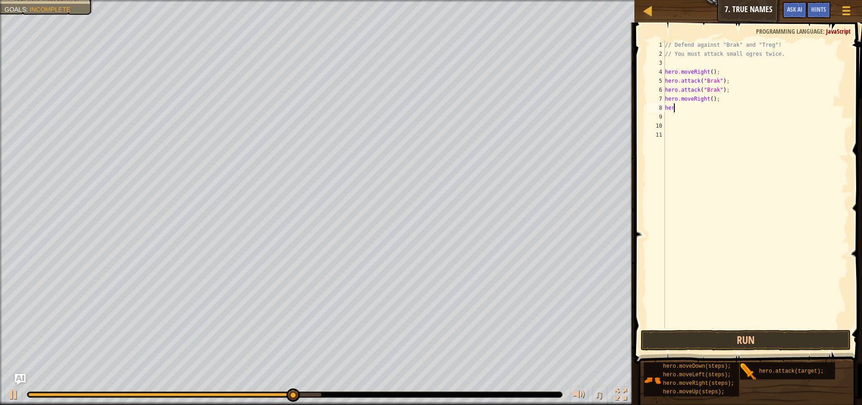
click at [687, 107] on div "// Defend against "Brak" and "Treg"! // You must attack small ogres twice. hero…" at bounding box center [756, 192] width 186 height 305
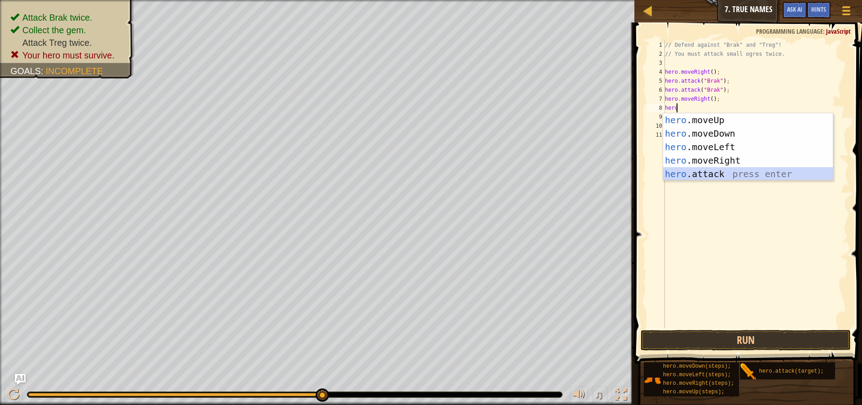
click at [708, 173] on div "hero .moveUp press enter hero .moveDown press enter hero .moveLeft press enter …" at bounding box center [748, 160] width 170 height 94
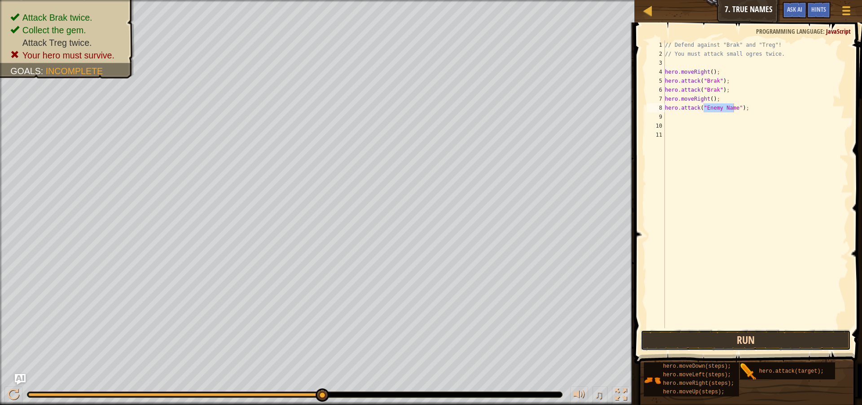
click at [785, 339] on button "Run" at bounding box center [746, 340] width 210 height 21
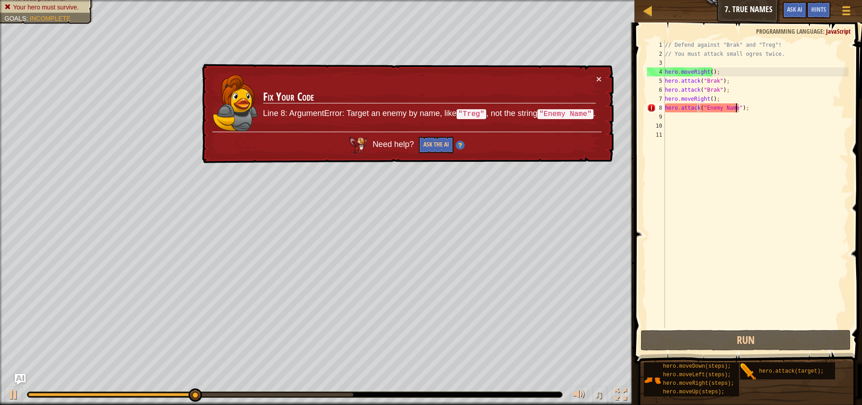
click at [735, 105] on div "// Defend against "Brak" and "Treg"! // You must attack small ogres twice. hero…" at bounding box center [756, 192] width 186 height 305
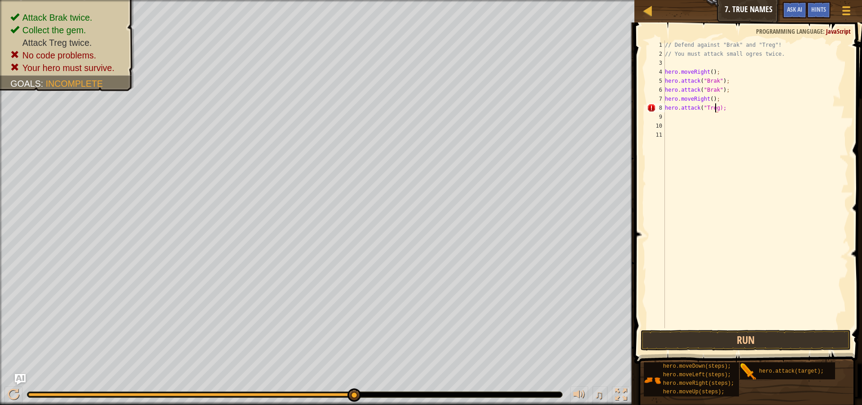
scroll to position [4, 4]
type textarea "hero.attack("Treg");"
click at [761, 338] on button "Run" at bounding box center [746, 340] width 210 height 21
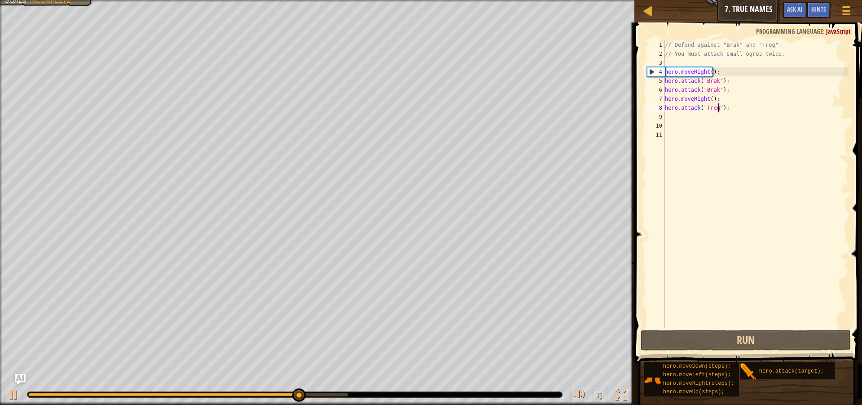
click at [697, 113] on div "// Defend against "Brak" and "Treg"! // You must attack small ogres twice. hero…" at bounding box center [756, 192] width 186 height 305
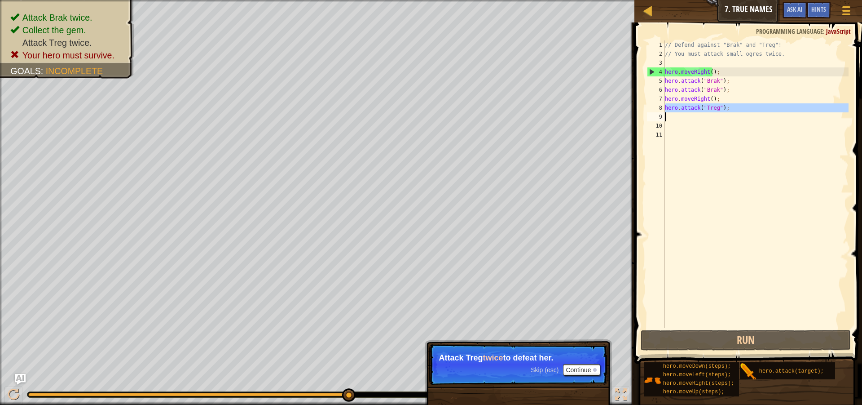
drag, startPoint x: 666, startPoint y: 106, endPoint x: 721, endPoint y: 113, distance: 55.7
click at [721, 113] on div "// Defend against "Brak" and "Treg"! // You must attack small ogres twice. hero…" at bounding box center [756, 192] width 186 height 305
type textarea "hero.attack("Treg");"
paste textarea
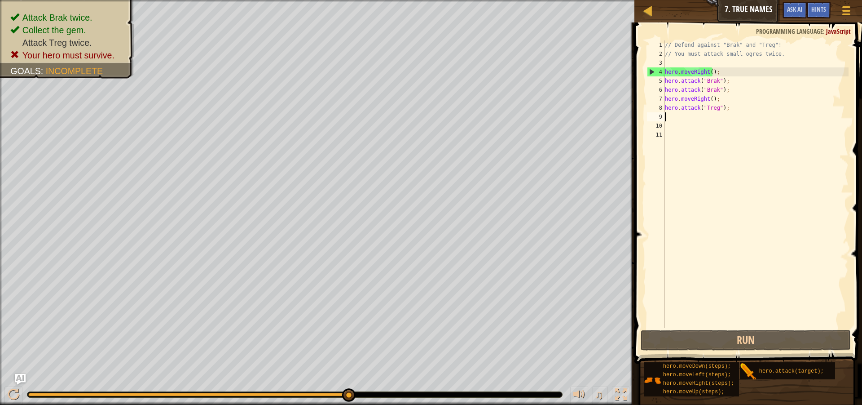
click at [671, 116] on div "// Defend against "Brak" and "Treg"! // You must attack small ogres twice. hero…" at bounding box center [756, 192] width 186 height 305
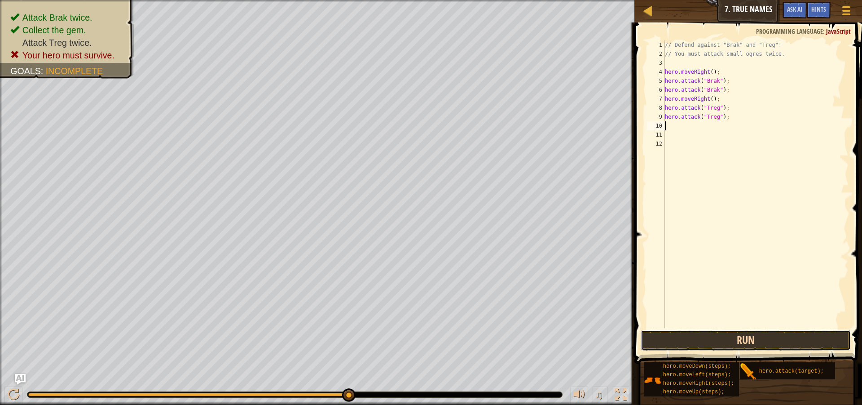
click at [735, 339] on button "Run" at bounding box center [746, 340] width 210 height 21
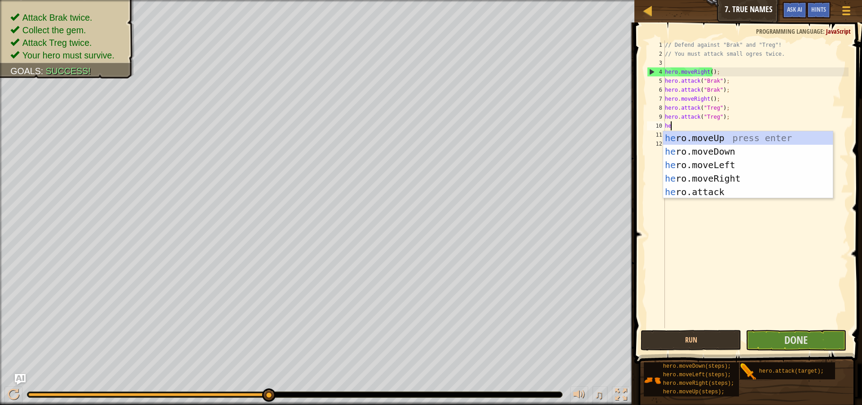
type textarea "her"
click at [717, 173] on div "her o.moveUp press enter her o.moveDown press enter her o.moveLeft press enter …" at bounding box center [748, 178] width 170 height 94
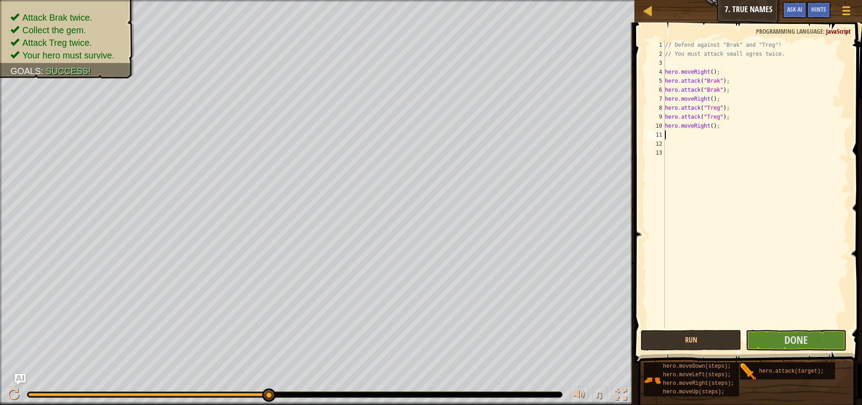
scroll to position [4, 0]
click at [793, 346] on span "Done" at bounding box center [795, 339] width 23 height 14
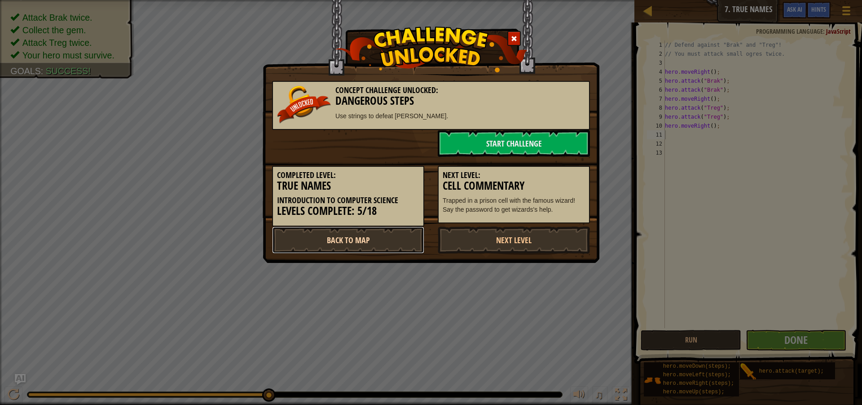
click at [354, 238] on link "Back to Map" at bounding box center [348, 239] width 152 height 27
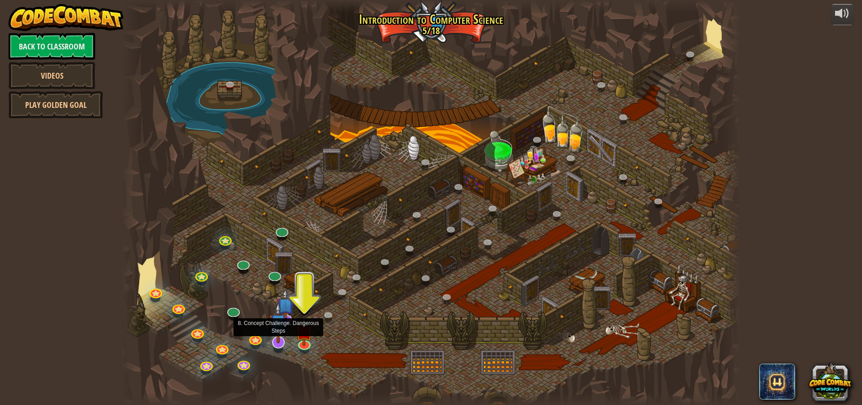
click at [277, 338] on img at bounding box center [278, 322] width 18 height 41
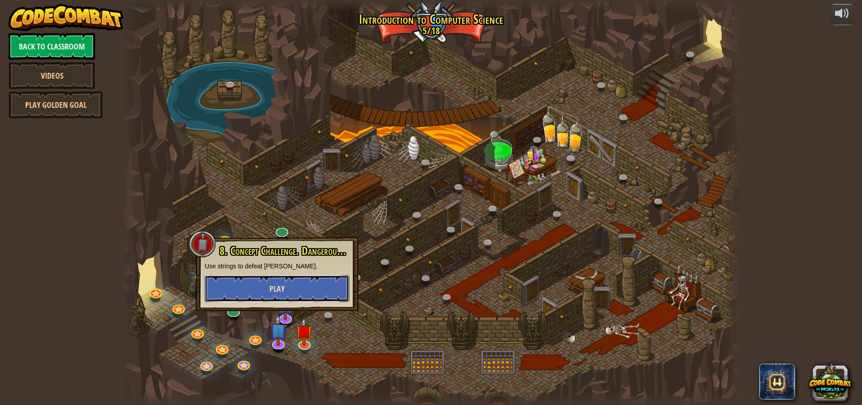
click at [282, 291] on span "Play" at bounding box center [276, 288] width 15 height 11
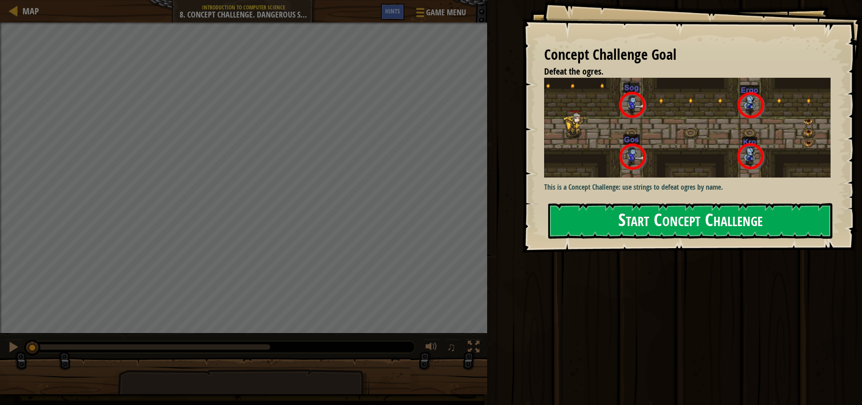
click at [753, 198] on div "Concept Challenge Goal Defeat the ogres. This is a Concept Challenge: use strin…" at bounding box center [692, 126] width 340 height 252
click at [784, 263] on div "Concept Challenge Goal Defeat the ogres. This is a Concept Challenge: use strin…" at bounding box center [431, 202] width 862 height 405
drag, startPoint x: 752, startPoint y: 225, endPoint x: 717, endPoint y: 222, distance: 34.7
click at [749, 226] on button "Start Concept Challenge" at bounding box center [690, 220] width 284 height 35
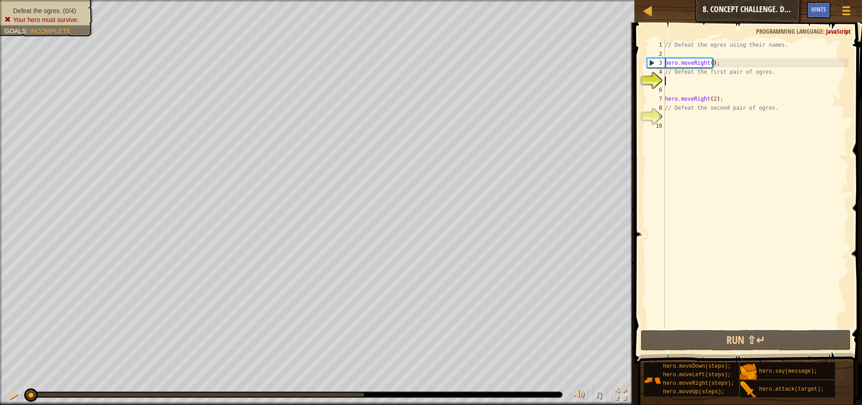
click at [773, 111] on div "// Defeat the ogres using their names. hero . moveRight ( ) ; // Defeat the fir…" at bounding box center [755, 192] width 185 height 305
type textarea "/"
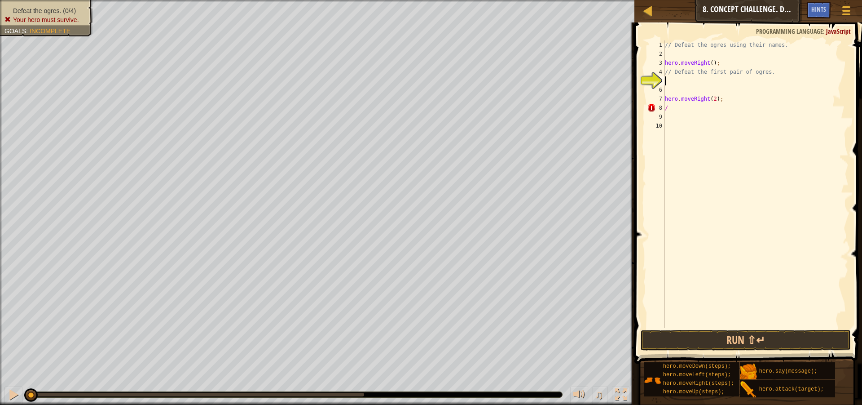
click at [671, 82] on div "// Defeat the ogres using their names. hero . moveRight ( ) ; // Defeat the fir…" at bounding box center [755, 192] width 185 height 305
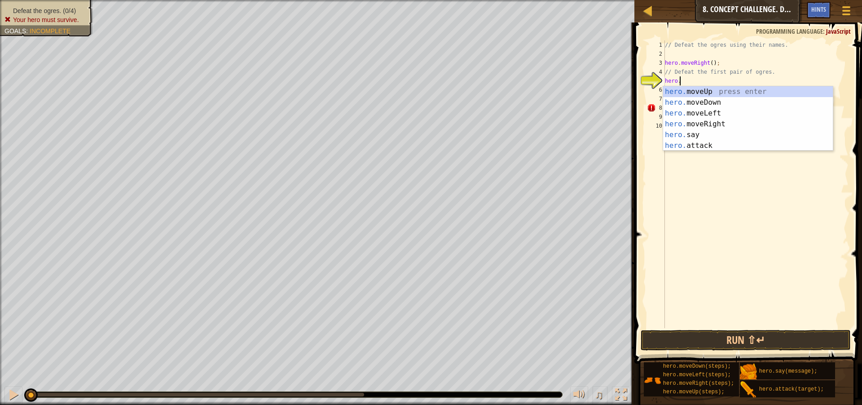
scroll to position [4, 1]
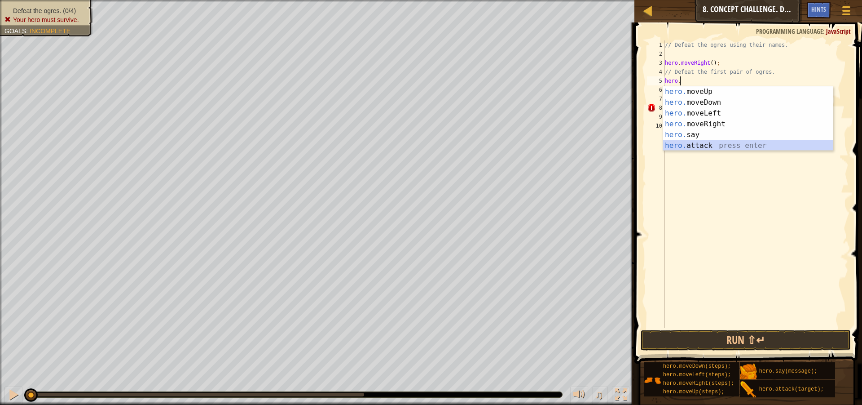
click at [727, 148] on div "hero. moveUp press enter hero. moveDown press enter hero. moveLeft press enter …" at bounding box center [748, 129] width 170 height 86
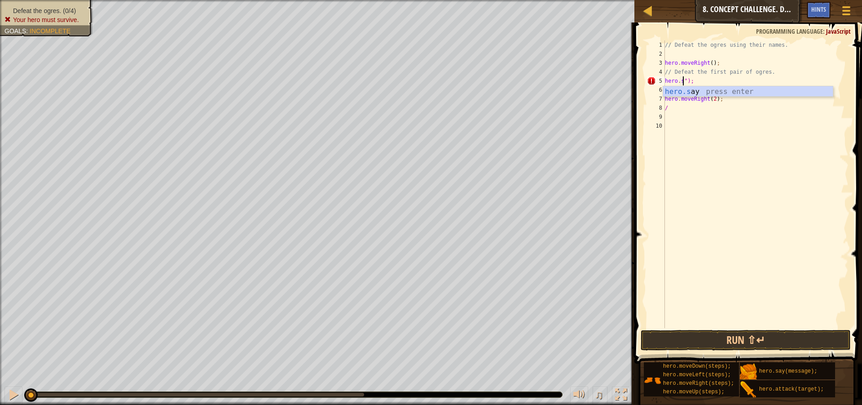
scroll to position [4, 1]
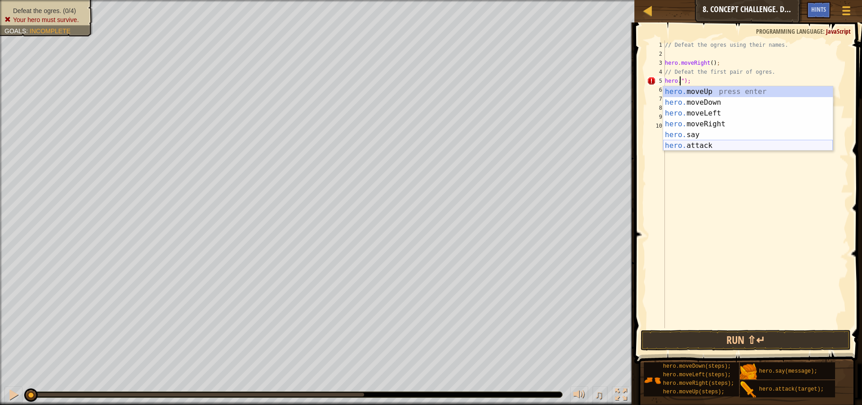
click at [735, 148] on div "hero. moveUp press enter hero. moveDown press enter hero. moveLeft press enter …" at bounding box center [748, 129] width 170 height 86
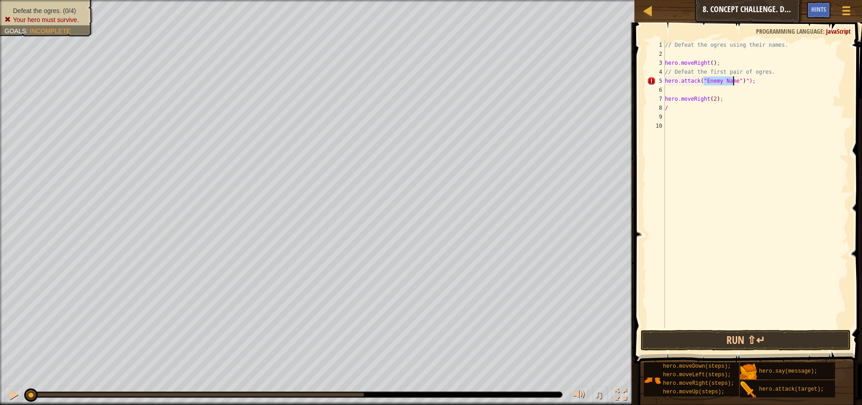
click at [731, 80] on div "// Defeat the ogres using their names. hero . moveRight ( ) ; // Defeat the fir…" at bounding box center [755, 183] width 185 height 287
click at [734, 80] on div "// Defeat the ogres using their names. hero . moveRight ( ) ; // Defeat the fir…" at bounding box center [755, 192] width 185 height 305
click at [739, 332] on button "Run ⇧↵" at bounding box center [746, 340] width 210 height 21
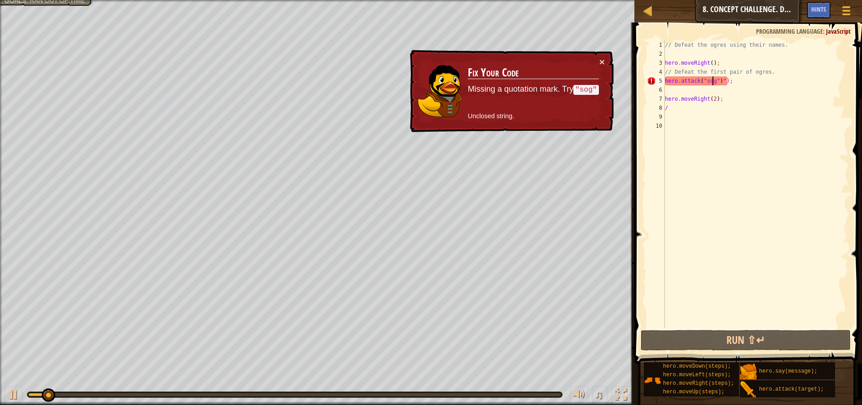
click at [753, 84] on div "// Defeat the ogres using their names. hero . moveRight ( ) ; // Defeat the fir…" at bounding box center [755, 192] width 185 height 305
click at [753, 80] on div "// Defeat the ogres using their names. hero . moveRight ( ) ; // Defeat the fir…" at bounding box center [755, 192] width 185 height 305
click at [720, 83] on div "// Defeat the ogres using their names. hero . moveRight ( ) ; // Defeat the fir…" at bounding box center [755, 192] width 185 height 305
click at [726, 79] on div "// Defeat the ogres using their names. hero . moveRight ( ) ; // Defeat the fir…" at bounding box center [755, 192] width 185 height 305
click at [725, 83] on div "// Defeat the ogres using their names. hero . moveRight ( ) ; // Defeat the fir…" at bounding box center [755, 192] width 185 height 305
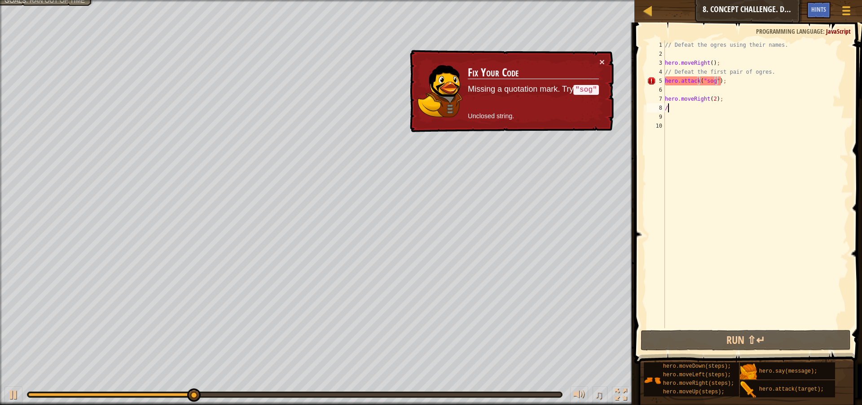
click at [737, 105] on div "// Defeat the ogres using their names. hero . moveRight ( ) ; // Defeat the fir…" at bounding box center [755, 192] width 185 height 305
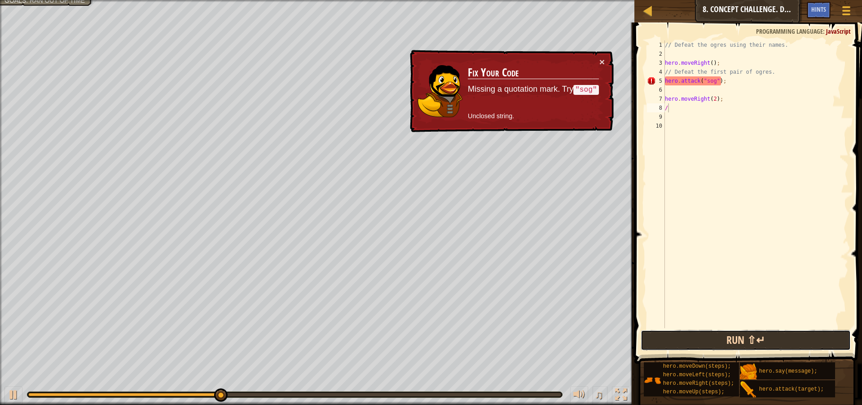
click at [684, 336] on button "Run ⇧↵" at bounding box center [746, 340] width 210 height 21
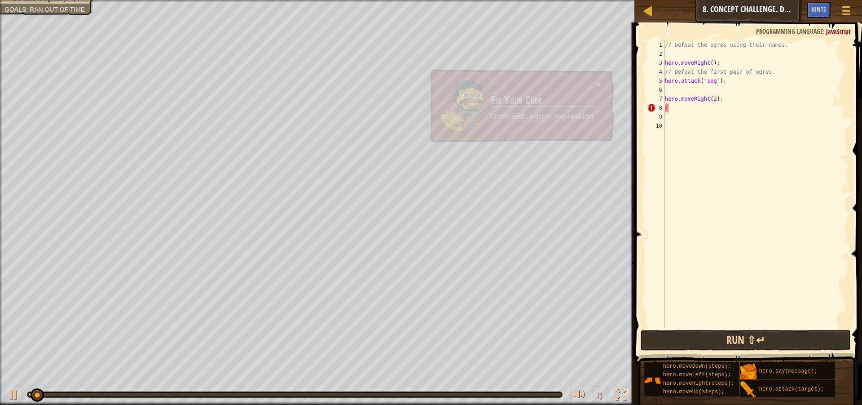
click at [684, 336] on button "Run ⇧↵" at bounding box center [746, 340] width 210 height 21
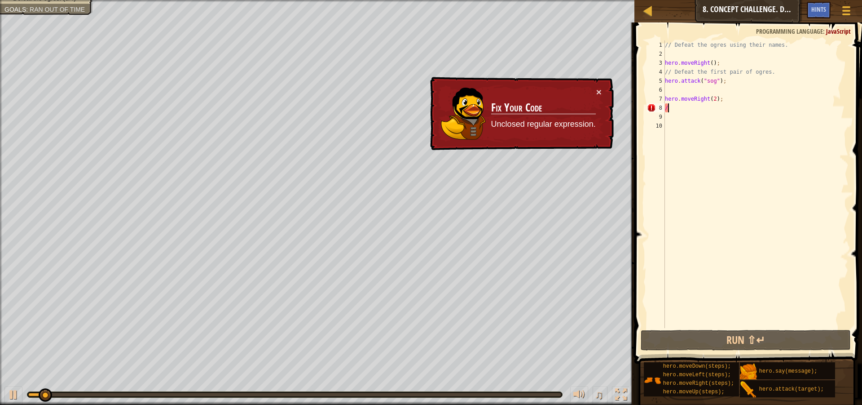
click at [724, 81] on div "// Defeat the ogres using their names. hero . moveRight ( ) ; // Defeat the fir…" at bounding box center [755, 192] width 185 height 305
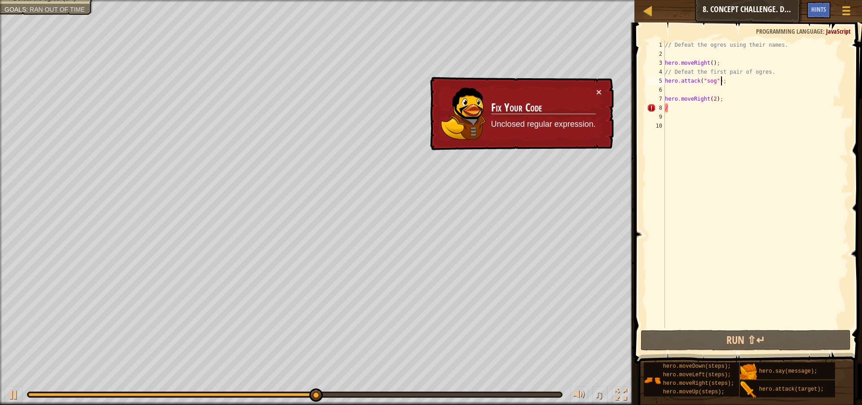
click at [743, 111] on div "// Defeat the ogres using their names. hero . moveRight ( ) ; // Defeat the fir…" at bounding box center [755, 192] width 185 height 305
type textarea "/"
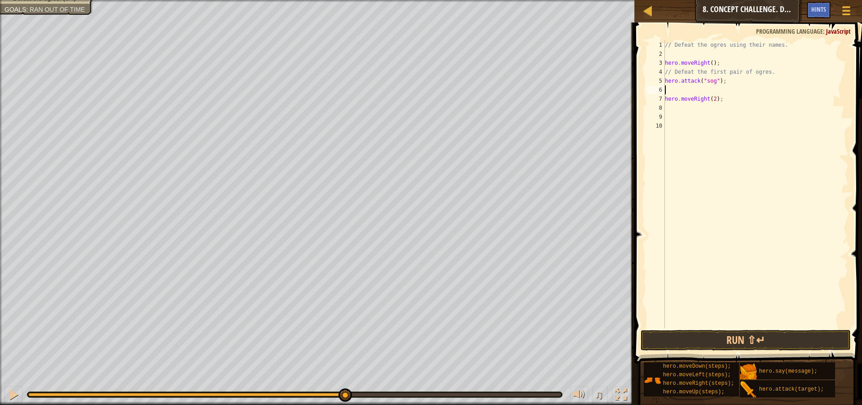
click at [710, 90] on div "// Defeat the ogres using their names. hero . moveRight ( ) ; // Defeat the fir…" at bounding box center [755, 192] width 185 height 305
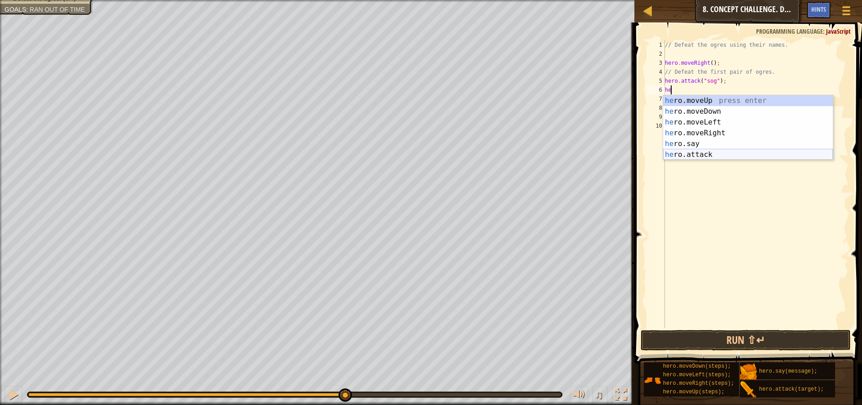
click at [740, 153] on div "he ro.moveUp press enter he ro.moveDown press enter he ro.moveLeft press enter …" at bounding box center [748, 138] width 170 height 86
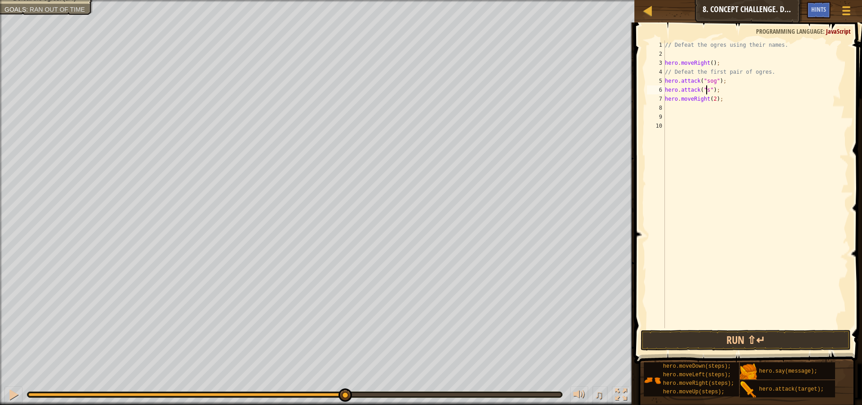
scroll to position [4, 4]
click at [740, 345] on button "Run ⇧↵" at bounding box center [746, 340] width 210 height 21
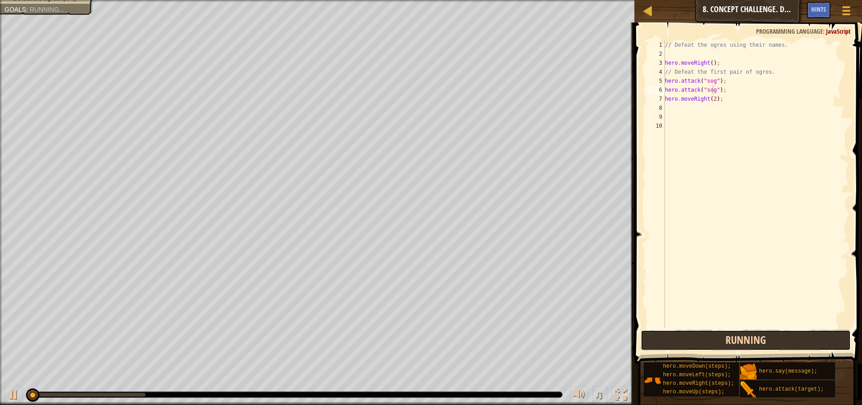
click at [740, 340] on button "Running" at bounding box center [746, 340] width 210 height 21
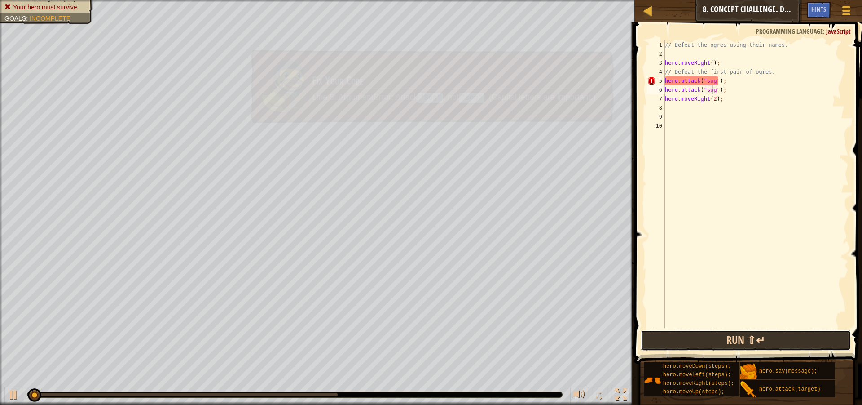
click at [740, 340] on button "Run ⇧↵" at bounding box center [746, 340] width 210 height 21
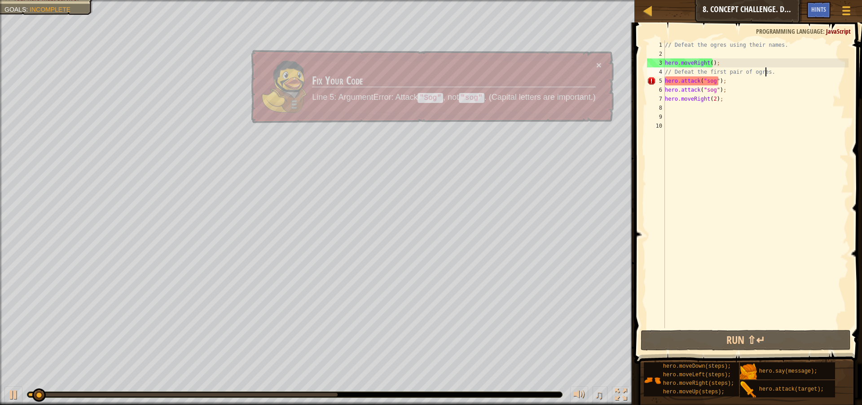
click at [797, 73] on div "// Defeat the ogres using their names. hero . moveRight ( ) ; // Defeat the fir…" at bounding box center [755, 192] width 185 height 305
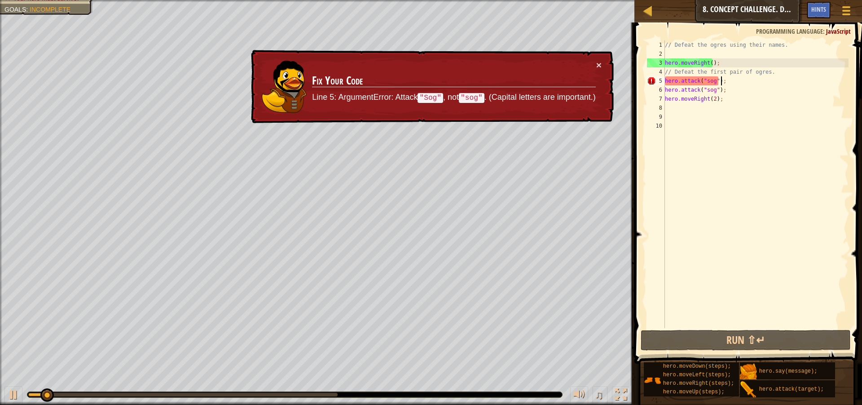
click at [788, 79] on div "// Defeat the ogres using their names. hero . moveRight ( ) ; // Defeat the fir…" at bounding box center [755, 192] width 185 height 305
type textarea "hero.attack("sog");"
click at [727, 186] on div "// Defeat the ogres using their names. hero . moveRight ( ) ; // Defeat the fir…" at bounding box center [755, 192] width 185 height 305
click at [705, 80] on div "// Defeat the ogres using their names. hero . moveRight ( ) ; // Defeat the fir…" at bounding box center [755, 192] width 185 height 305
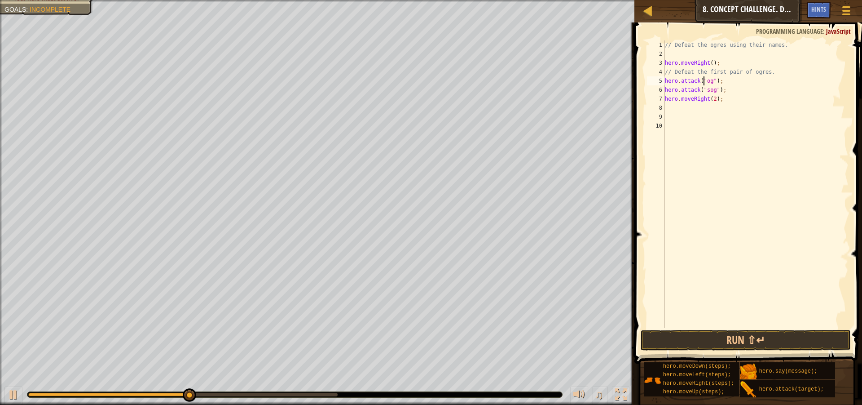
scroll to position [4, 4]
click at [706, 88] on div "// Defeat the ogres using their names. hero . moveRight ( ) ; // Defeat the fir…" at bounding box center [755, 192] width 185 height 305
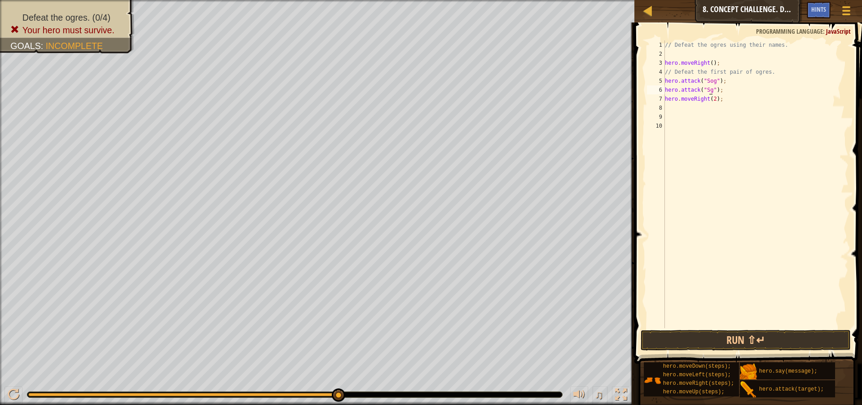
click at [709, 91] on div "// Defeat the ogres using their names. hero . moveRight ( ) ; // Defeat the fir…" at bounding box center [755, 192] width 185 height 305
click at [723, 86] on div "// Defeat the ogres using their names. hero . moveRight ( ) ; // Defeat the fir…" at bounding box center [755, 192] width 185 height 305
click at [713, 86] on div "// Defeat the ogres using their names. hero . moveRight ( ) ; // Defeat the fir…" at bounding box center [755, 192] width 185 height 305
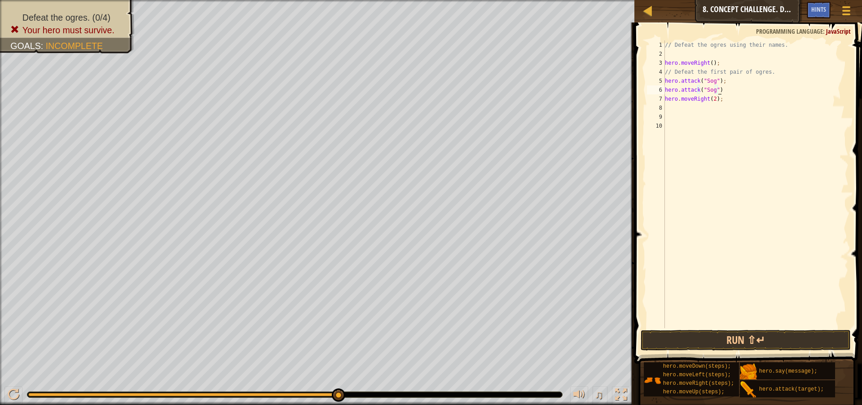
scroll to position [4, 4]
click at [791, 351] on span at bounding box center [749, 179] width 235 height 367
type textarea "hero.attack("Sog");"
click at [819, 327] on div "// Defeat the ogres using their names. hero . moveRight ( ) ; // Defeat the fir…" at bounding box center [755, 192] width 185 height 305
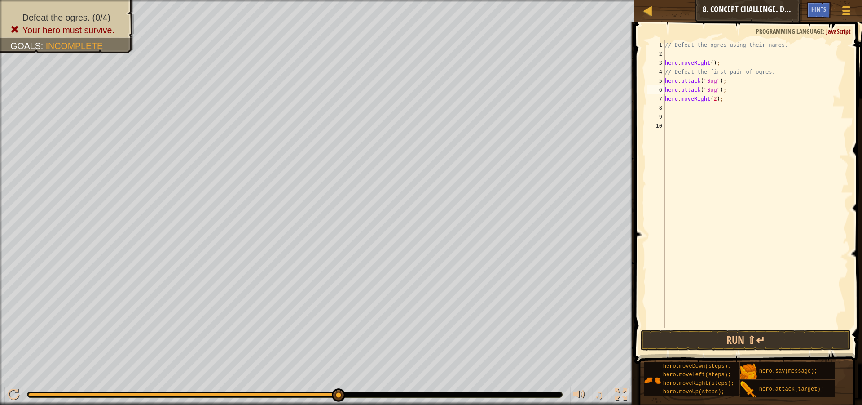
scroll to position [4, 0]
drag, startPoint x: 819, startPoint y: 327, endPoint x: 780, endPoint y: 348, distance: 44.2
click at [807, 333] on div "1 2 3 4 5 6 7 8 9 10 // Defeat the ogres using their names. hero . moveRight ( …" at bounding box center [747, 210] width 230 height 367
click at [780, 348] on button "Run ⇧↵" at bounding box center [746, 340] width 210 height 21
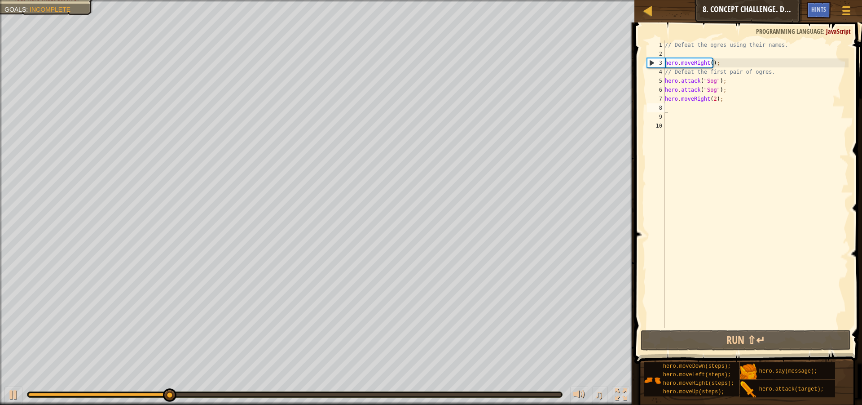
click at [668, 105] on div "// Defeat the ogres using their names. hero . moveRight ( ) ; // Defeat the fir…" at bounding box center [755, 192] width 185 height 305
click at [728, 98] on div "// Defeat the ogres using their names. hero . moveRight ( ) ; // Defeat the fir…" at bounding box center [755, 192] width 185 height 305
click at [724, 89] on div "// Defeat the ogres using their names. hero . moveRight ( ) ; // Defeat the fir…" at bounding box center [755, 192] width 185 height 305
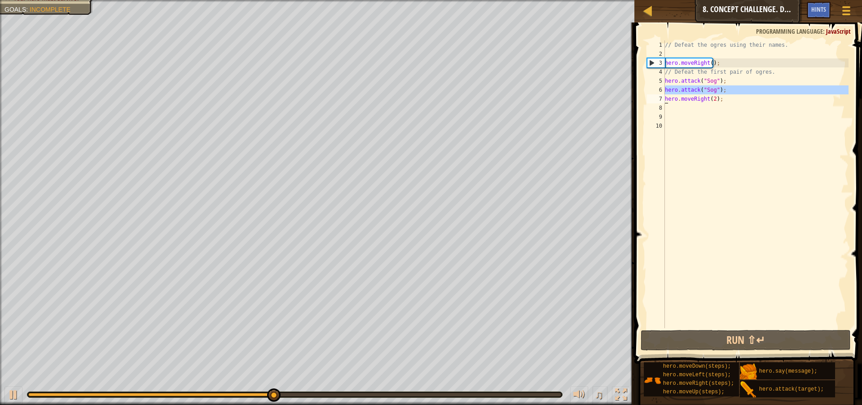
drag, startPoint x: 663, startPoint y: 89, endPoint x: 726, endPoint y: 88, distance: 62.9
click at [726, 88] on div "hero.attack("Sog"); 1 2 3 4 5 6 7 8 9 10 // Defeat the ogres using their names.…" at bounding box center [746, 183] width 203 height 287
click at [665, 92] on div "// Defeat the ogres using their names. hero . moveRight ( ) ; // Defeat the fir…" at bounding box center [755, 183] width 185 height 287
click at [672, 92] on div "// Defeat the ogres using their names. hero . moveRight ( ) ; // Defeat the fir…" at bounding box center [755, 192] width 185 height 305
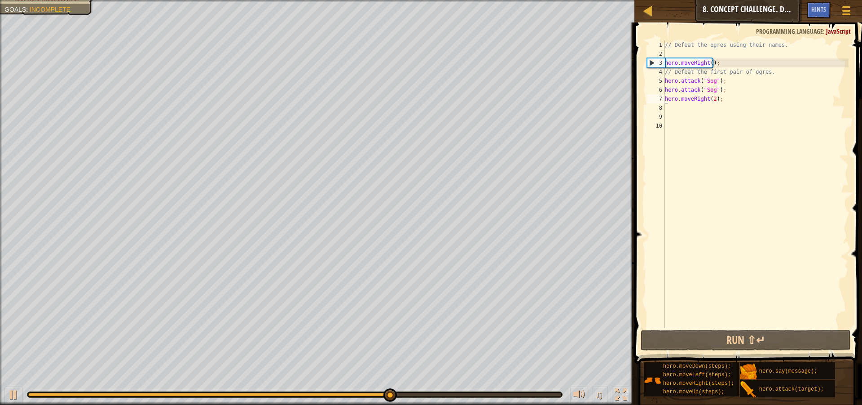
click at [665, 98] on div "// Defeat the ogres using their names. hero . moveRight ( ) ; // Defeat the fir…" at bounding box center [755, 192] width 185 height 305
paste textarea "attack("Sog""
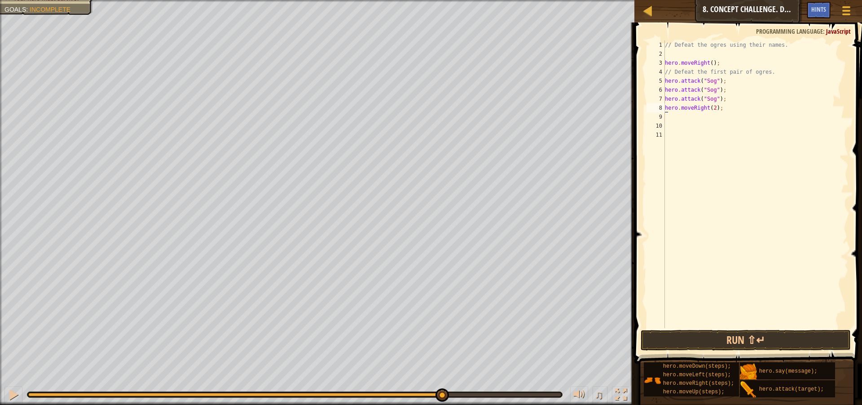
click at [713, 99] on div "// Defeat the ogres using their names. hero . moveRight ( ) ; // Defeat the fir…" at bounding box center [755, 192] width 185 height 305
drag, startPoint x: 662, startPoint y: 97, endPoint x: 757, endPoint y: 100, distance: 94.3
click at [757, 100] on div "hero.attack("Gos") 1 2 3 4 5 6 7 8 9 10 11 // Defeat the ogres using their name…" at bounding box center [746, 183] width 203 height 287
paste textarea
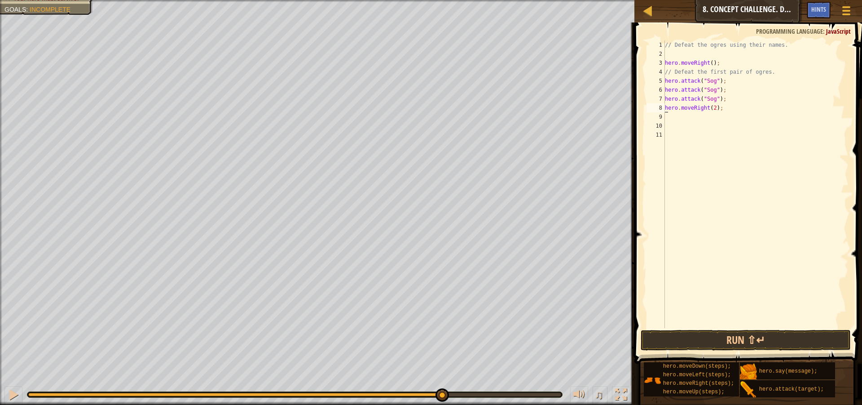
click at [665, 107] on div "8" at bounding box center [656, 107] width 18 height 9
click at [665, 107] on div "// Defeat the ogres using their names. hero . moveRight ( ) ; // Defeat the fir…" at bounding box center [755, 192] width 185 height 305
click at [665, 105] on div "8" at bounding box center [656, 107] width 18 height 9
click at [664, 105] on div "8" at bounding box center [656, 107] width 18 height 9
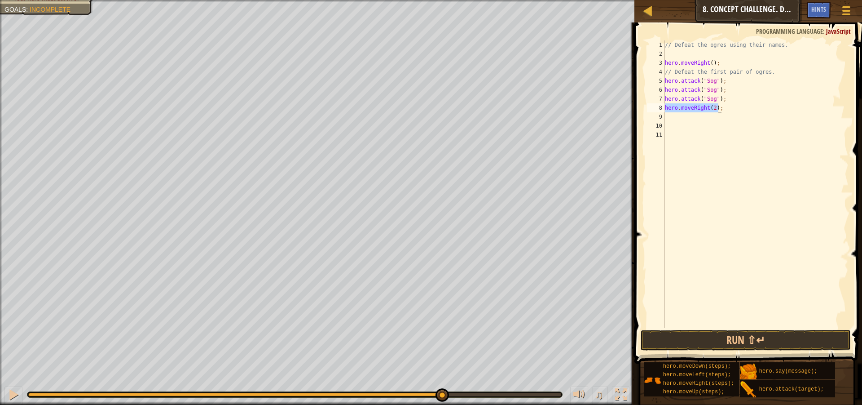
drag, startPoint x: 665, startPoint y: 105, endPoint x: 743, endPoint y: 110, distance: 77.9
click at [743, 110] on div "// Defeat the ogres using their names. hero . moveRight ( ) ; // Defeat the fir…" at bounding box center [755, 192] width 185 height 305
click at [743, 110] on div "// Defeat the ogres using their names. hero . moveRight ( ) ; // Defeat the fir…" at bounding box center [755, 183] width 185 height 287
drag, startPoint x: 743, startPoint y: 110, endPoint x: 731, endPoint y: 114, distance: 12.1
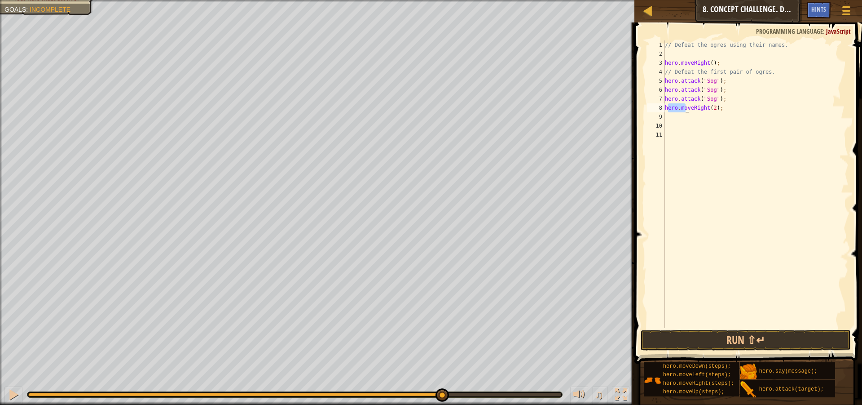
click at [731, 114] on div "// Defeat the ogres using their names. hero . moveRight ( ) ; // Defeat the fir…" at bounding box center [755, 192] width 185 height 305
type textarea "hero.moveRight(2);"
click at [687, 114] on div "// Defeat the ogres using their names. hero . moveRight ( ) ; // Defeat the fir…" at bounding box center [755, 183] width 185 height 287
drag, startPoint x: 662, startPoint y: 107, endPoint x: 755, endPoint y: 116, distance: 93.4
click at [755, 116] on div "1 2 3 4 5 6 7 8 9 10 11 // Defeat the ogres using their names. hero . moveRight…" at bounding box center [746, 183] width 203 height 287
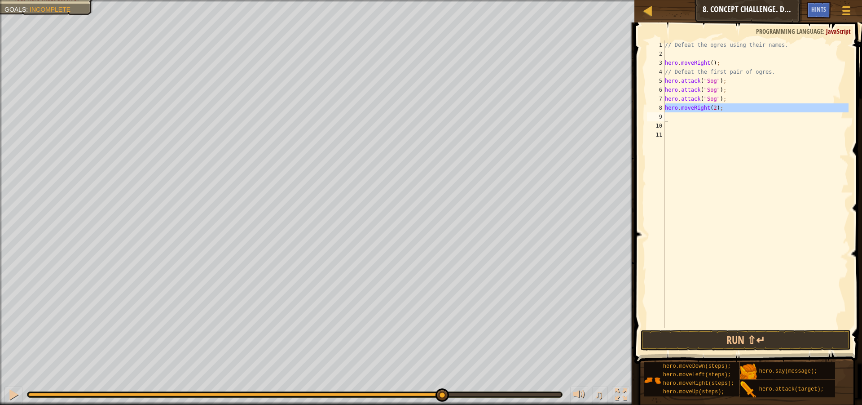
click at [798, 111] on div "// Defeat the ogres using their names. hero . moveRight ( ) ; // Defeat the fir…" at bounding box center [755, 183] width 185 height 287
click at [798, 106] on div "// Defeat the ogres using their names. hero . moveRight ( ) ; // Defeat the fir…" at bounding box center [755, 192] width 185 height 305
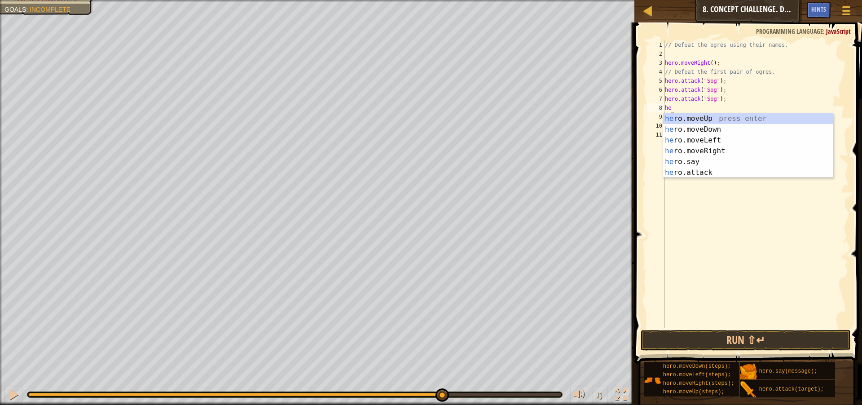
type textarea "h"
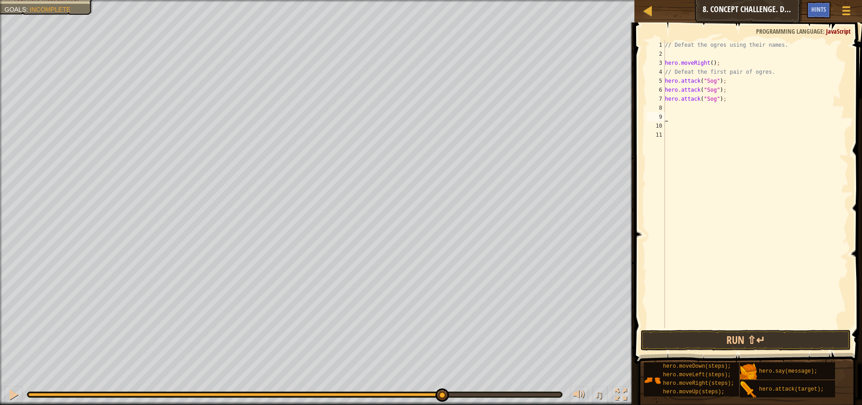
drag, startPoint x: 798, startPoint y: 106, endPoint x: 665, endPoint y: 112, distance: 132.6
click at [665, 112] on div "// Defeat the ogres using their names. hero . moveRight ( ) ; // Defeat the fir…" at bounding box center [755, 192] width 185 height 305
click at [667, 115] on div "// Defeat the ogres using their names. hero . moveRight ( ) ; // Defeat the fir…" at bounding box center [755, 192] width 185 height 305
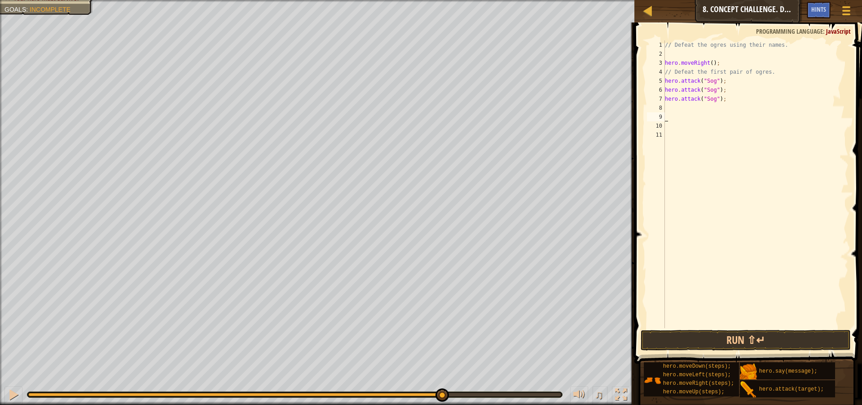
paste textarea "hero.attack("Sog");"
drag, startPoint x: 659, startPoint y: 95, endPoint x: 711, endPoint y: 98, distance: 51.7
click at [711, 98] on div "1 2 3 4 5 6 7 8 9 10 11 12 // Defeat the ogres using their names. hero . moveRi…" at bounding box center [746, 183] width 203 height 287
type textarea "hero.attack("Sog");"
